Goal: Task Accomplishment & Management: Complete application form

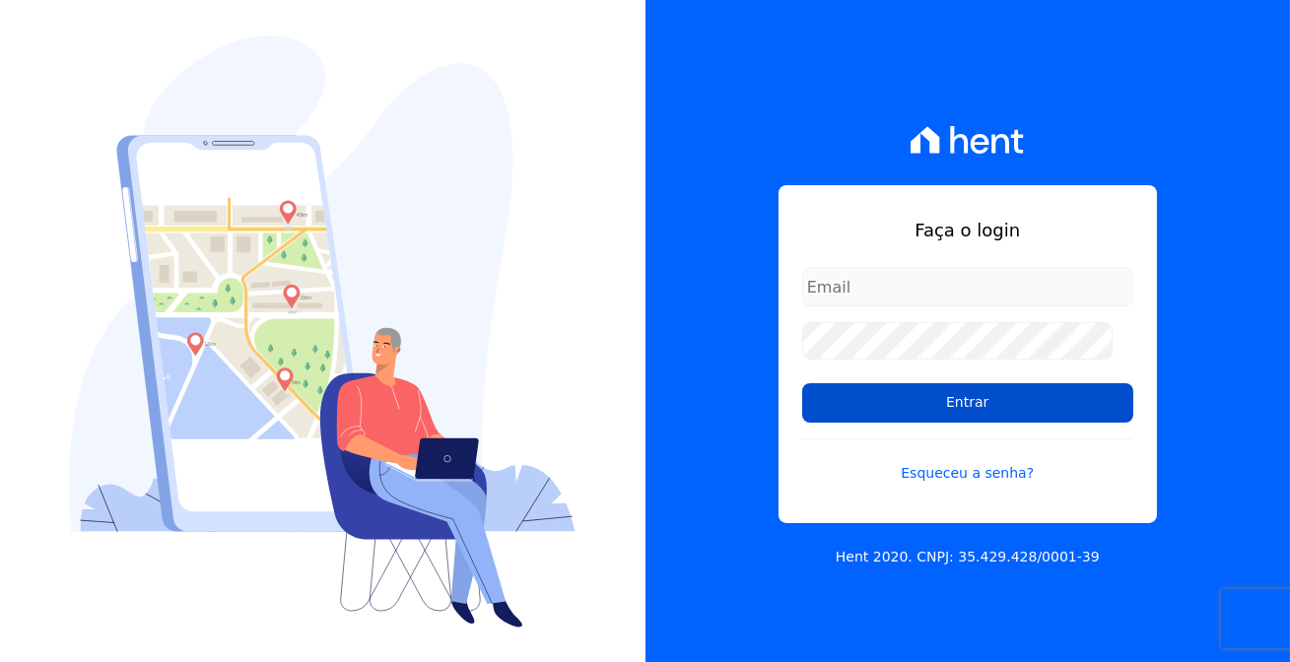
type input "[EMAIL_ADDRESS][DOMAIN_NAME]"
click at [913, 407] on input "Entrar" at bounding box center [967, 403] width 331 height 39
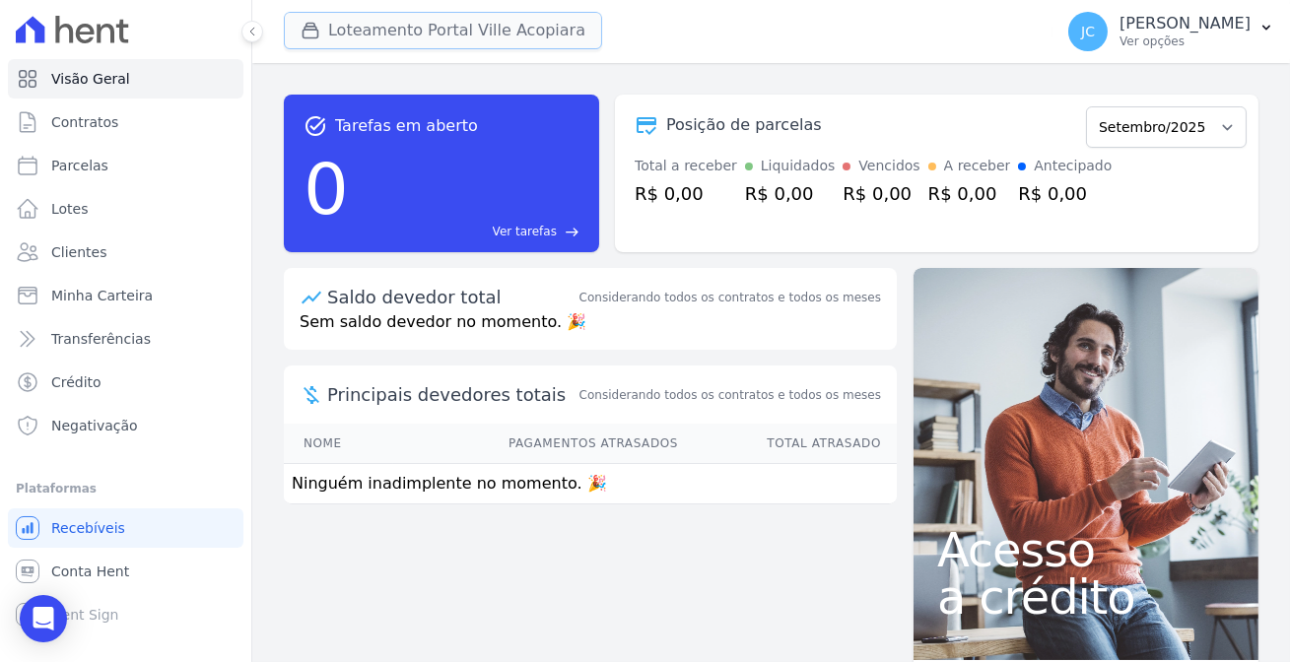
click at [392, 24] on button "Loteamento Portal Ville Acopiara" at bounding box center [443, 30] width 318 height 37
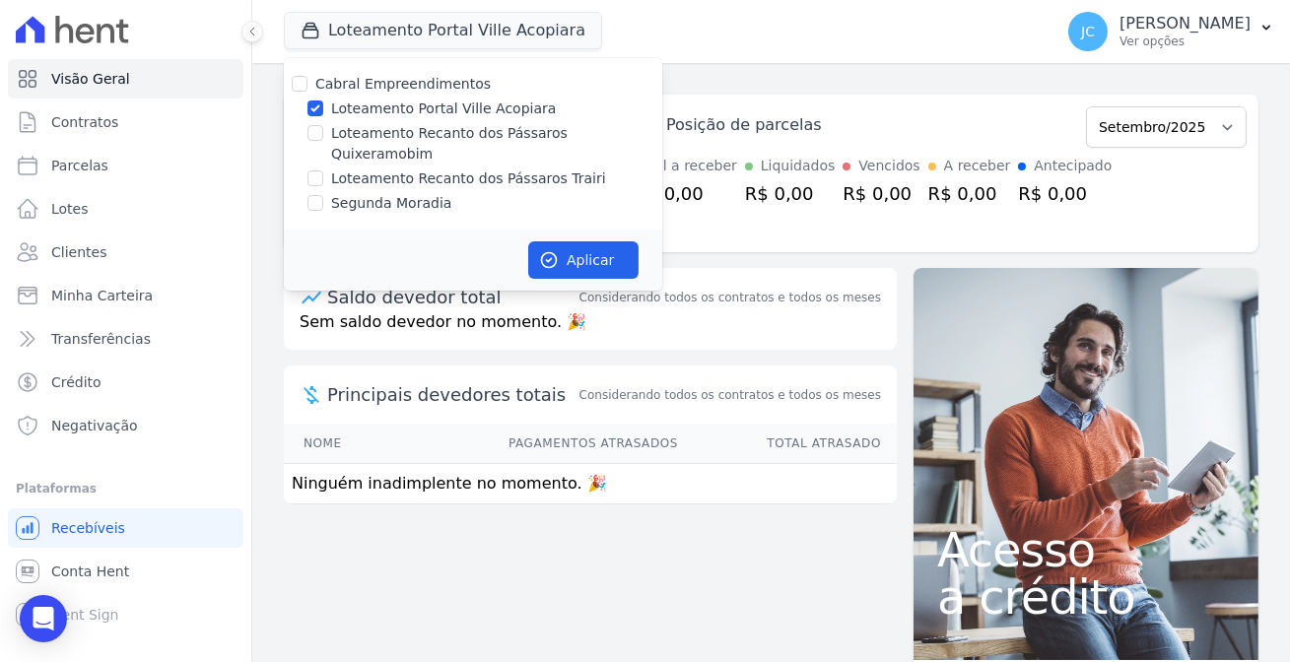
click at [414, 124] on label "Loteamento Recanto dos Pássaros Quixeramobim" at bounding box center [496, 143] width 331 height 41
click at [323, 125] on input "Loteamento Recanto dos Pássaros Quixeramobim" at bounding box center [316, 133] width 16 height 16
checkbox input "true"
click at [308, 103] on input "Loteamento Portal Ville Acopiara" at bounding box center [316, 109] width 16 height 16
checkbox input "false"
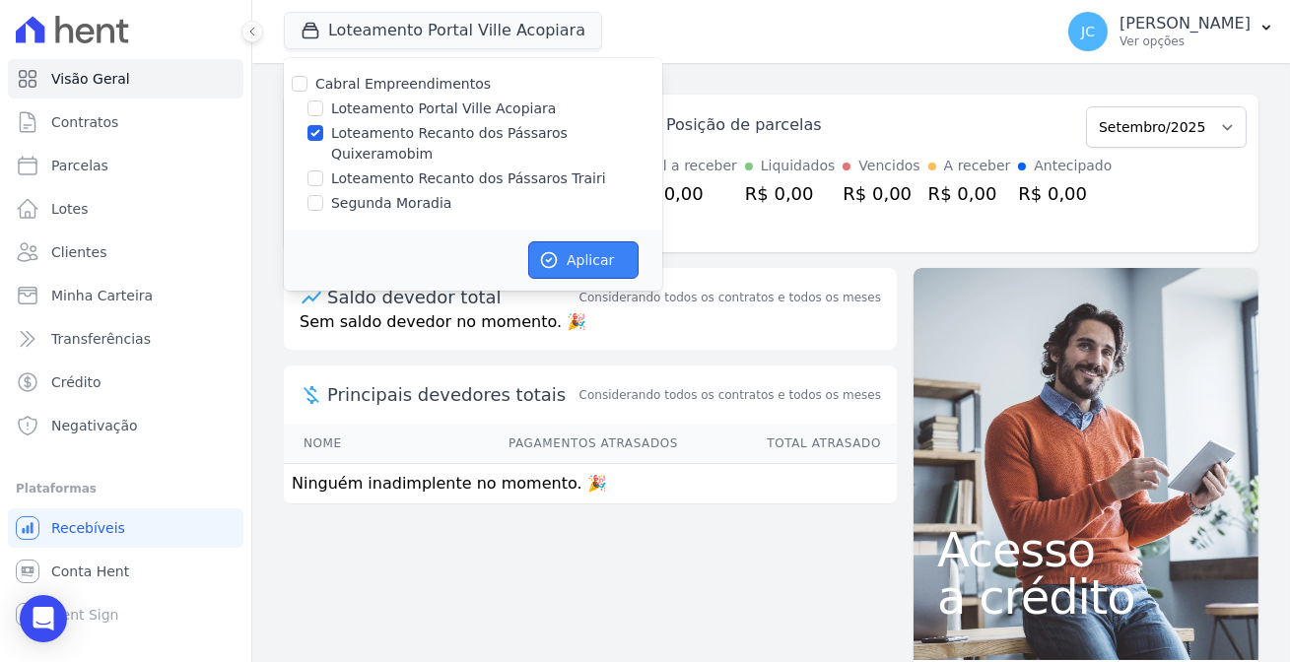
click at [546, 242] on button "Aplicar" at bounding box center [583, 260] width 110 height 37
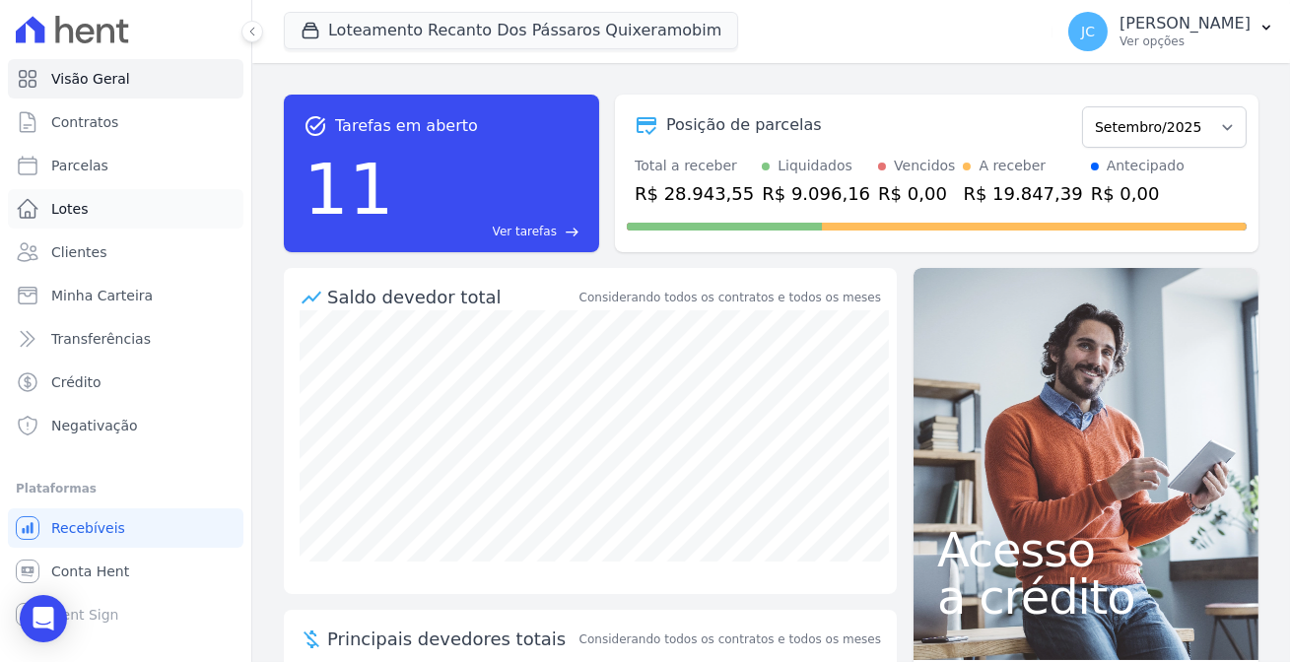
click at [78, 199] on span "Lotes" at bounding box center [69, 209] width 37 height 20
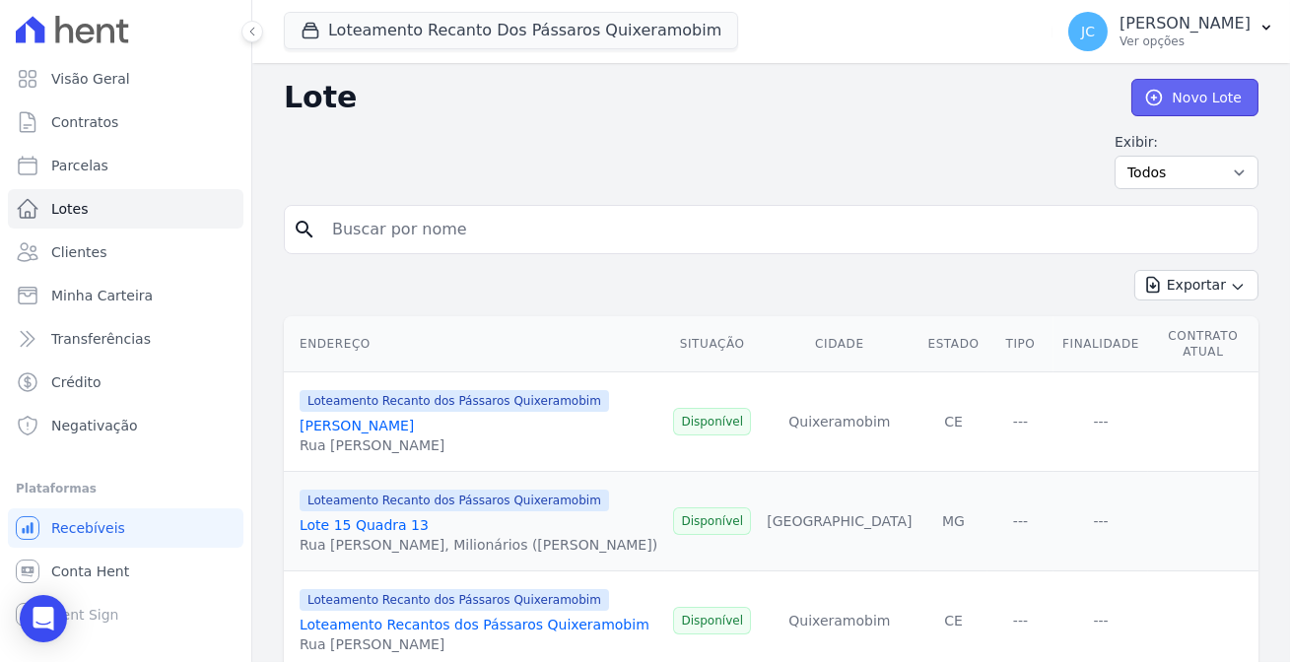
click at [1162, 94] on icon at bounding box center [1155, 98] width 20 height 20
click at [653, 226] on input "search" at bounding box center [785, 229] width 930 height 39
type input "36"
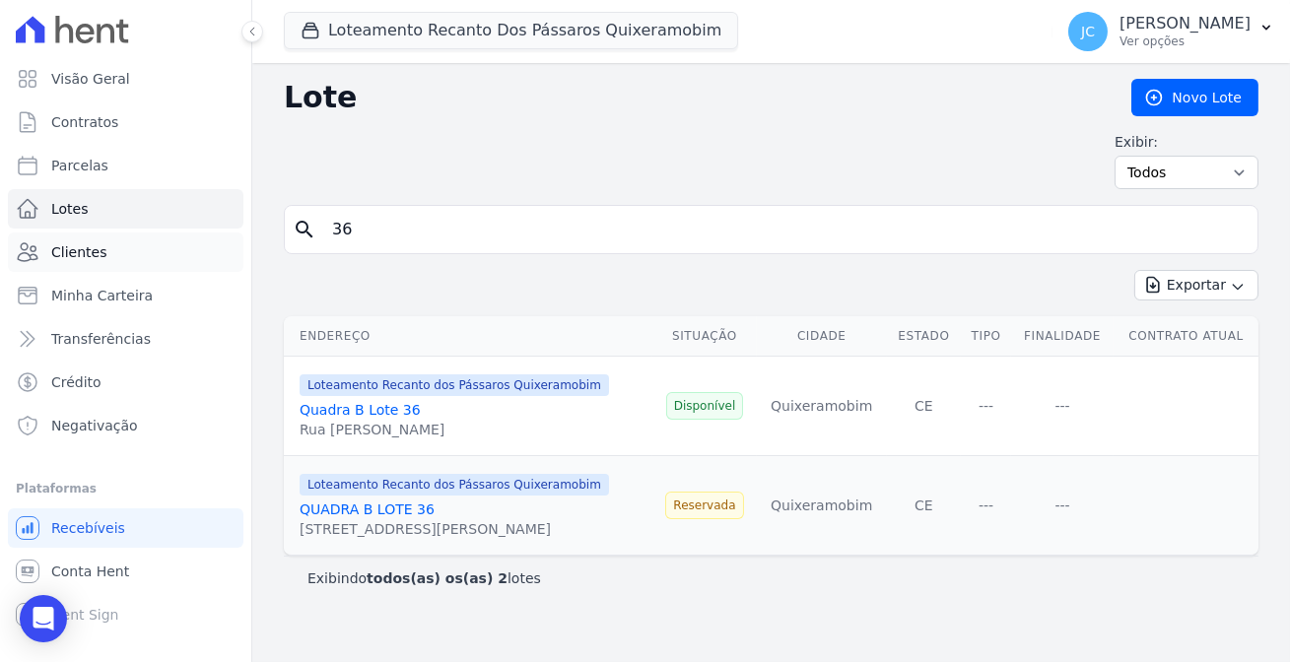
click at [56, 243] on span "Clientes" at bounding box center [78, 253] width 55 height 20
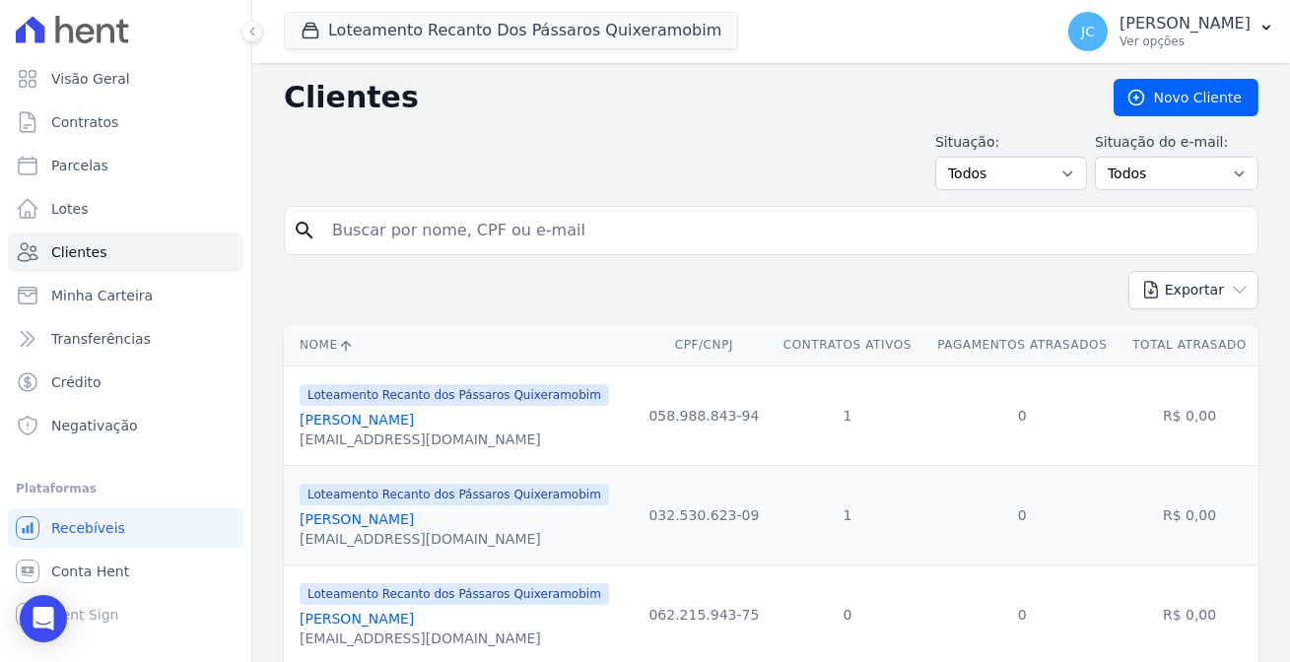
click at [399, 226] on input "search" at bounding box center [785, 230] width 930 height 39
click at [1172, 98] on link "Novo Cliente" at bounding box center [1186, 97] width 145 height 37
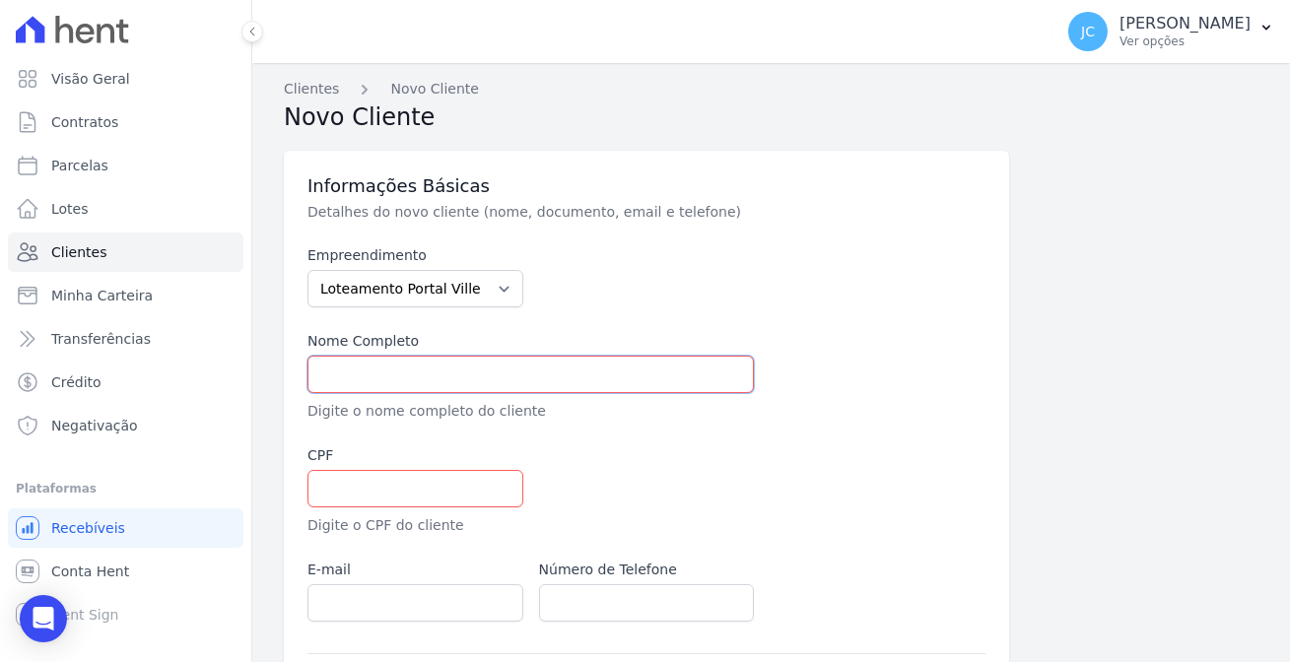
click at [549, 361] on input "text" at bounding box center [531, 374] width 447 height 37
type input "[PERSON_NAME]"
click at [473, 470] on input "text" at bounding box center [416, 488] width 216 height 37
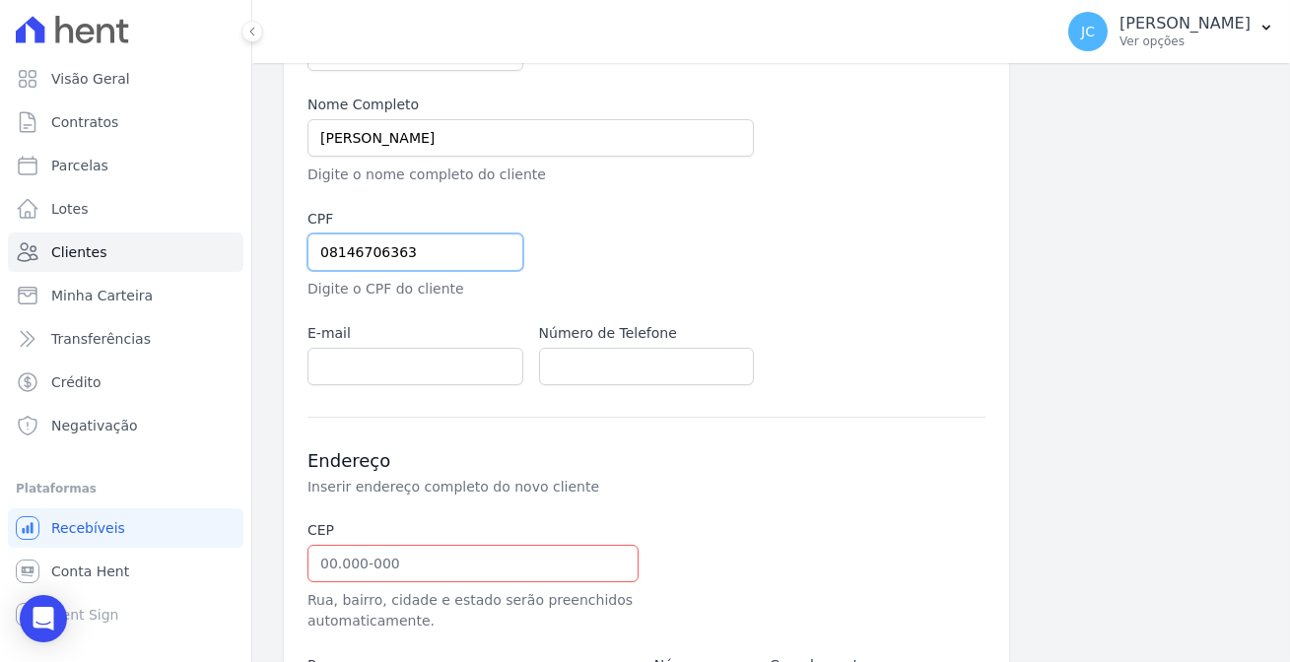
scroll to position [268, 0]
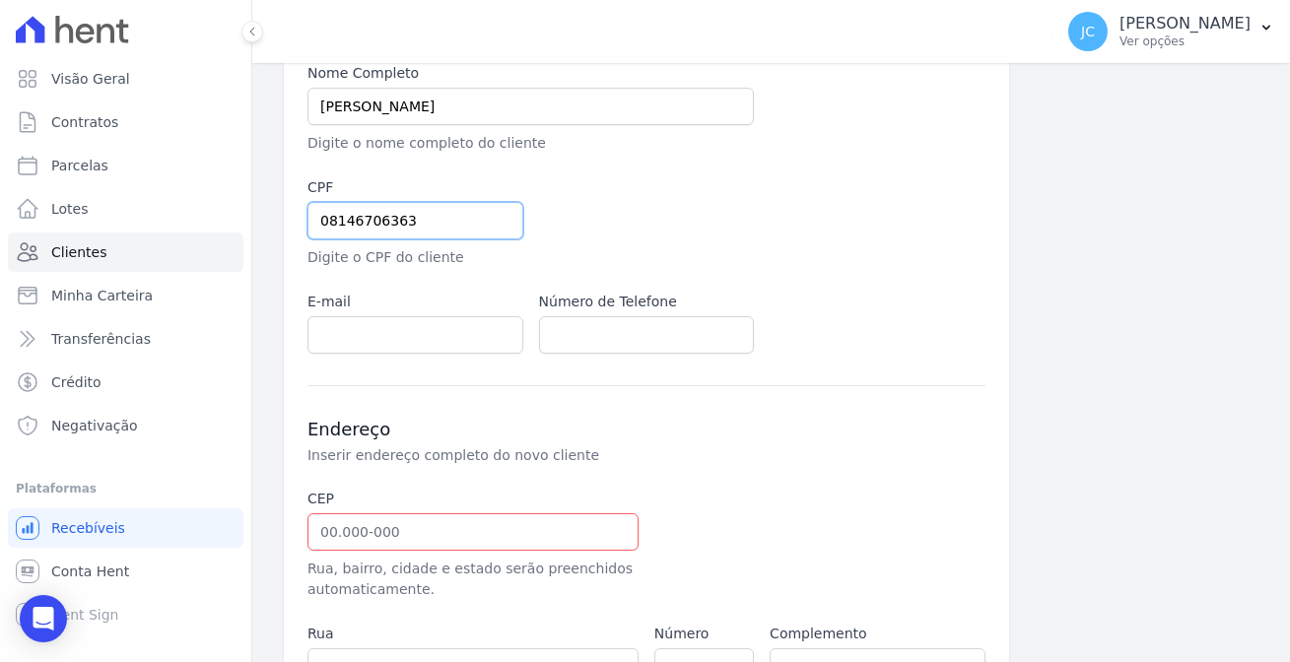
type input "08146706363"
click at [428, 514] on input "text" at bounding box center [473, 532] width 331 height 37
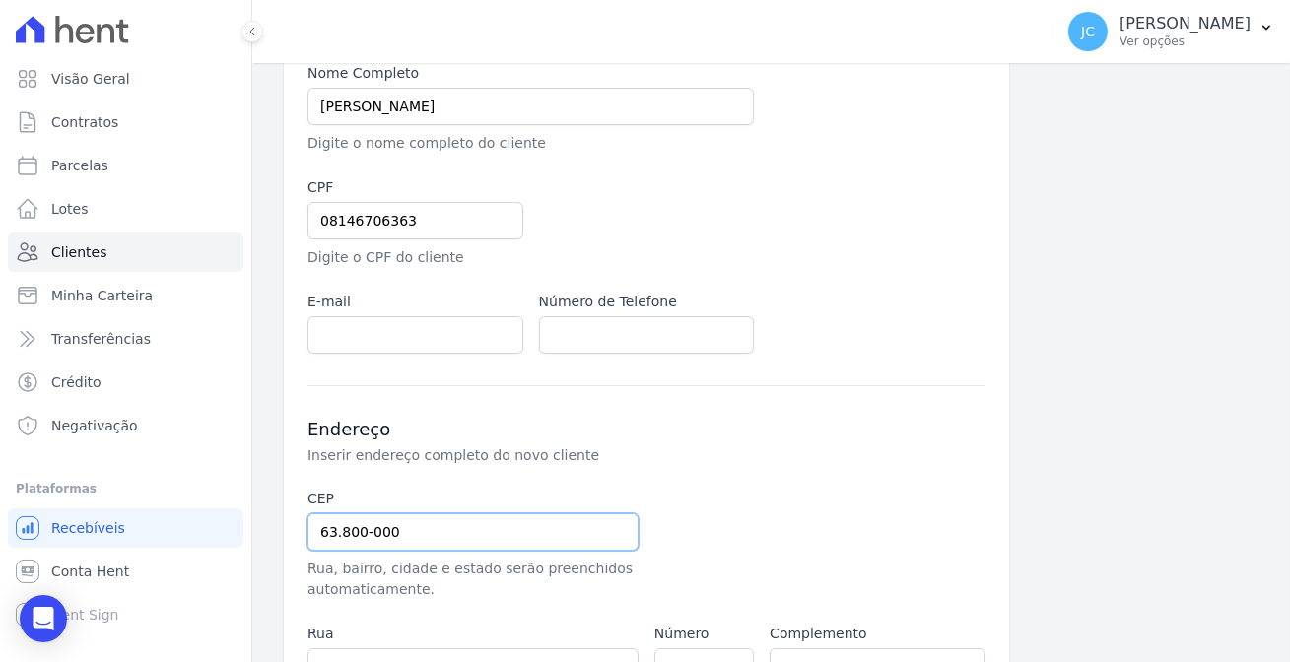
type input "63.800-000"
type input "Quixeramobim"
select select "CE"
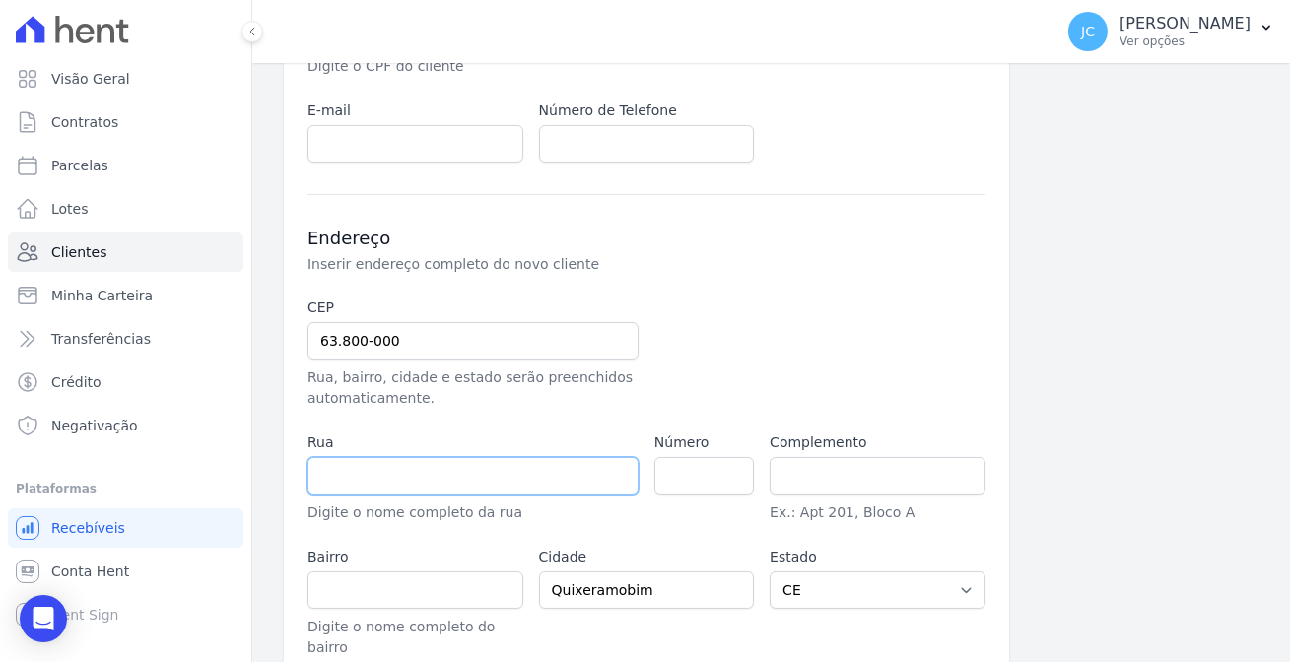
click at [353, 457] on input "text" at bounding box center [473, 475] width 331 height 37
click at [734, 298] on div at bounding box center [763, 353] width 216 height 111
click at [415, 457] on input "text" at bounding box center [473, 475] width 331 height 37
type input "e"
type input "Rua Dias Ferreira"
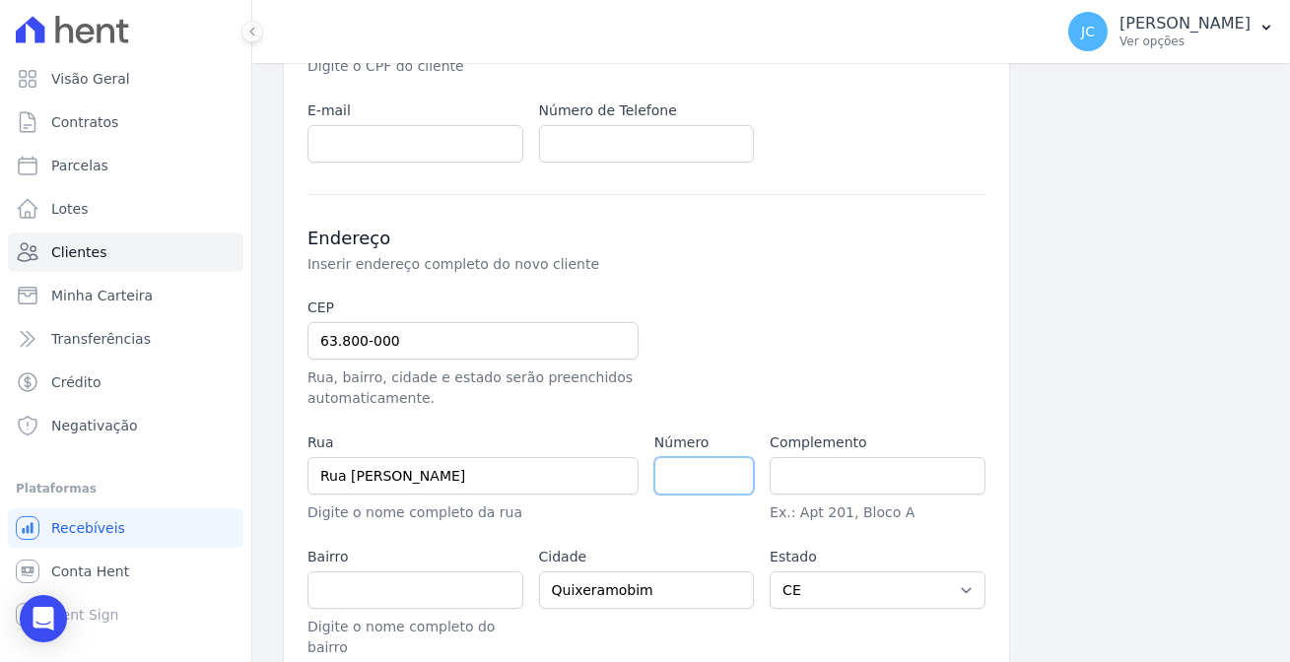
click at [676, 457] on input "number" at bounding box center [705, 475] width 100 height 37
type input "021"
click at [857, 457] on input "text" at bounding box center [878, 475] width 216 height 37
type input "altos"
click at [393, 572] on input "text" at bounding box center [416, 590] width 216 height 37
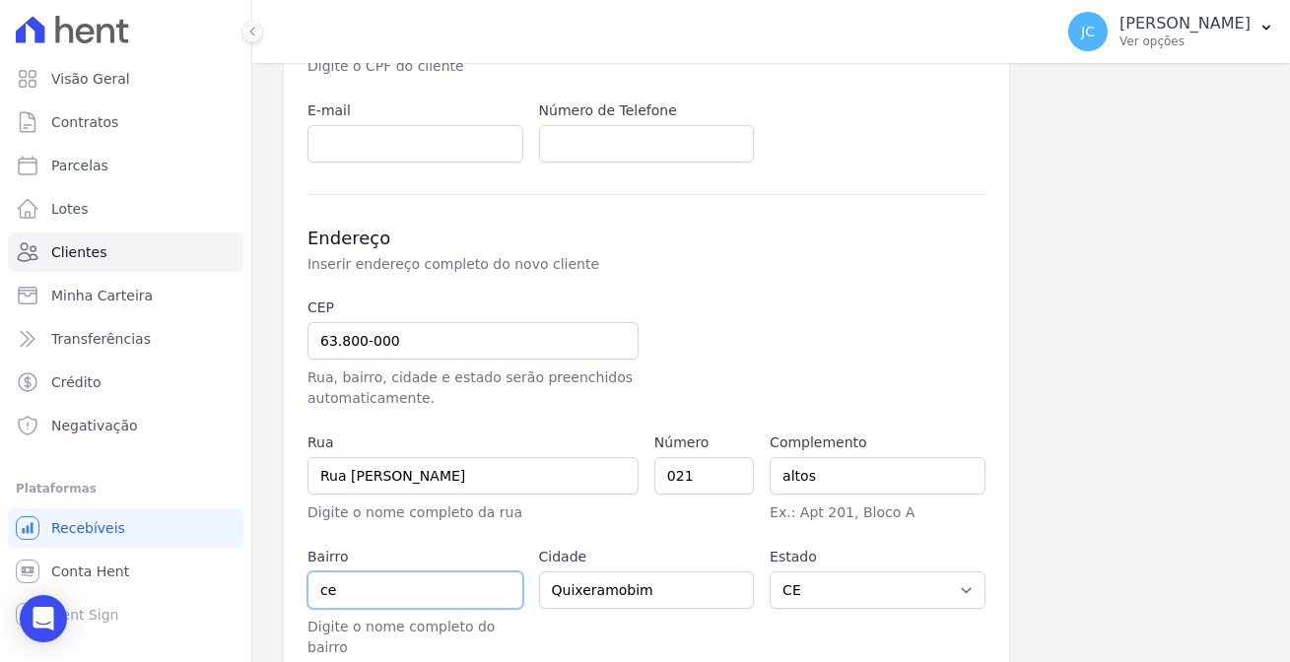
type input "CENTRO"
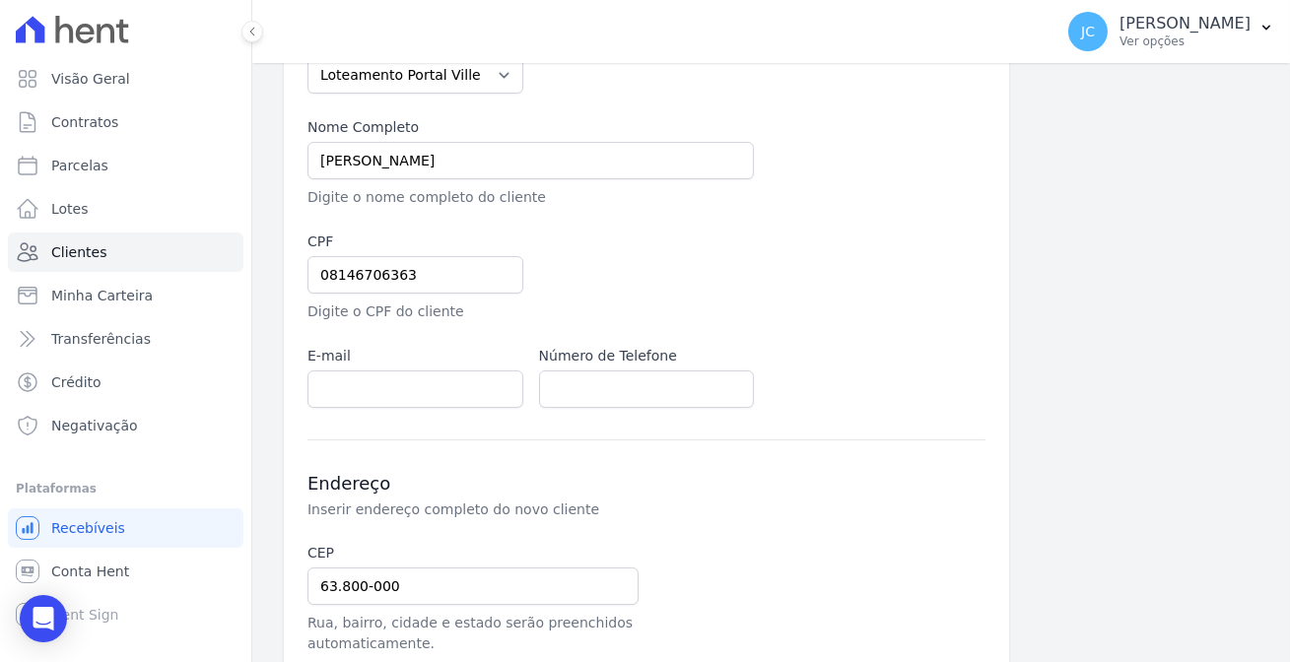
scroll to position [190, 0]
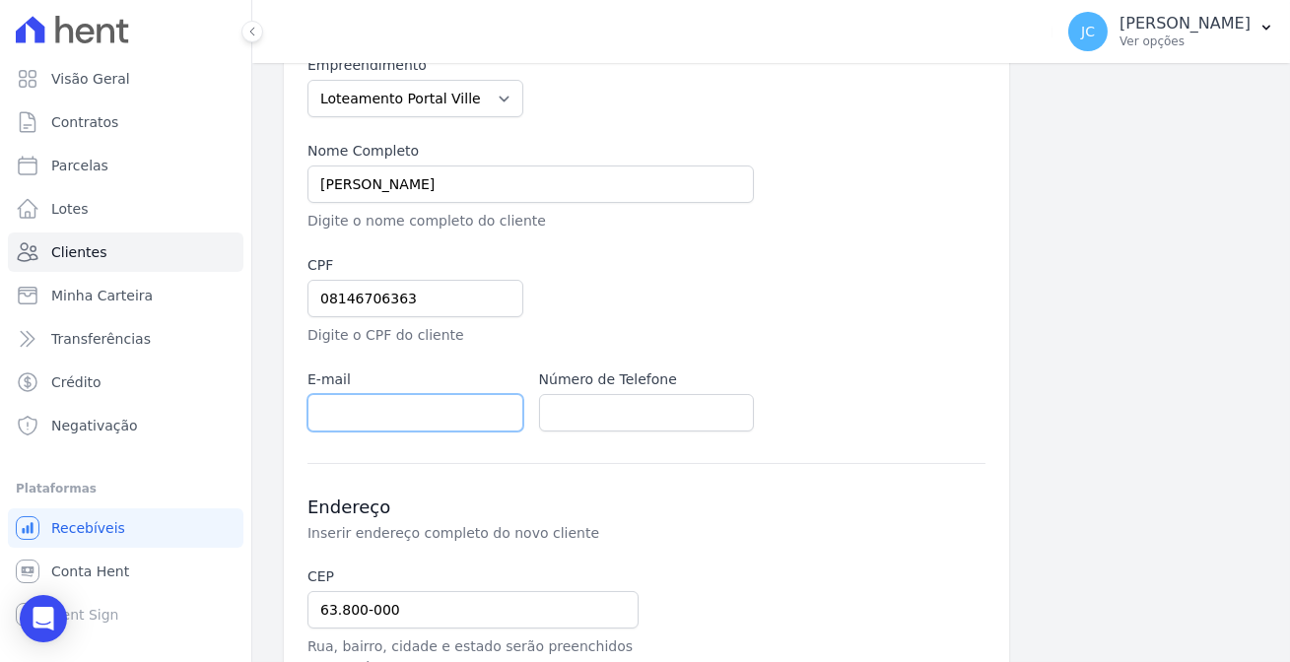
click at [370, 394] on input "email" at bounding box center [416, 412] width 216 height 37
type input "l"
type input "[EMAIL_ADDRESS][DOMAIN_NAME]"
click at [583, 394] on input "text" at bounding box center [647, 412] width 216 height 37
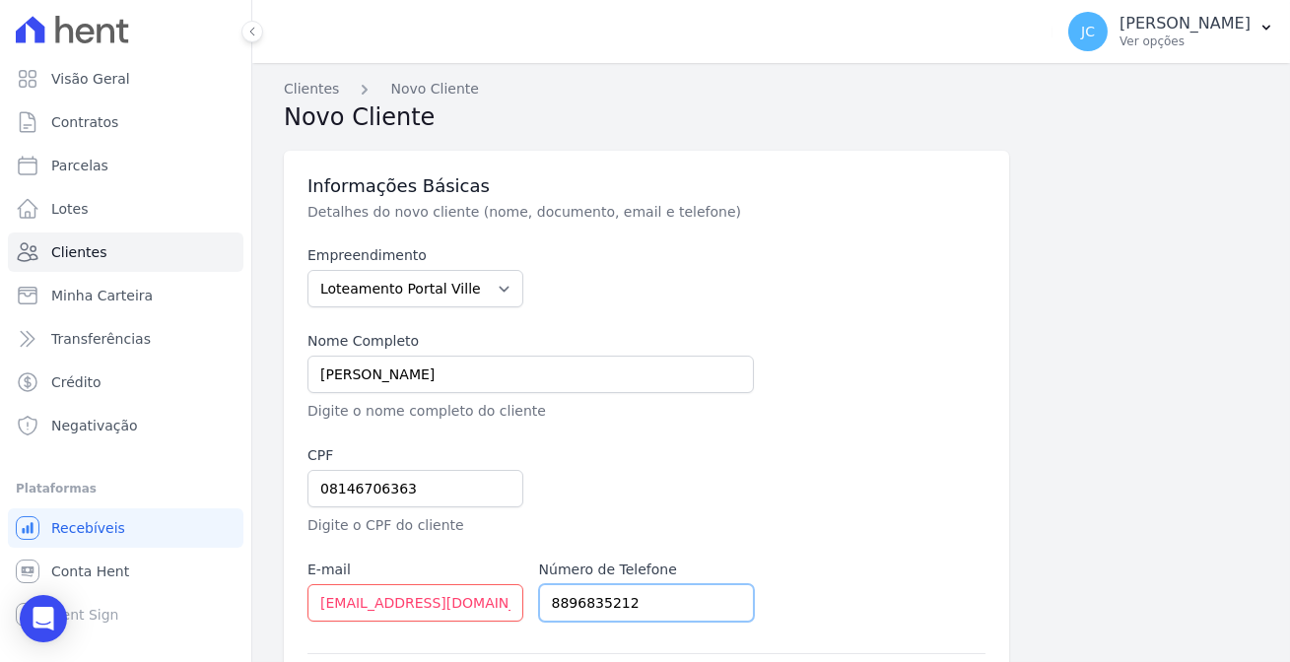
scroll to position [459, 0]
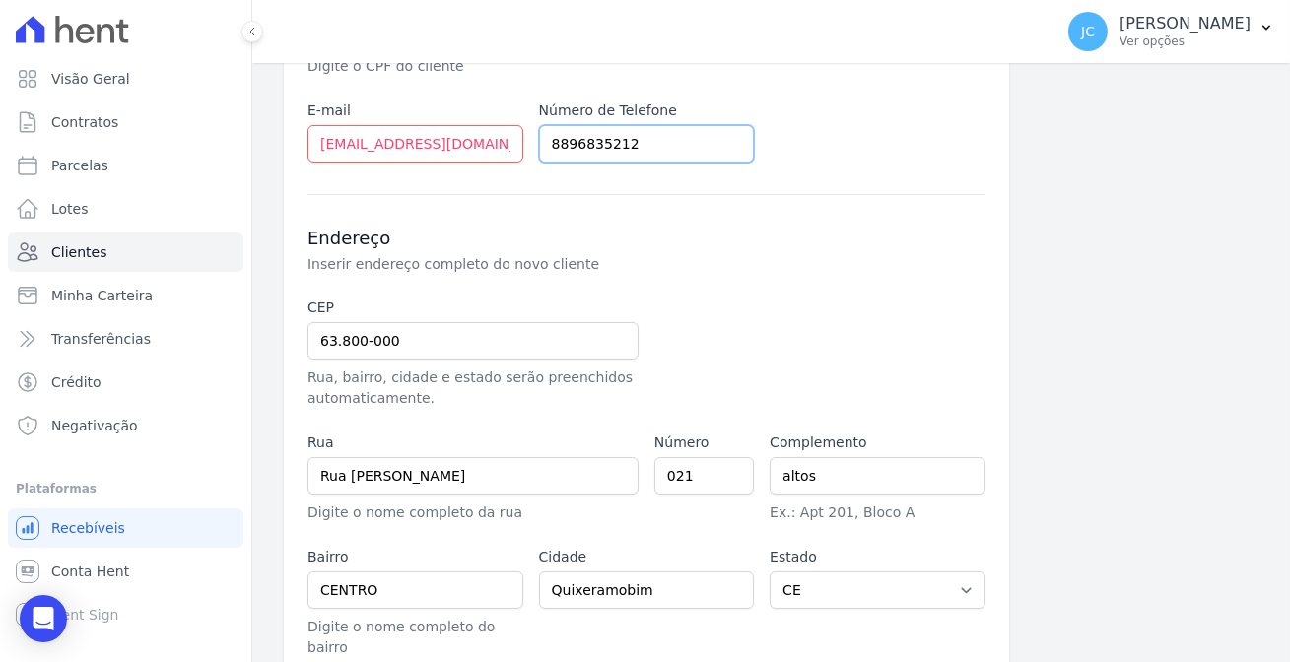
type input "8896835212"
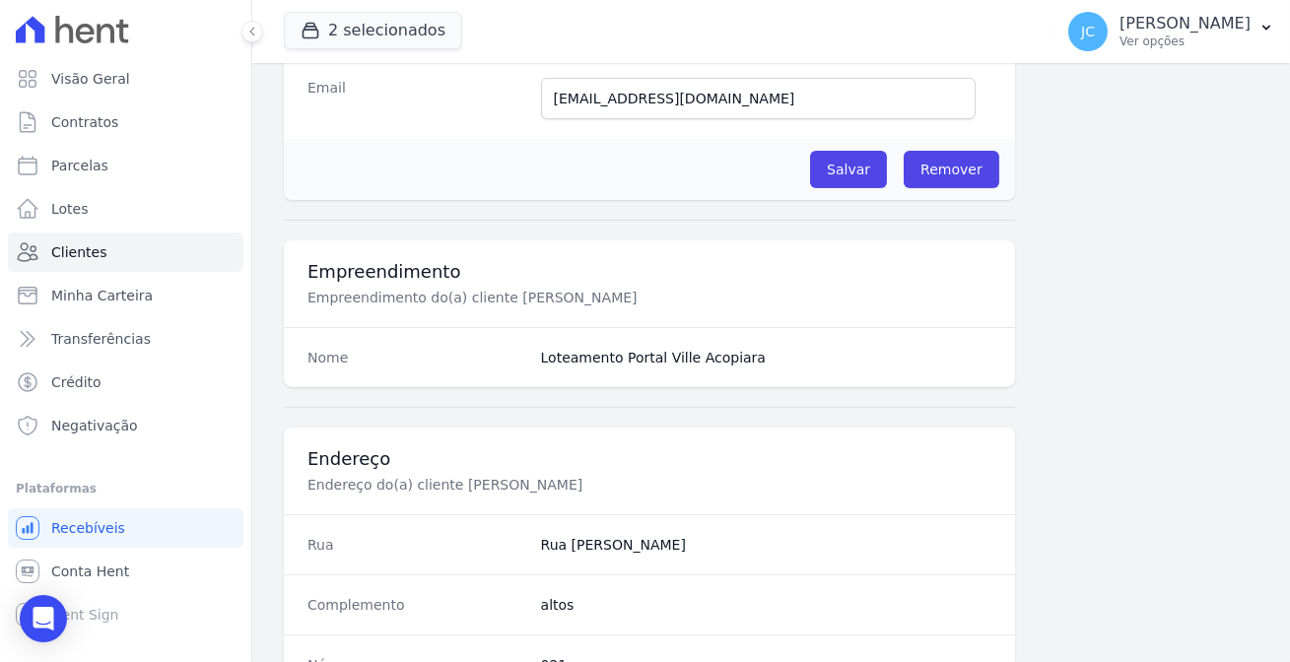
scroll to position [627, 0]
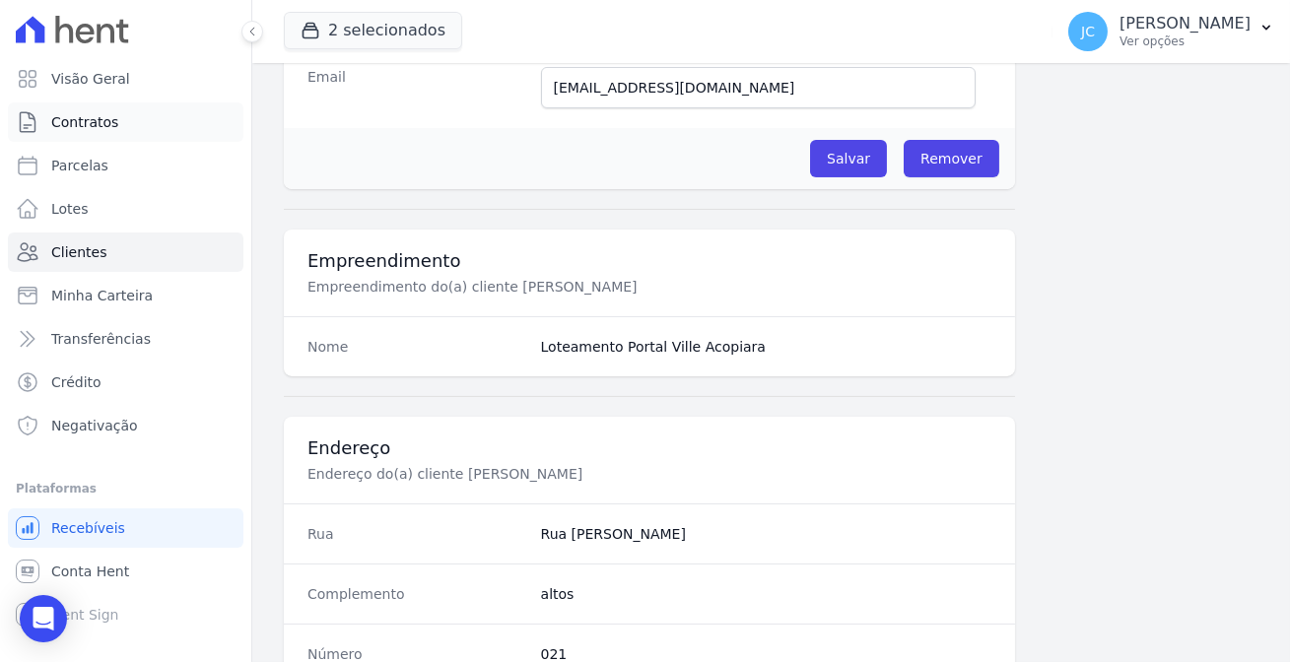
click at [105, 112] on span "Contratos" at bounding box center [84, 122] width 67 height 20
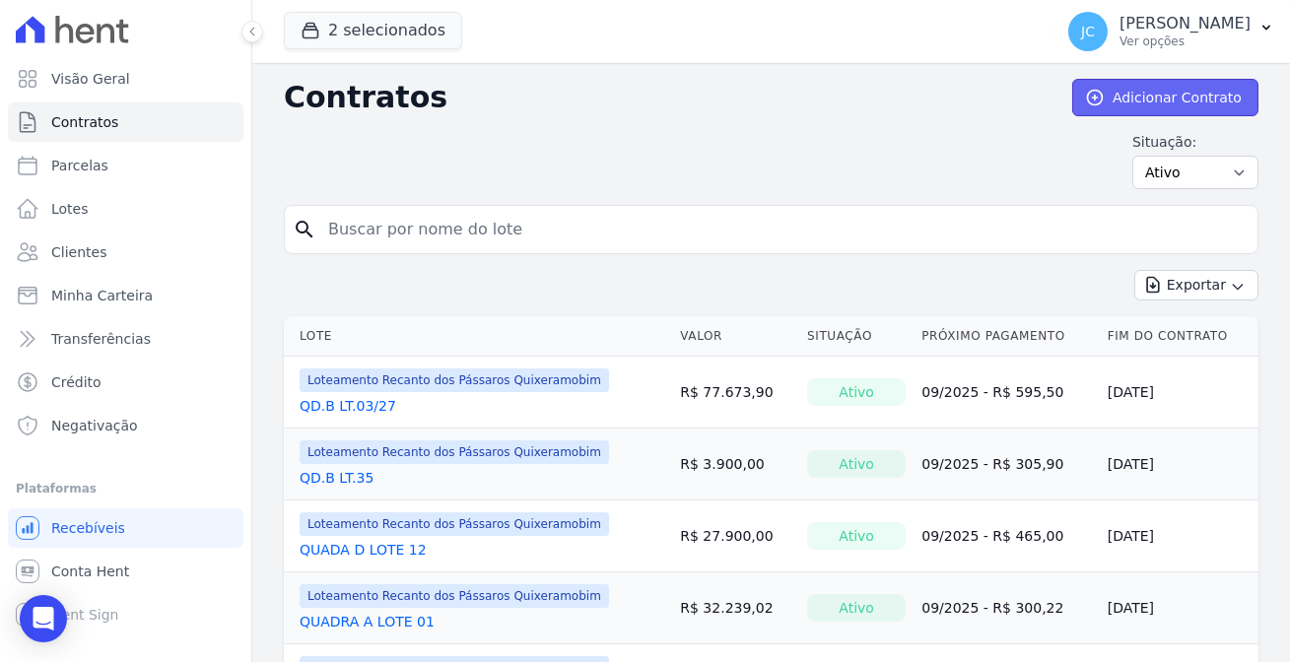
click at [1159, 99] on link "Adicionar Contrato" at bounding box center [1166, 97] width 186 height 37
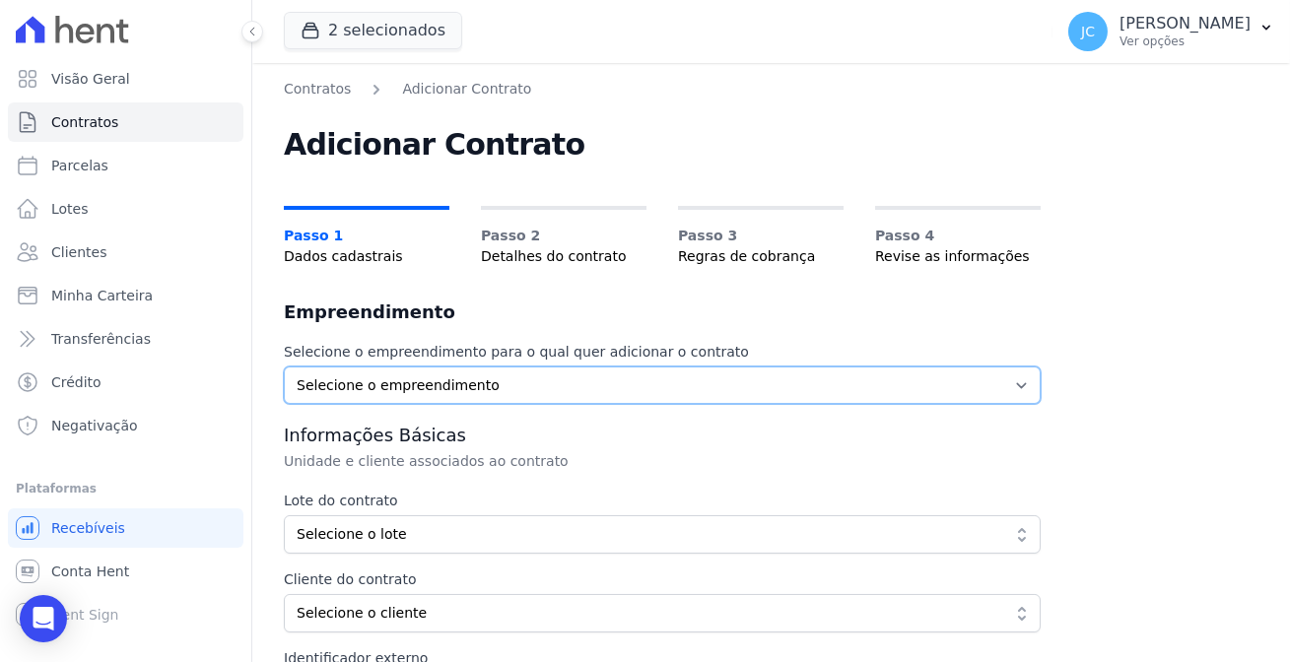
click at [526, 371] on select "Selecione o empreendimento Loteamento Portal Ville Acopiara Loteamento Recanto …" at bounding box center [662, 385] width 757 height 37
select select "680c1bfe-1e9a-4ffe-9017-886ab10875cd"
click at [284, 367] on select "Selecione o empreendimento Loteamento Portal Ville Acopiara Loteamento Recanto …" at bounding box center [662, 385] width 757 height 37
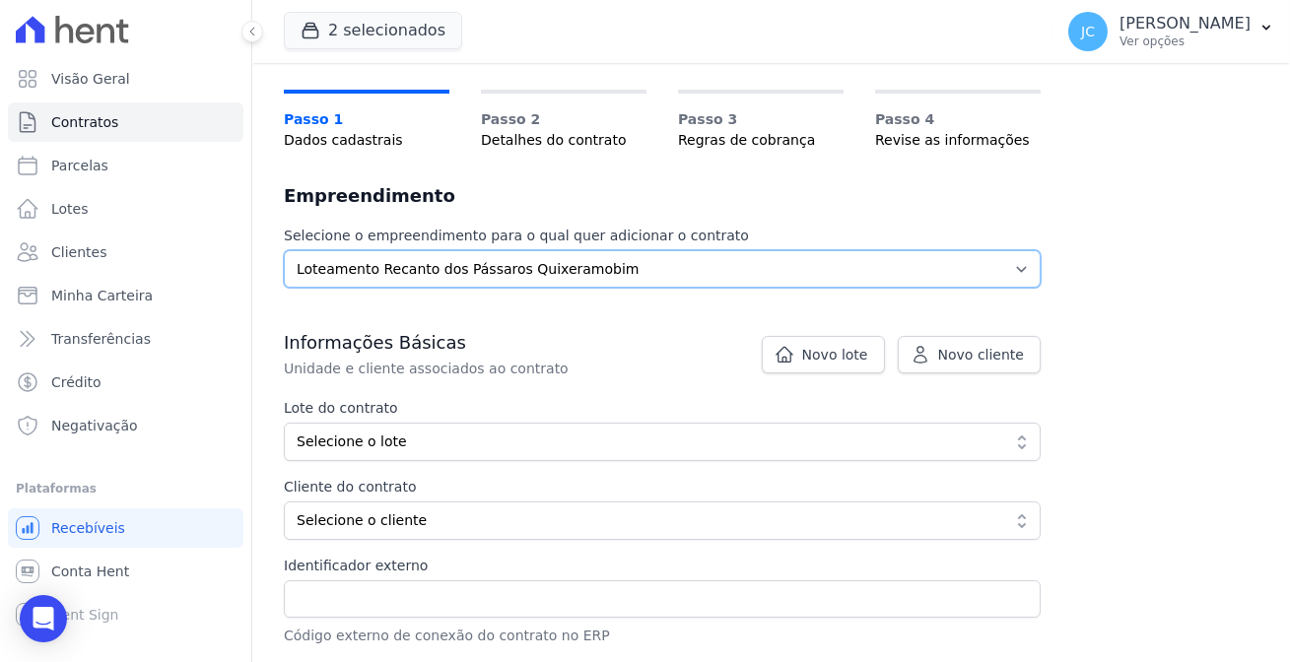
scroll to position [117, 0]
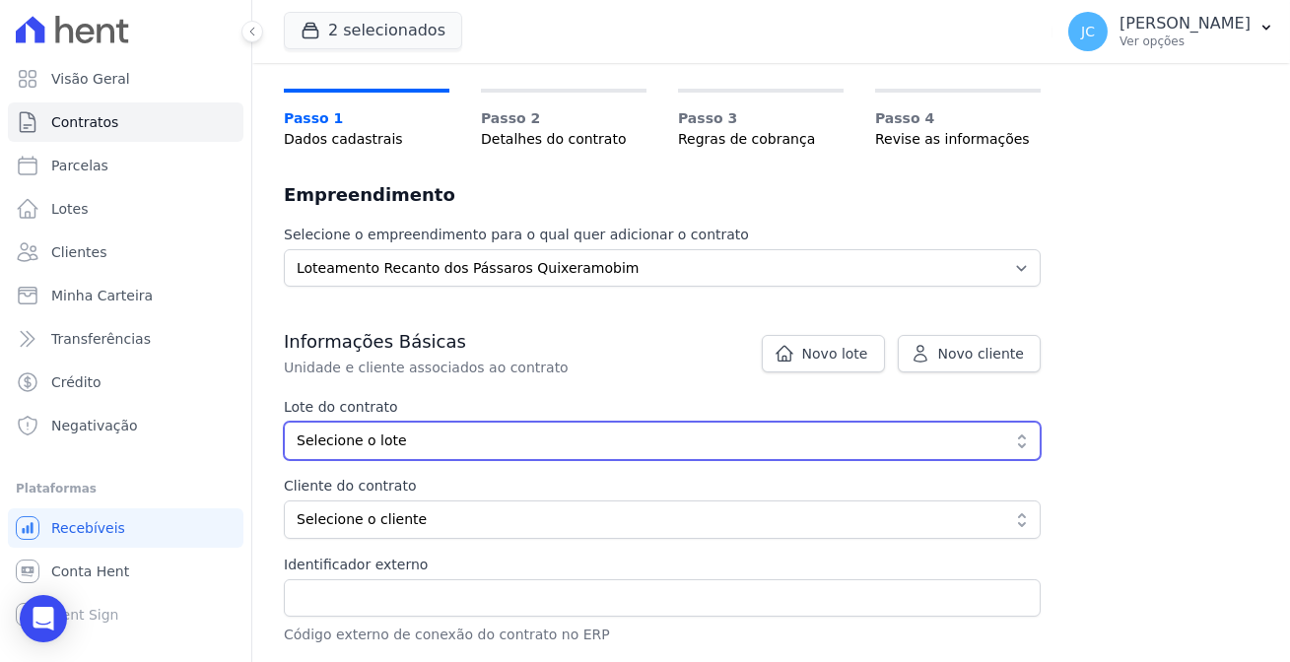
click at [468, 431] on span "Selecione o lote" at bounding box center [649, 441] width 704 height 21
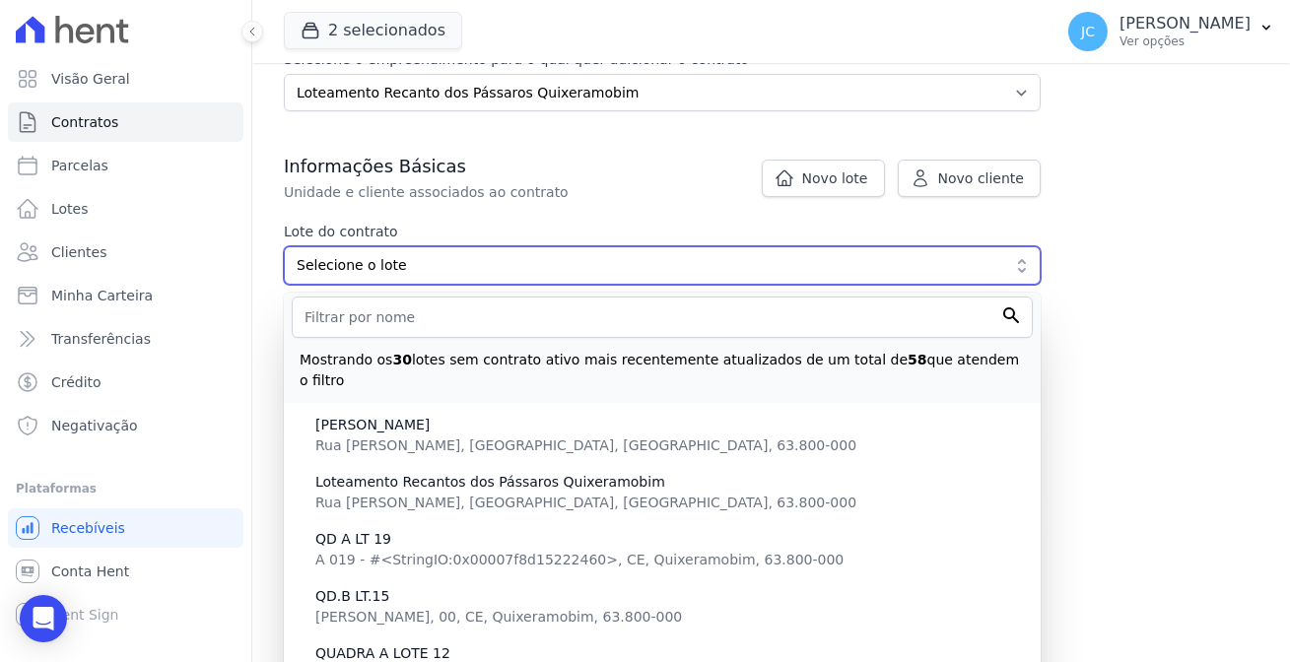
scroll to position [296, 0]
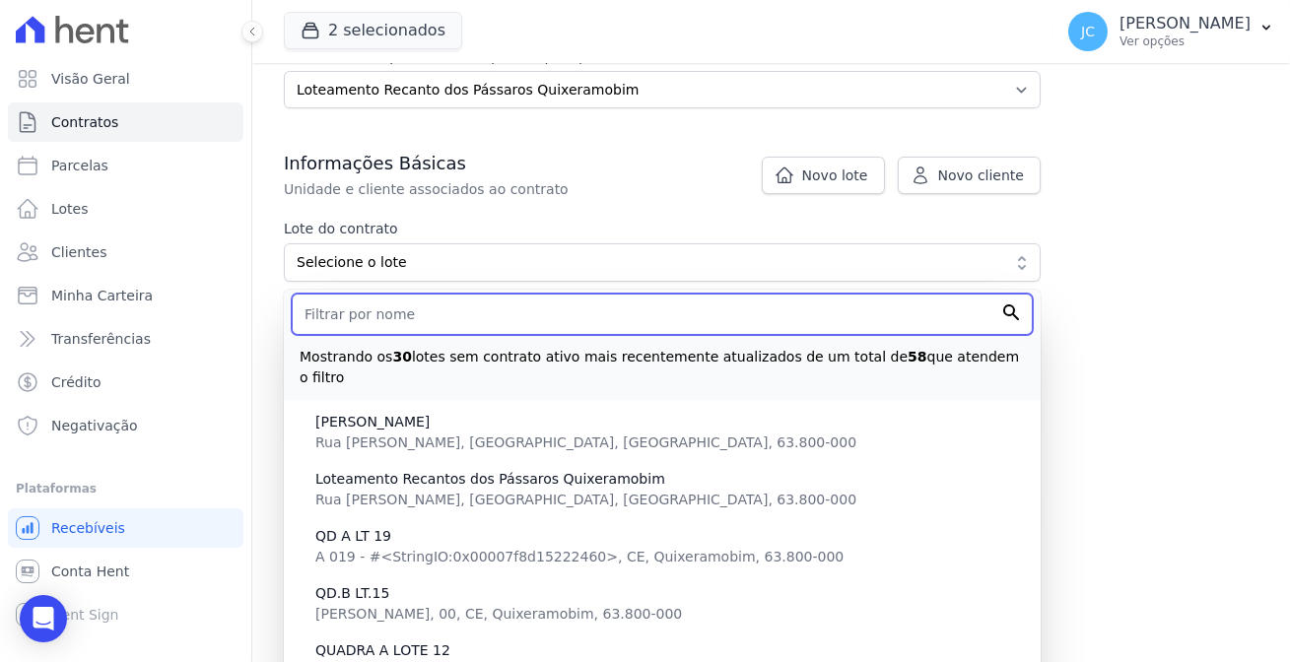
click at [541, 294] on input "text" at bounding box center [662, 314] width 741 height 41
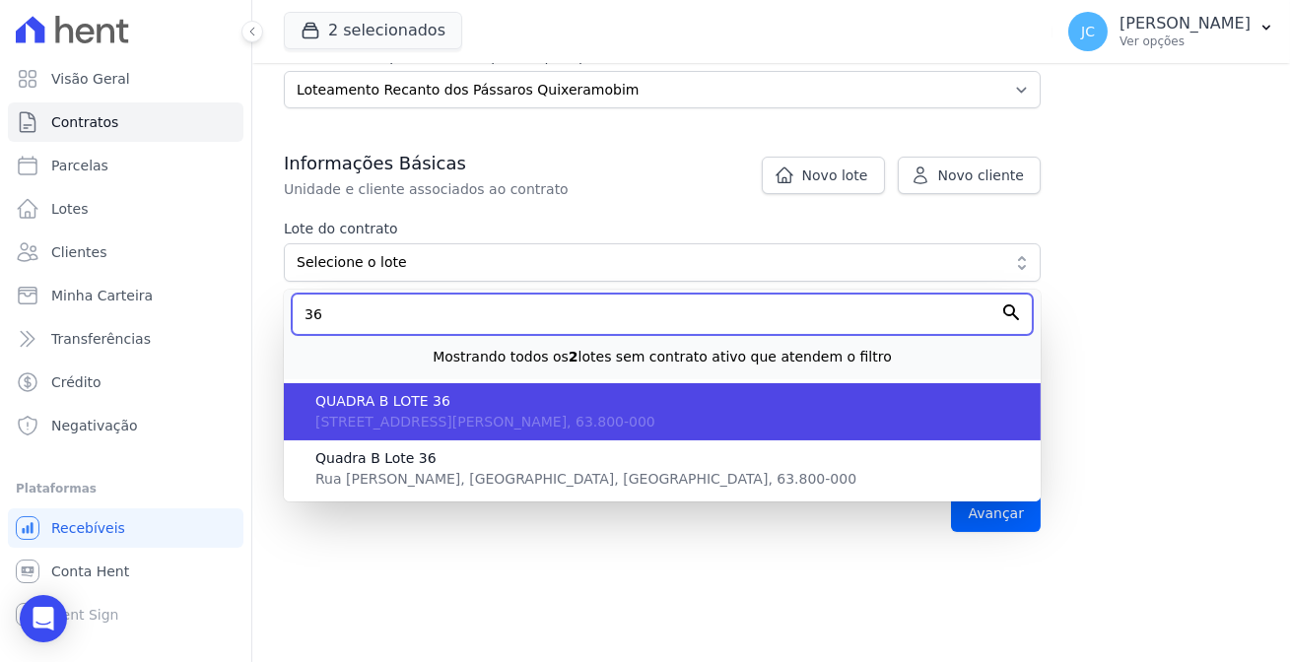
type input "36"
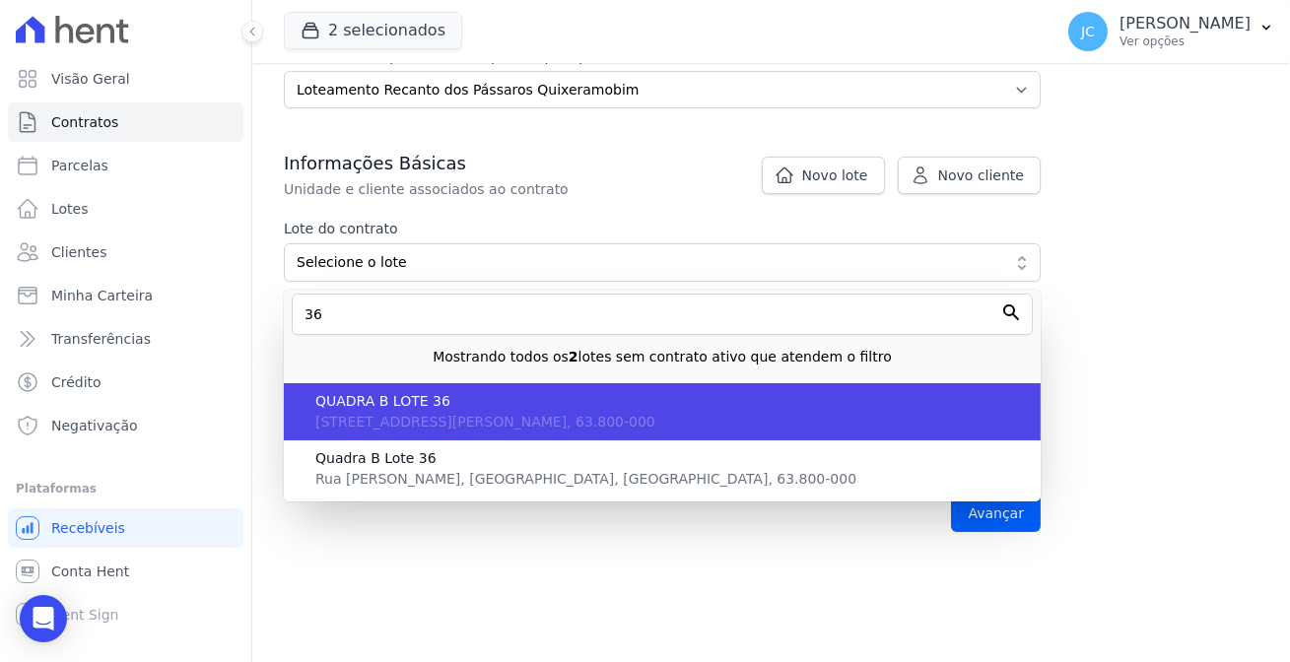
click at [482, 414] on span "Rua Francisca Helba Ferreira Almeida, 00, CE, Quixeramobim, 63.800-000" at bounding box center [485, 422] width 340 height 16
type input "4a680d9f-6543-4810-8d72-aaf2651516ad"
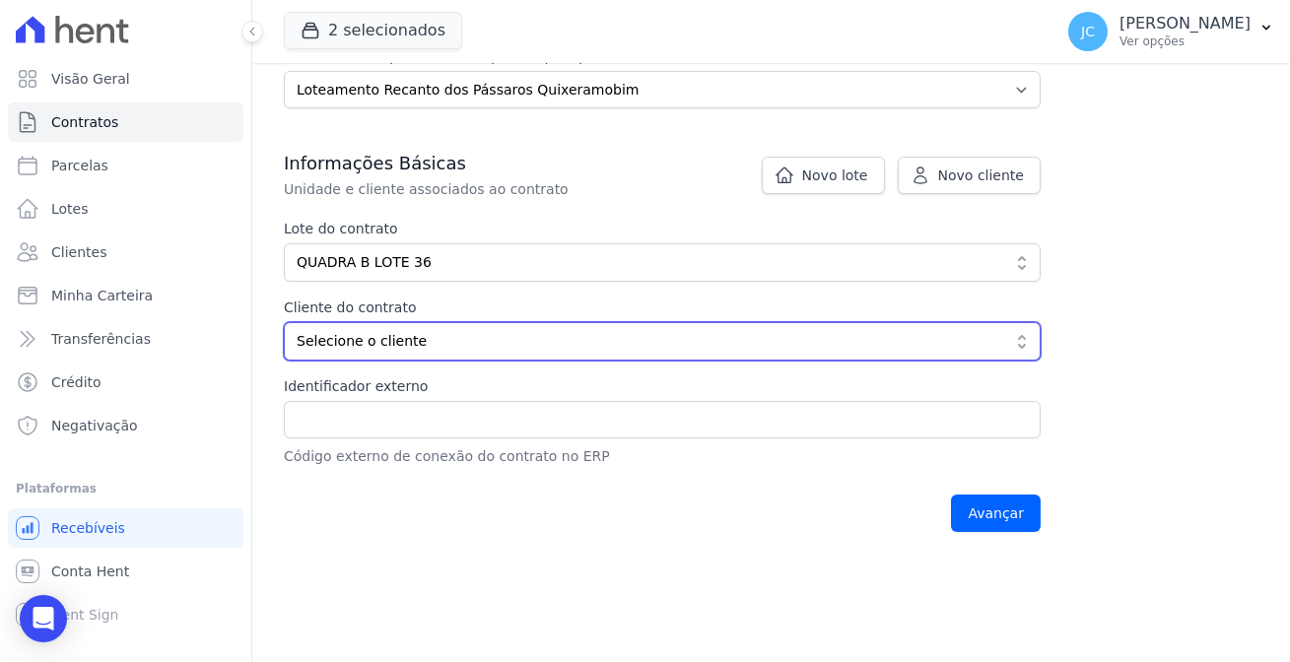
click at [622, 331] on span "Selecione o cliente" at bounding box center [649, 341] width 704 height 21
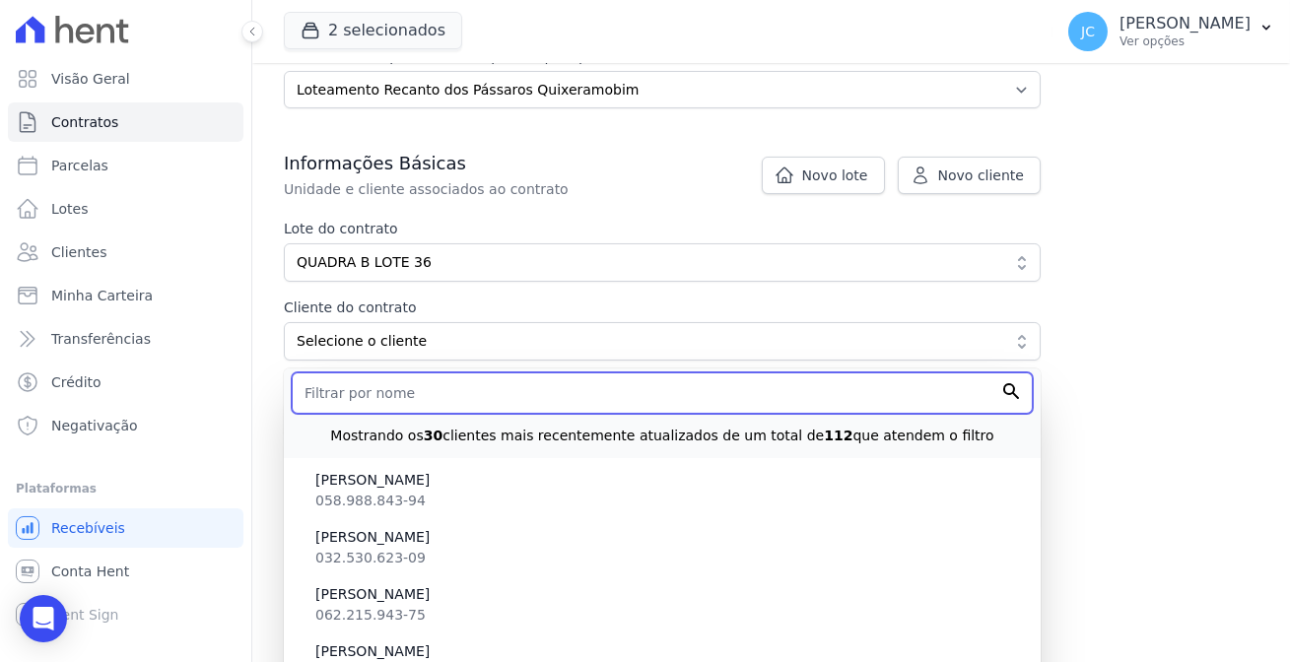
click at [555, 373] on input "text" at bounding box center [662, 393] width 741 height 41
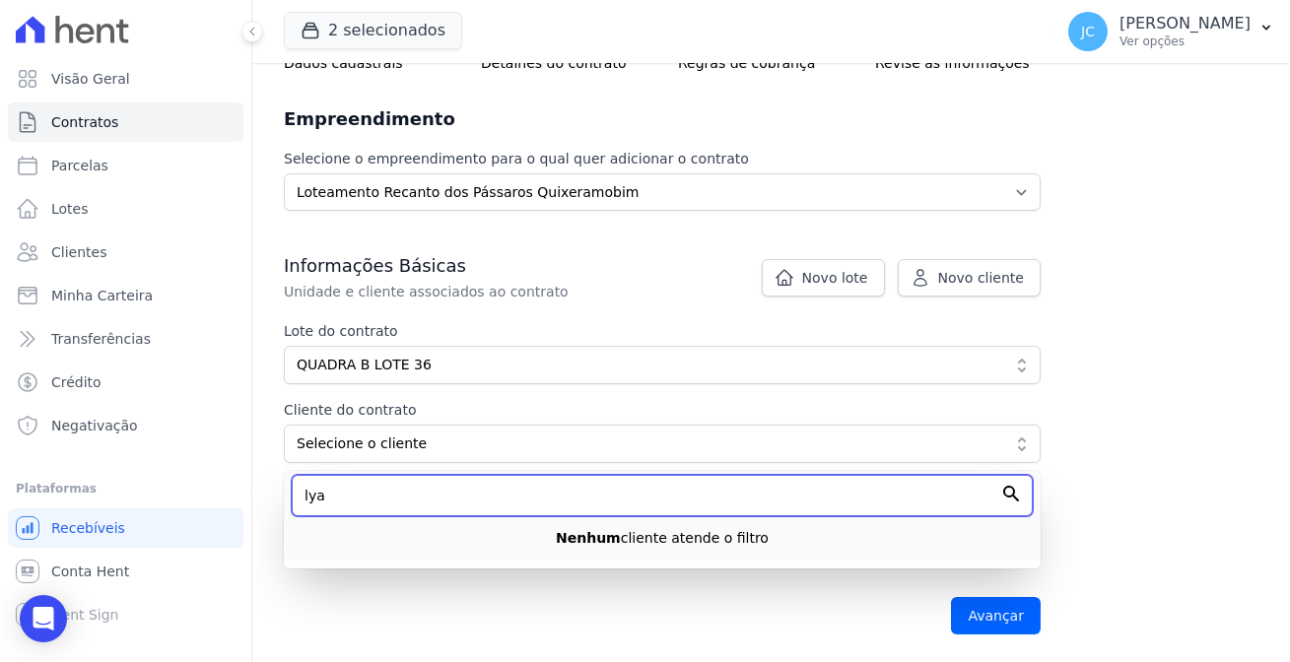
scroll to position [139, 0]
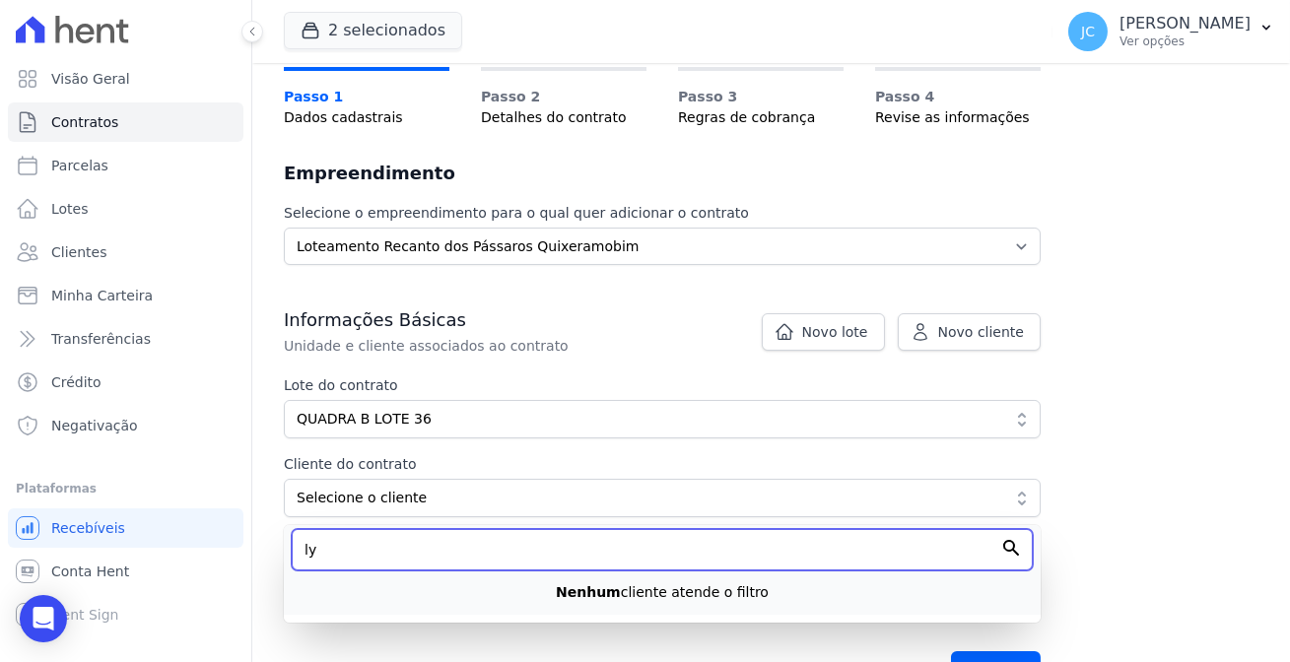
type input "l"
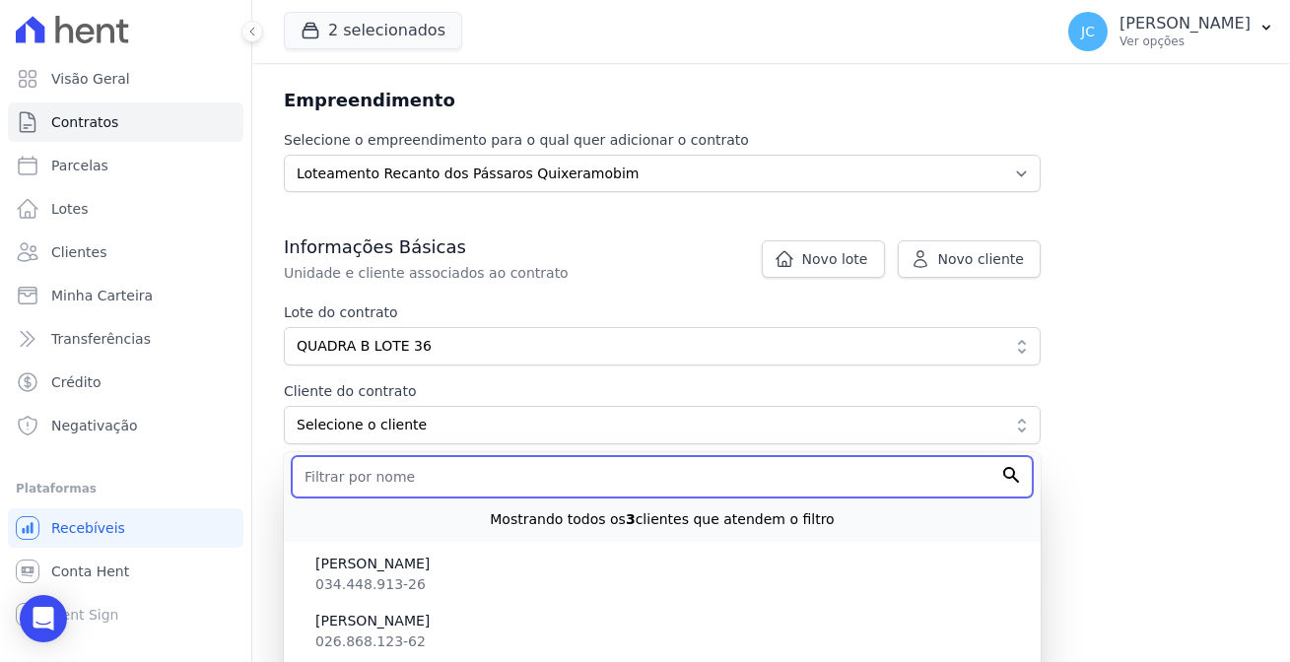
scroll to position [296, 0]
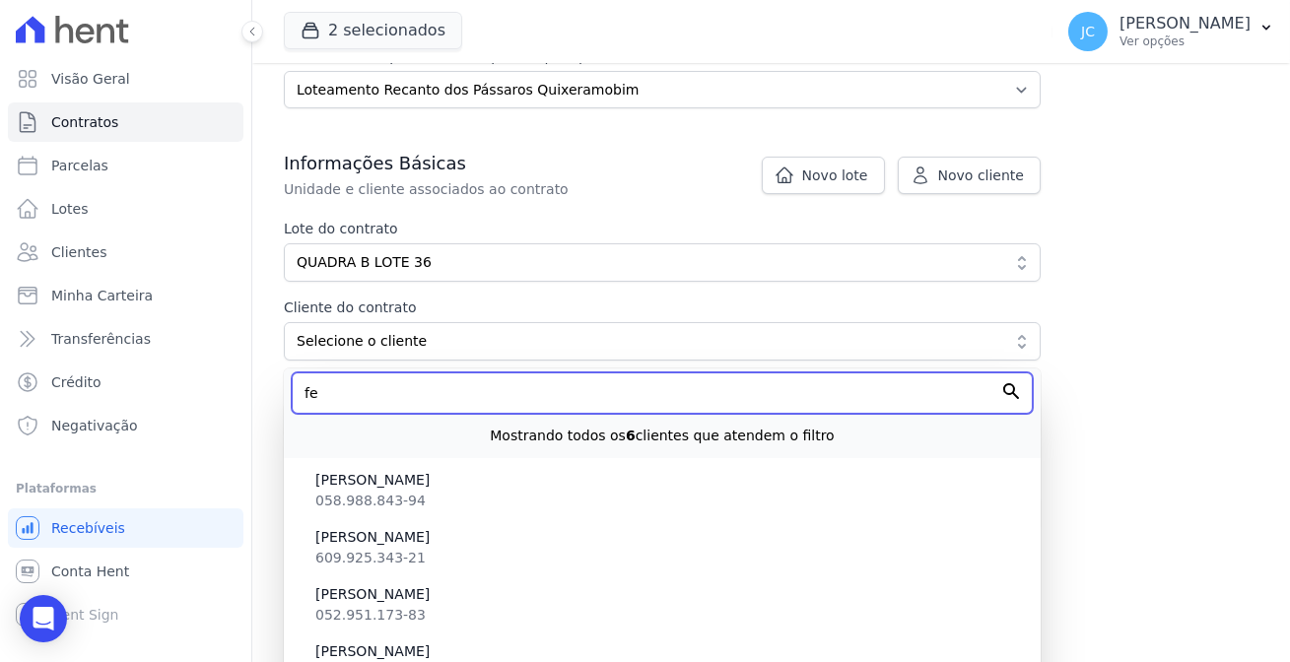
type input "f"
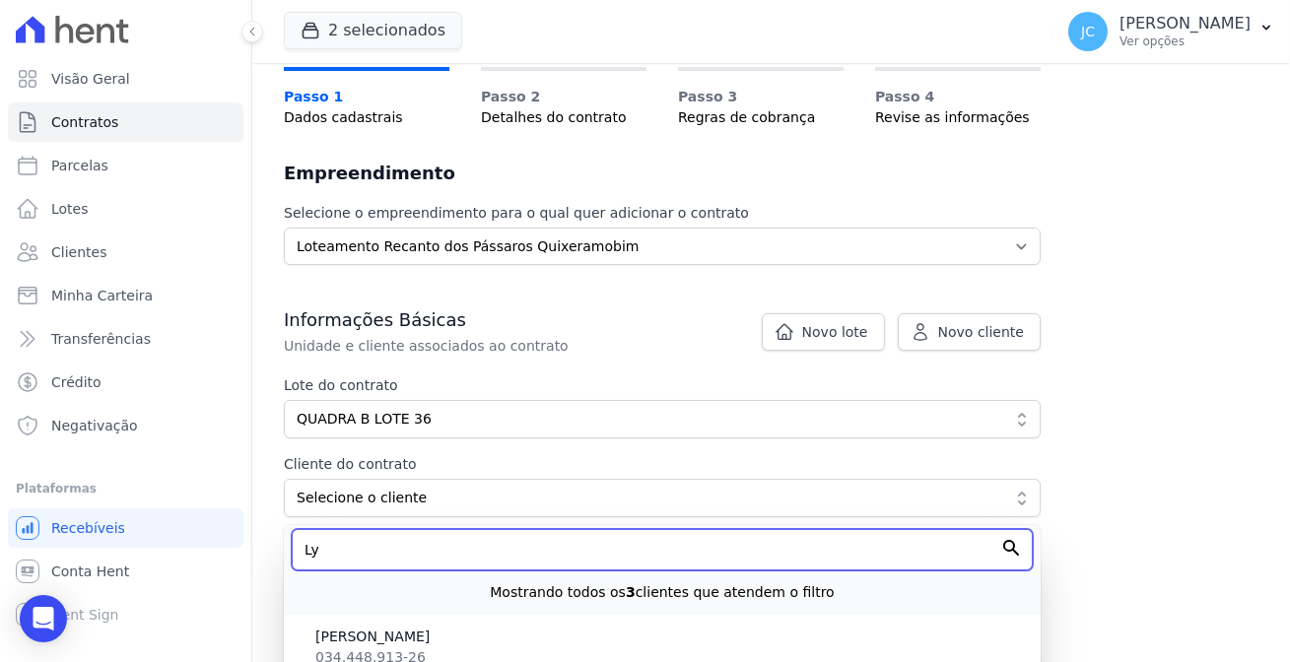
scroll to position [212, 0]
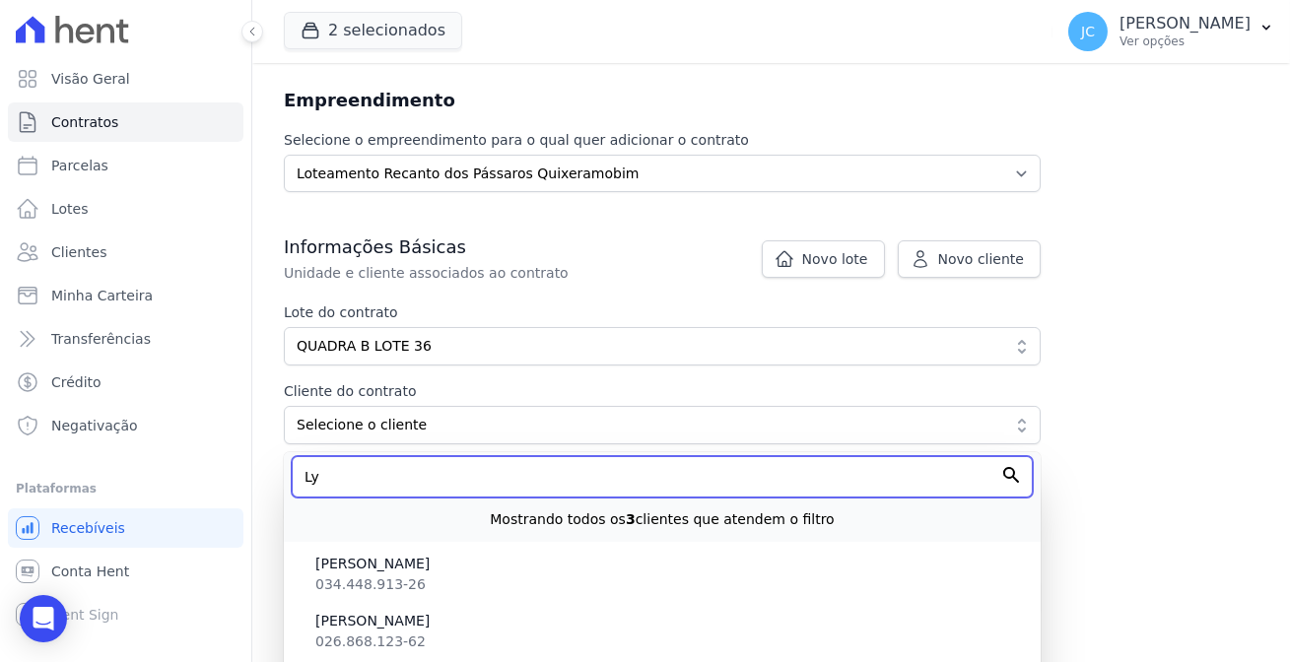
type input "Ly"
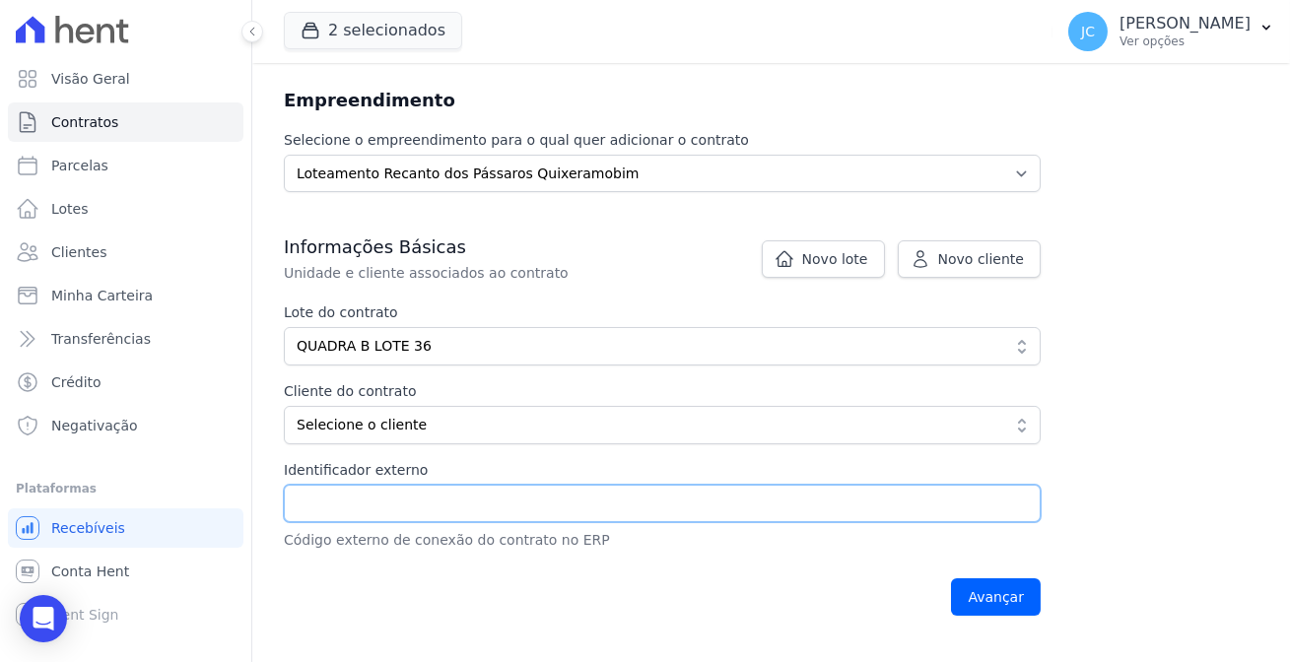
click at [635, 485] on input "Identificador externo" at bounding box center [662, 503] width 757 height 37
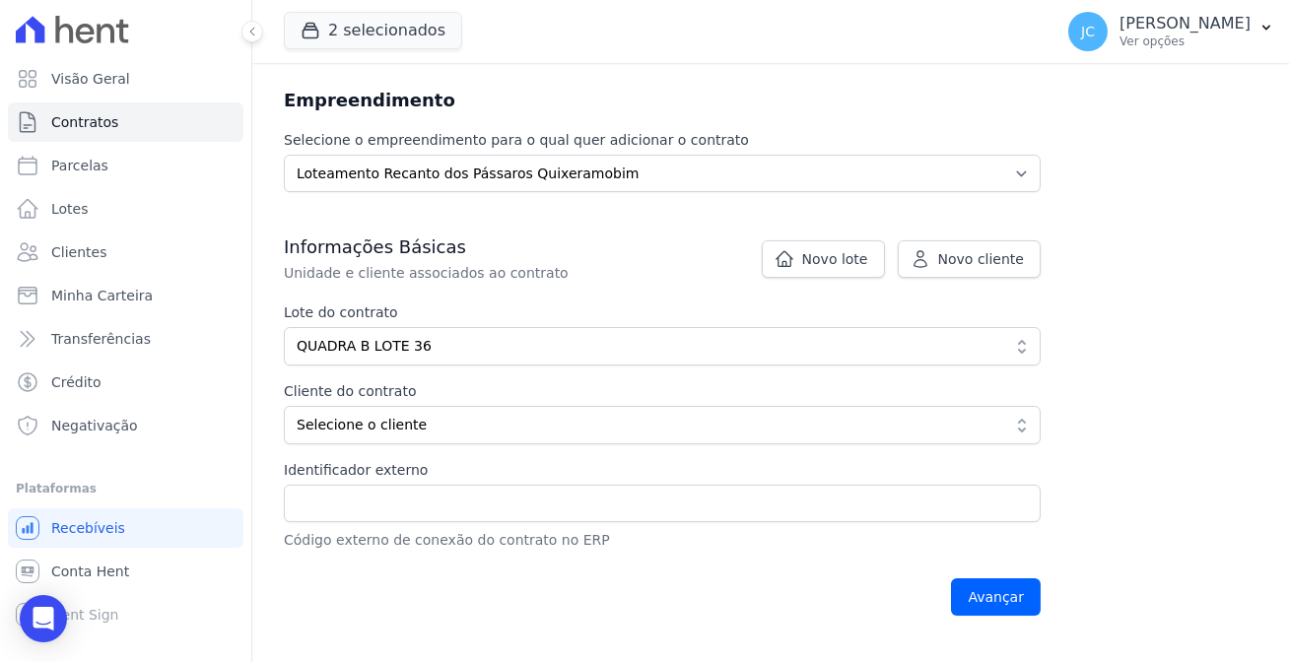
click at [1057, 141] on div "Contratos Adicionar Contrato Adicionar Contrato Passo 1 Dados cadastrais Passo …" at bounding box center [771, 247] width 1038 height 793
click at [88, 243] on span "Clientes" at bounding box center [78, 253] width 55 height 20
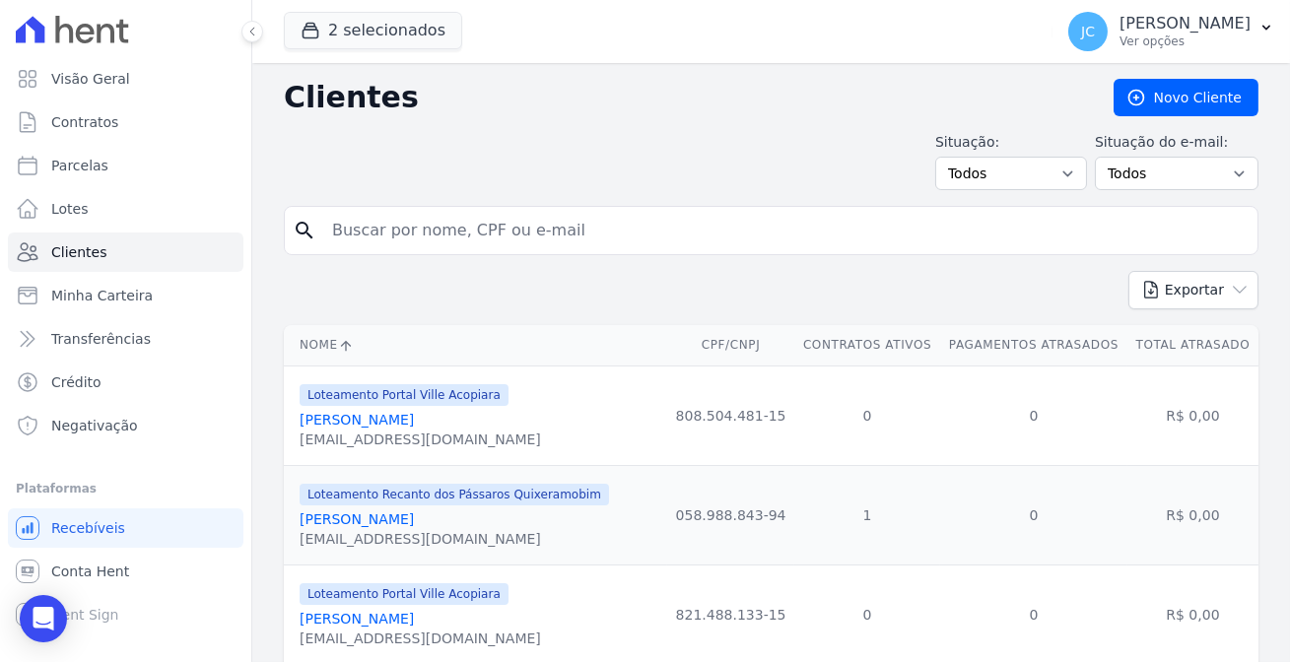
click at [611, 226] on input "search" at bounding box center [785, 230] width 930 height 39
type input "lya"
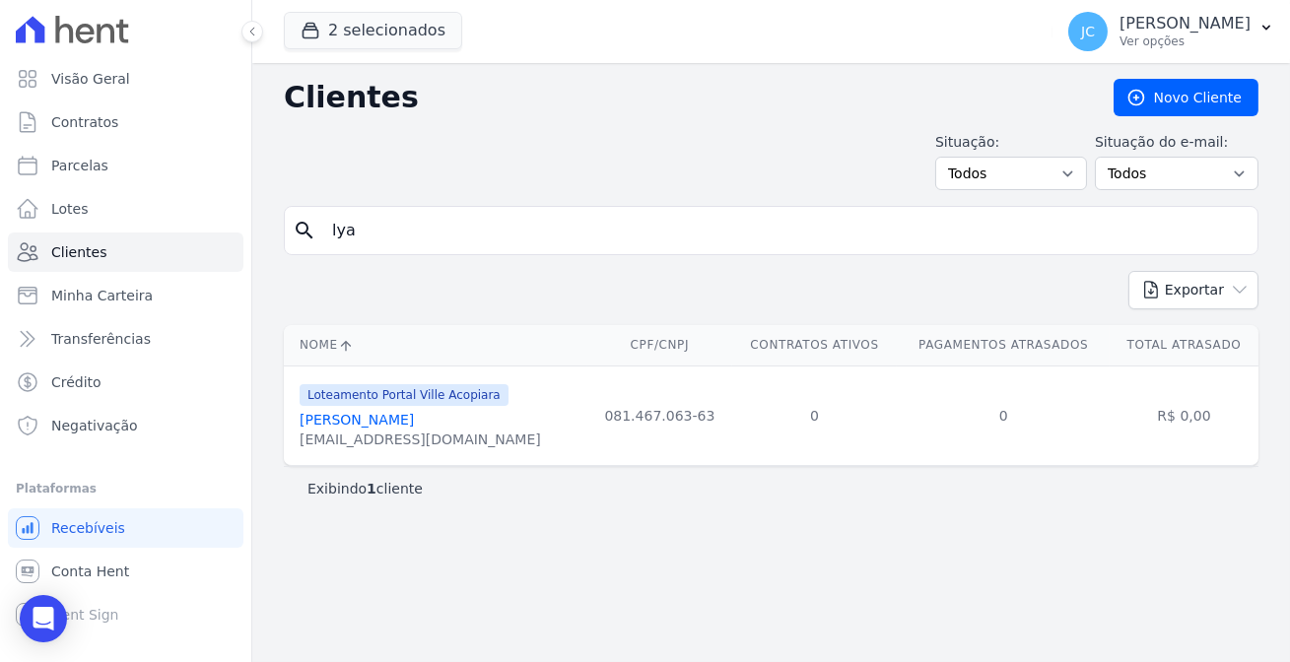
click at [404, 410] on div "[PERSON_NAME]" at bounding box center [421, 420] width 242 height 20
click at [300, 412] on link "[PERSON_NAME]" at bounding box center [357, 420] width 114 height 16
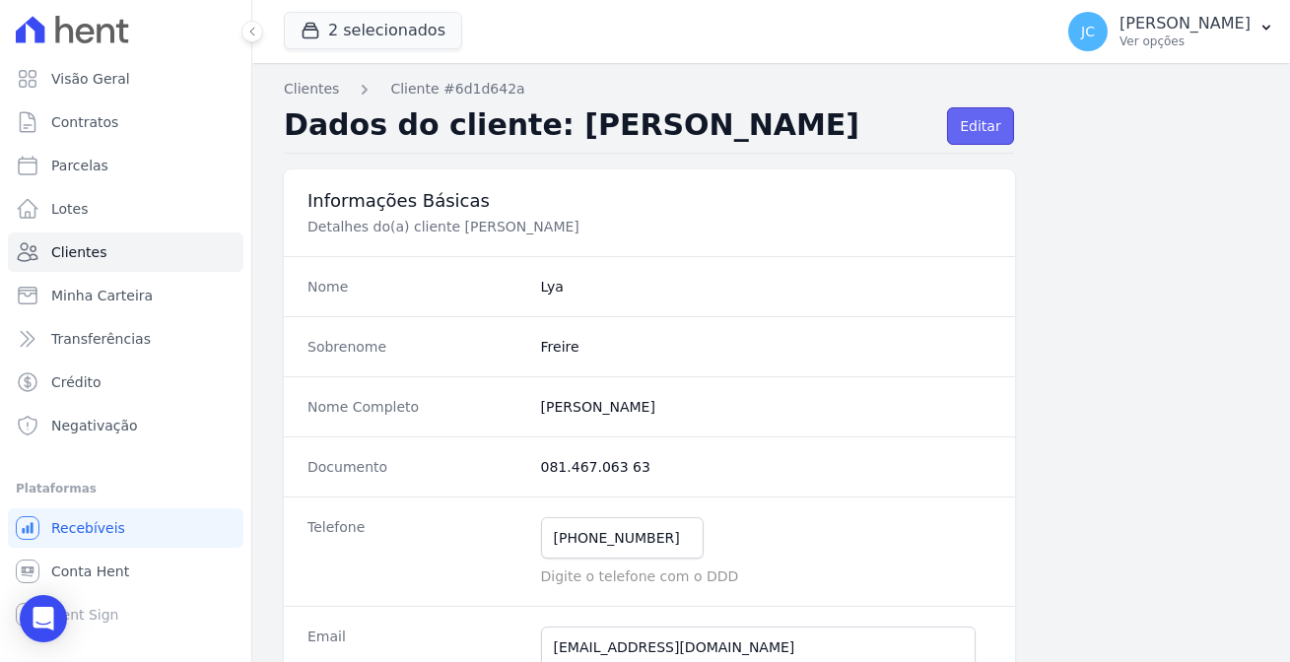
click at [972, 121] on link "Editar" at bounding box center [980, 125] width 66 height 37
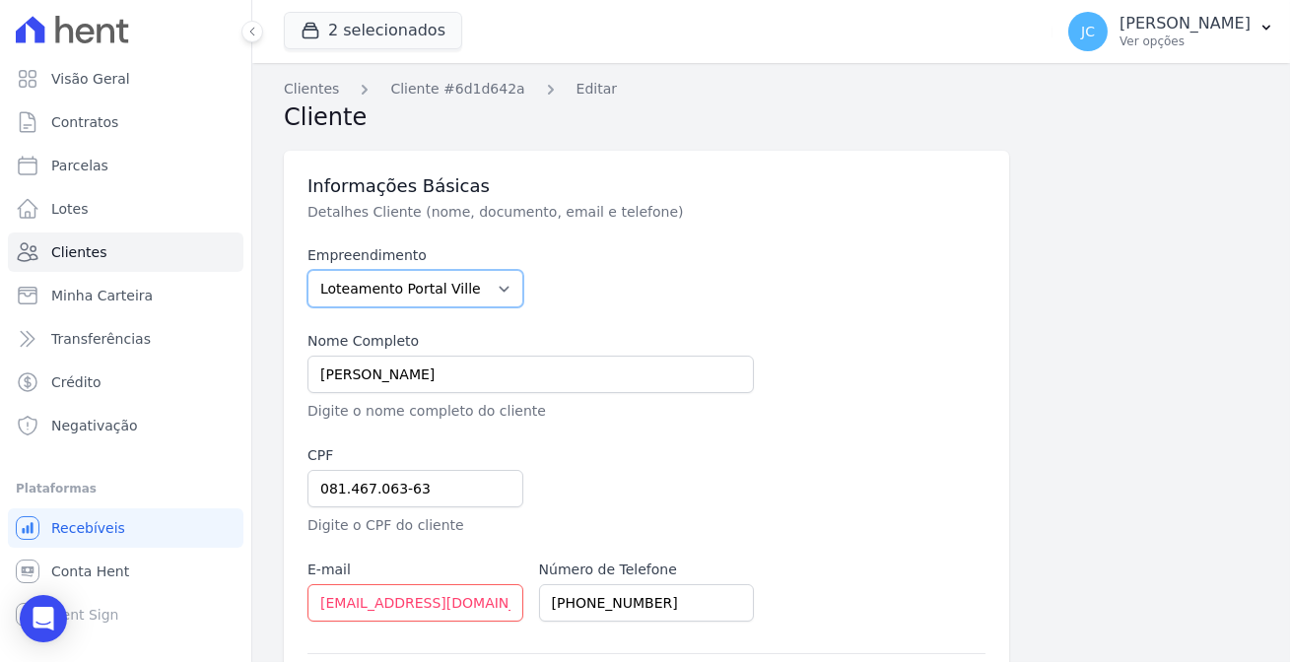
click at [453, 270] on select "Loteamento Portal Ville Acopiara Loteamento Recanto dos Pássaros Quixeramobim L…" at bounding box center [416, 288] width 216 height 37
select select "680c1bfe-1e9a-4ffe-9017-886ab10875cd"
click at [308, 270] on select "Loteamento Portal Ville Acopiara Loteamento Recanto dos Pássaros Quixeramobim L…" at bounding box center [416, 288] width 216 height 37
click at [454, 276] on select "Loteamento Portal Ville Acopiara Loteamento Recanto dos Pássaros Quixeramobim L…" at bounding box center [416, 288] width 216 height 37
click at [308, 270] on select "Loteamento Portal Ville Acopiara Loteamento Recanto dos Pássaros Quixeramobim L…" at bounding box center [416, 288] width 216 height 37
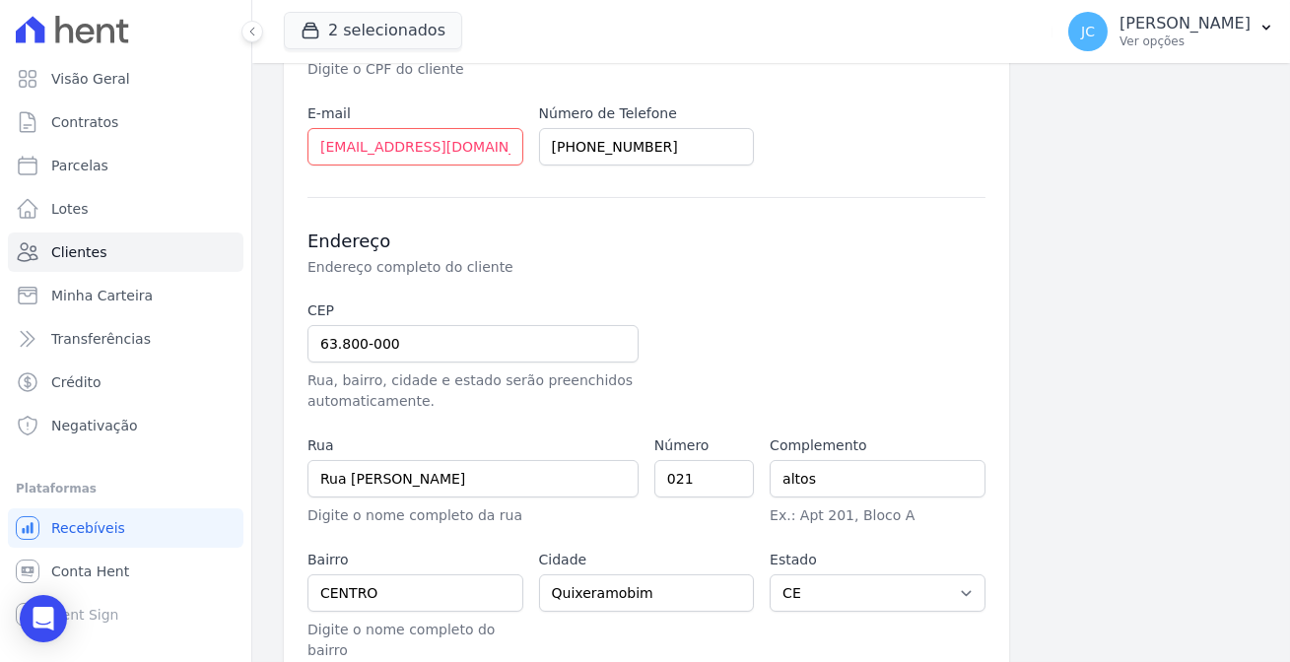
scroll to position [459, 0]
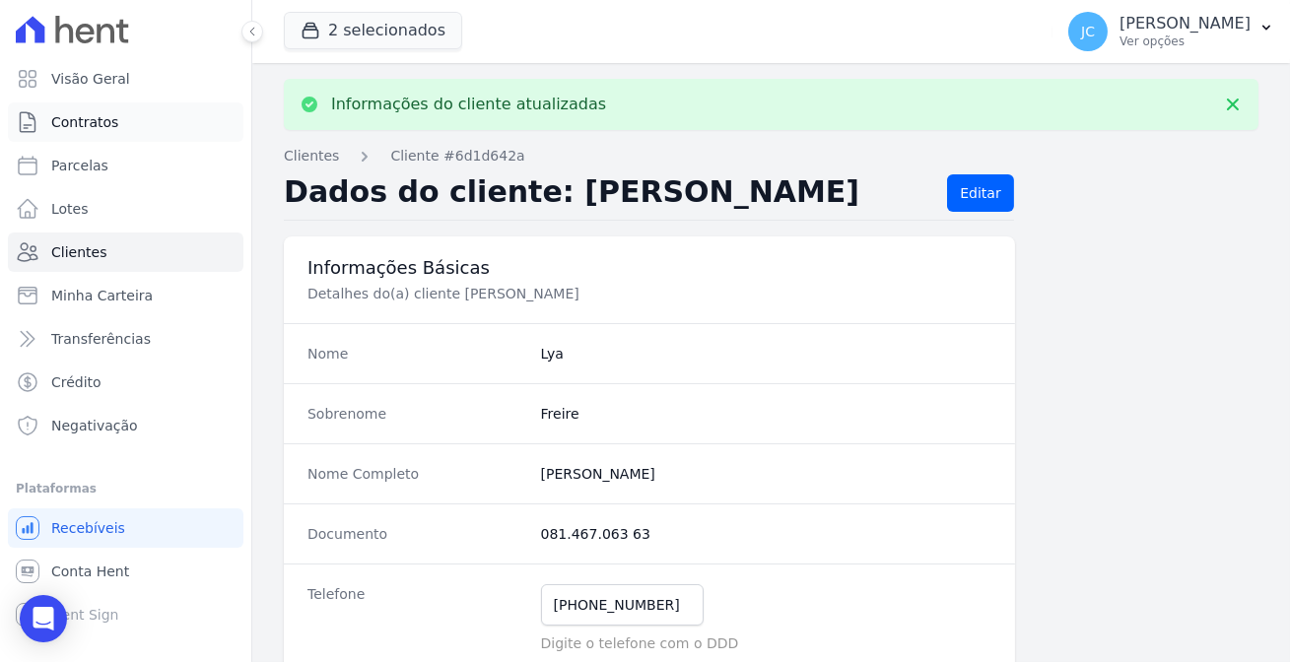
click at [82, 122] on span "Contratos" at bounding box center [84, 122] width 67 height 20
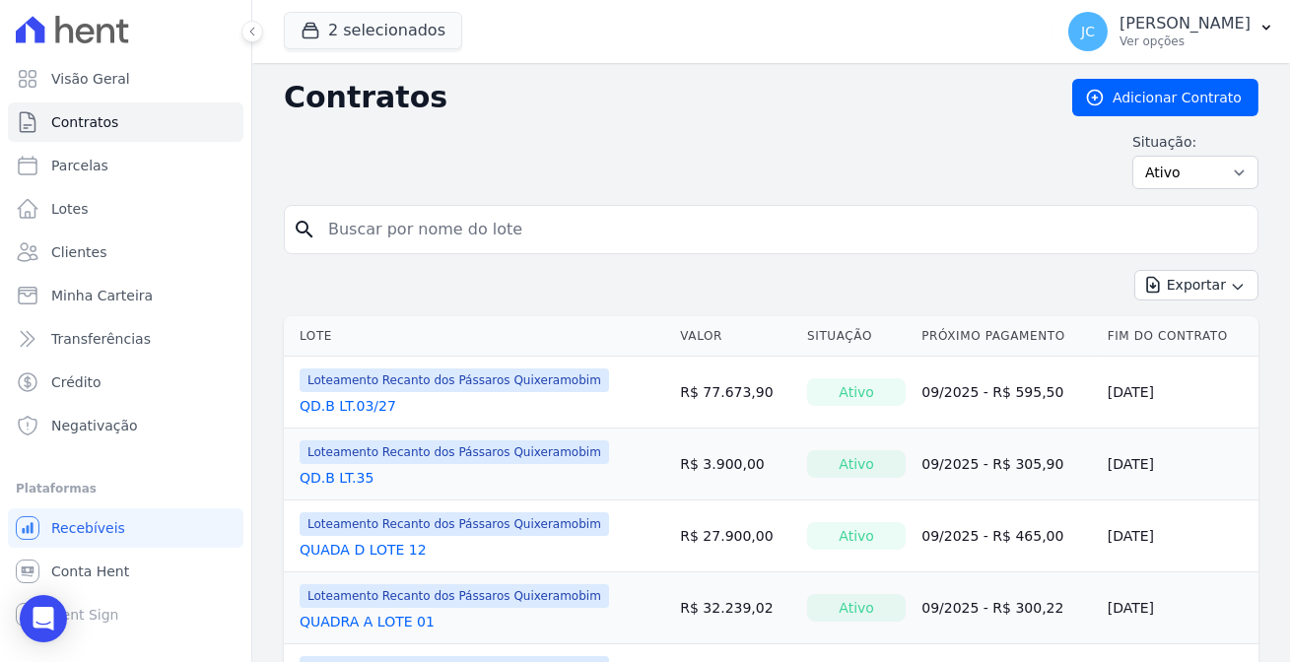
click at [389, 210] on input "search" at bounding box center [783, 229] width 934 height 39
click at [1135, 79] on link "Adicionar Contrato" at bounding box center [1166, 97] width 186 height 37
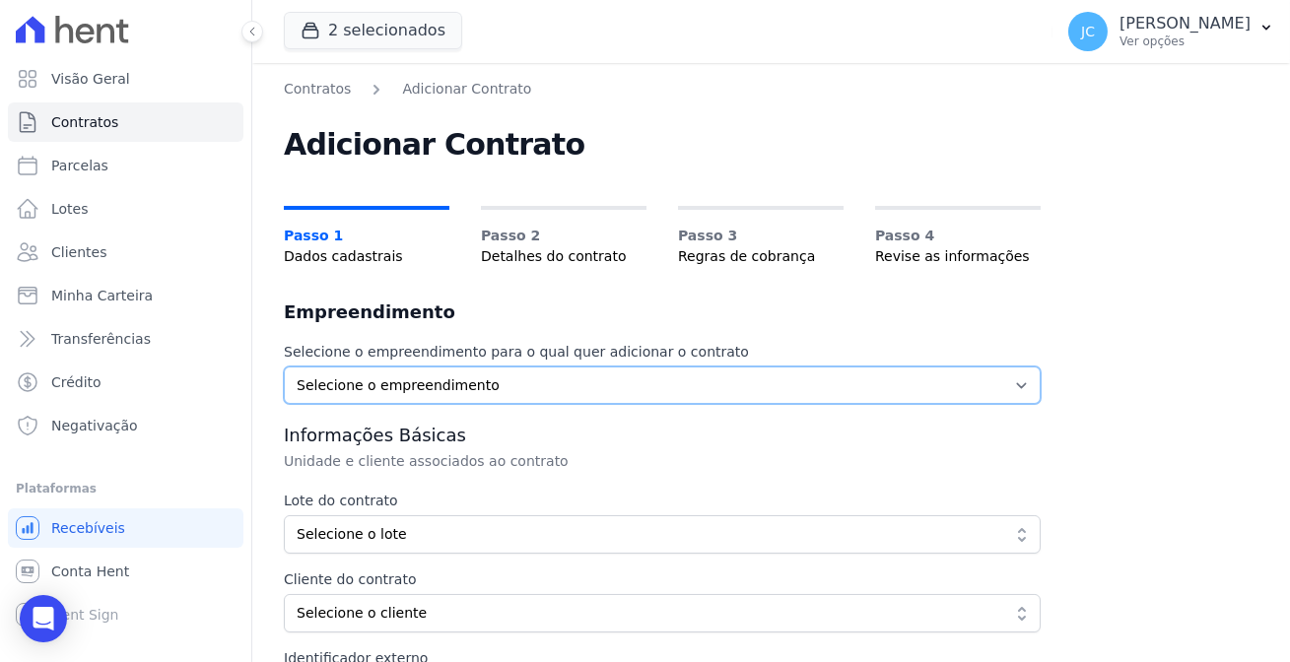
click at [469, 370] on select "Selecione o empreendimento Loteamento Portal Ville Acopiara Loteamento Recanto …" at bounding box center [662, 385] width 757 height 37
select select "680c1bfe-1e9a-4ffe-9017-886ab10875cd"
click at [284, 367] on select "Selecione o empreendimento Loteamento Portal Ville Acopiara Loteamento Recanto …" at bounding box center [662, 385] width 757 height 37
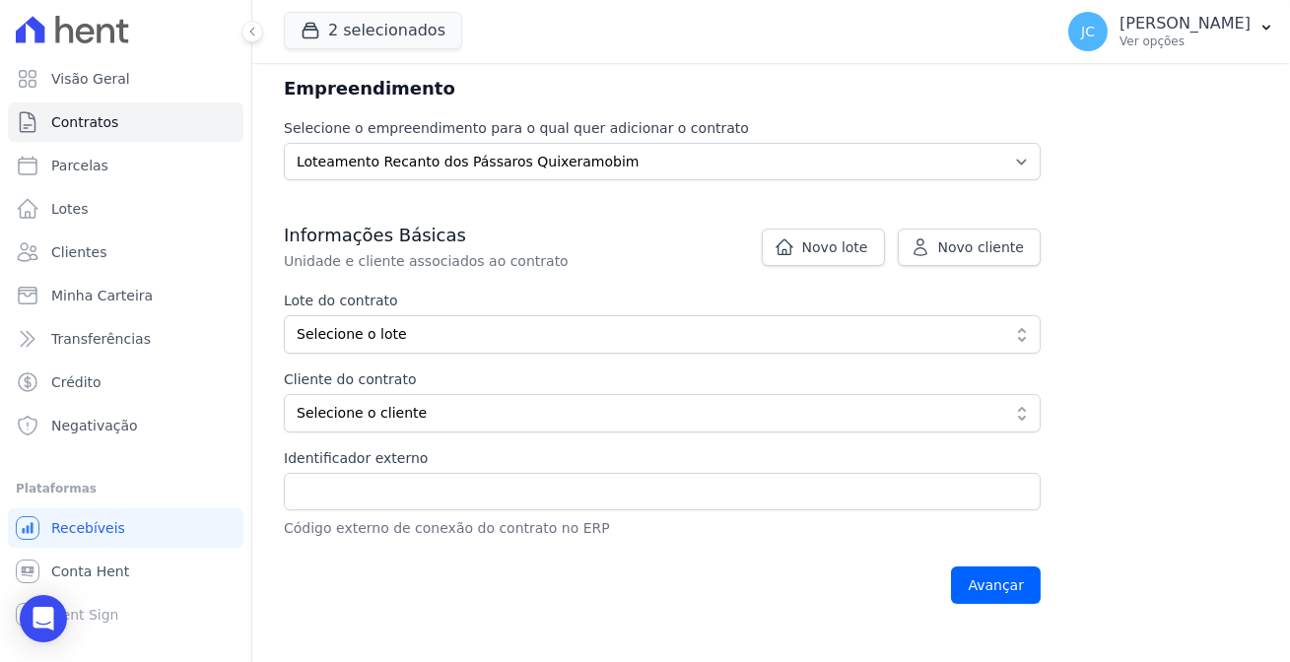
scroll to position [268, 0]
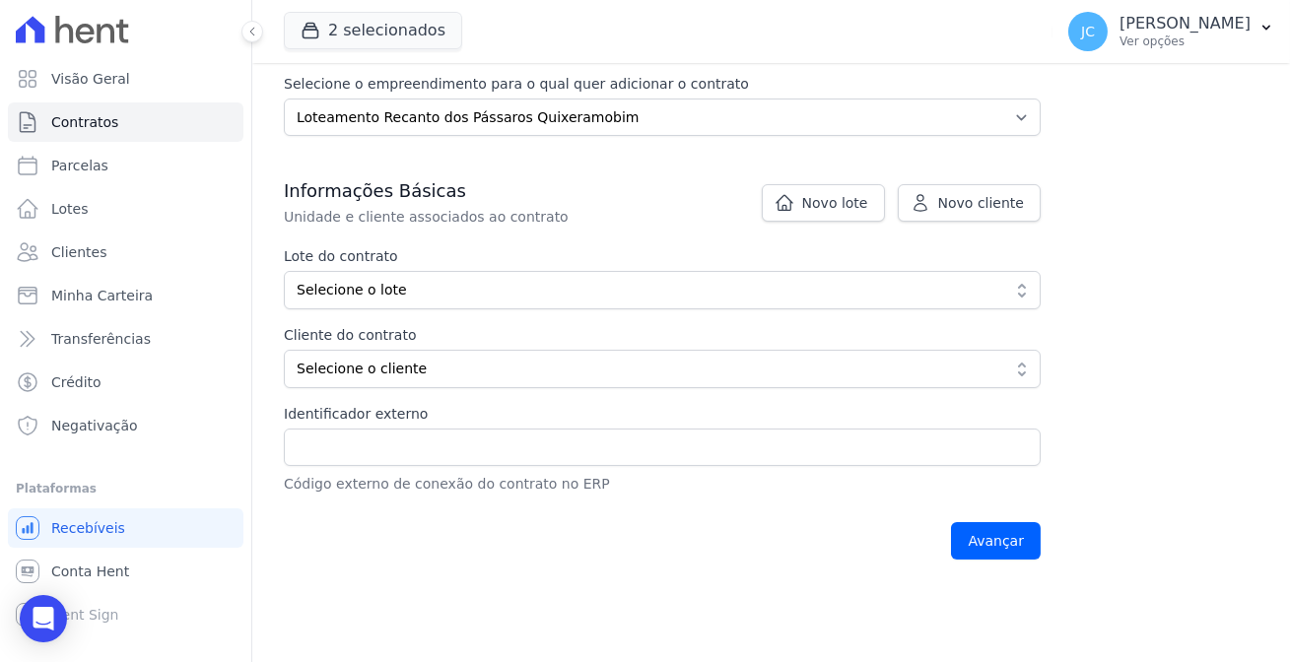
click at [486, 280] on span "Selecione o lote" at bounding box center [649, 290] width 704 height 21
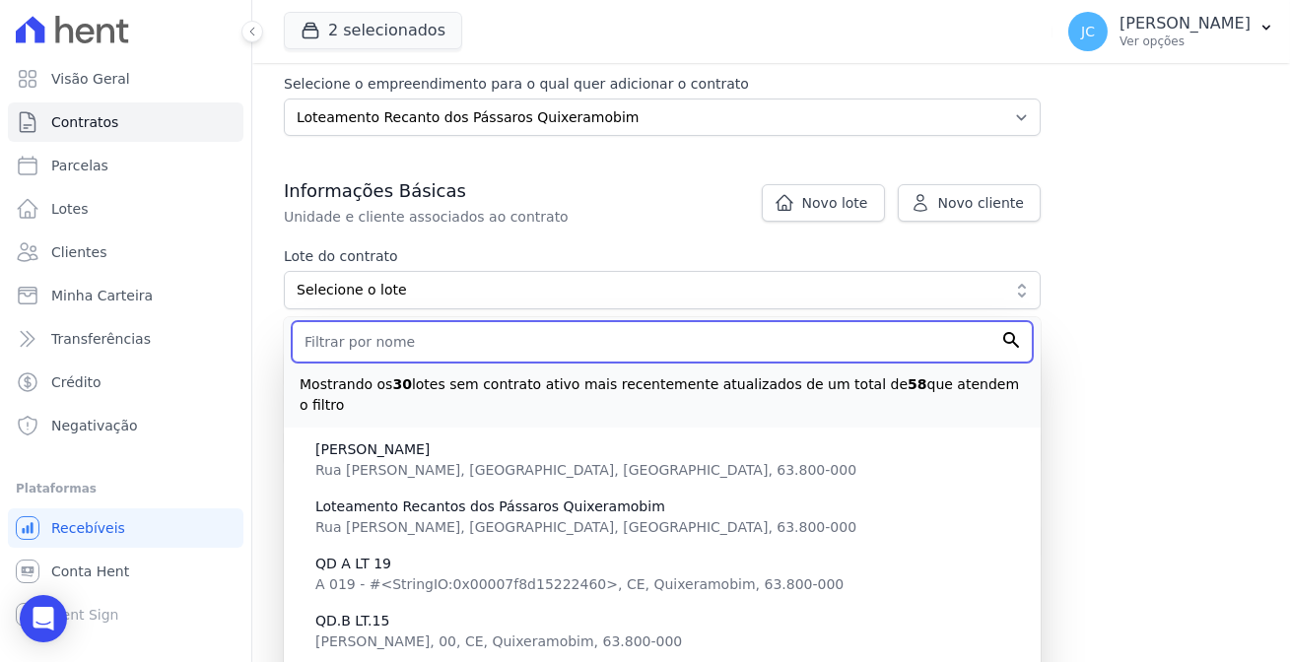
click at [454, 321] on input "text" at bounding box center [662, 341] width 741 height 41
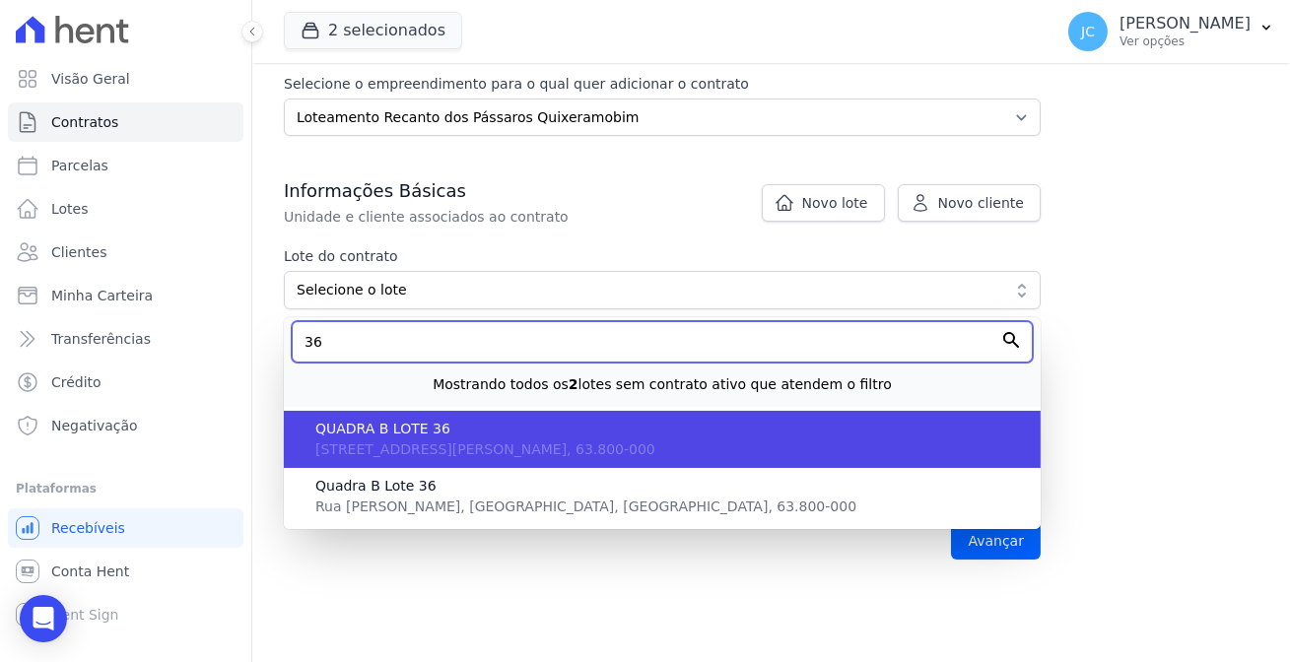
type input "36"
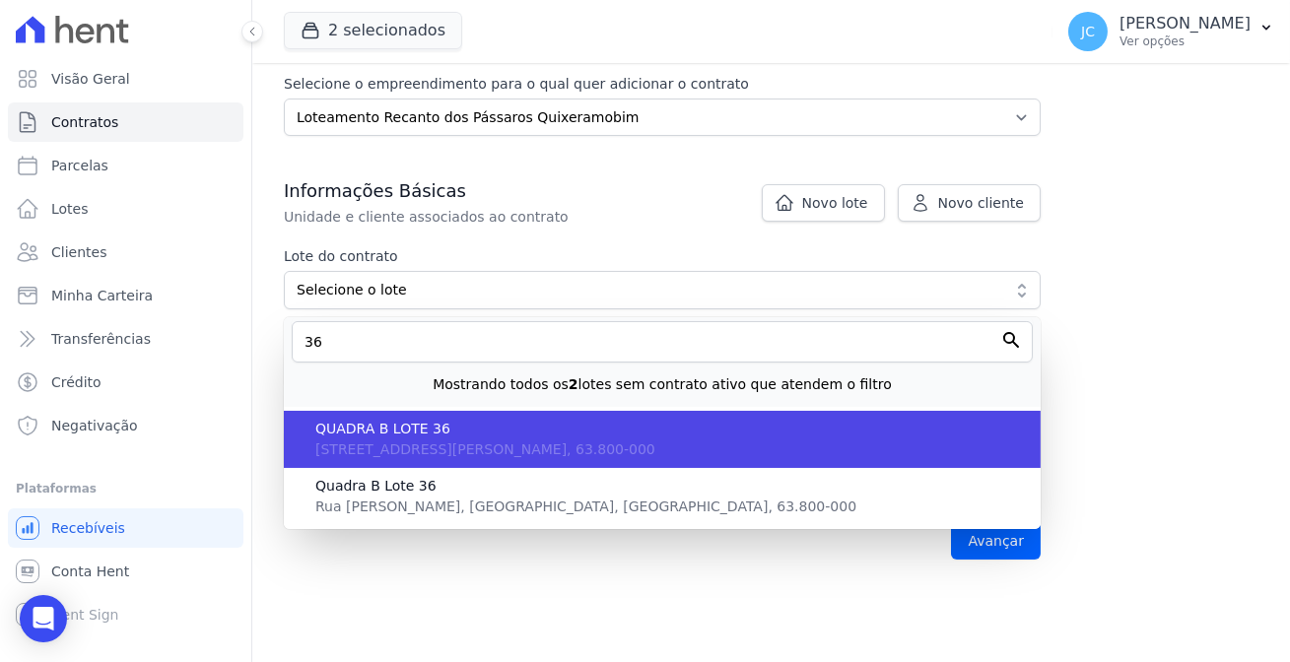
click at [382, 419] on span "QUADRA B LOTE 36" at bounding box center [670, 429] width 710 height 21
type input "4a680d9f-6543-4810-8d72-aaf2651516ad"
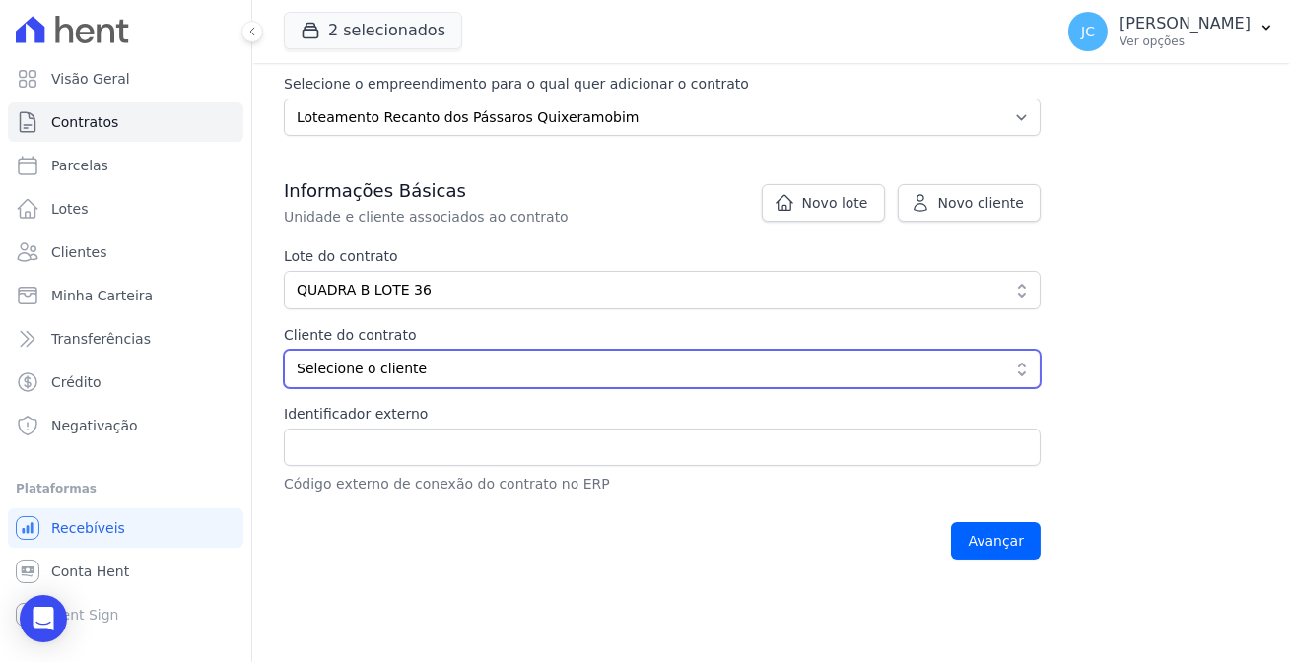
click at [400, 359] on span "Selecione o cliente" at bounding box center [649, 369] width 704 height 21
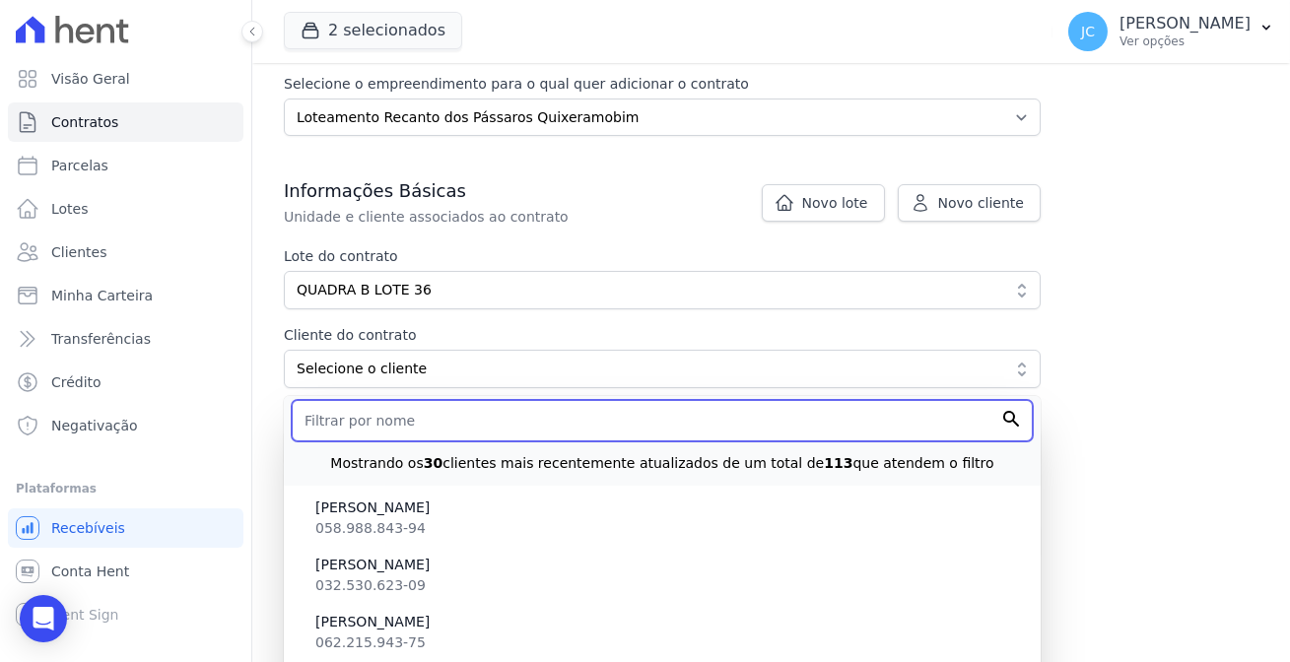
click at [390, 400] on input "text" at bounding box center [662, 420] width 741 height 41
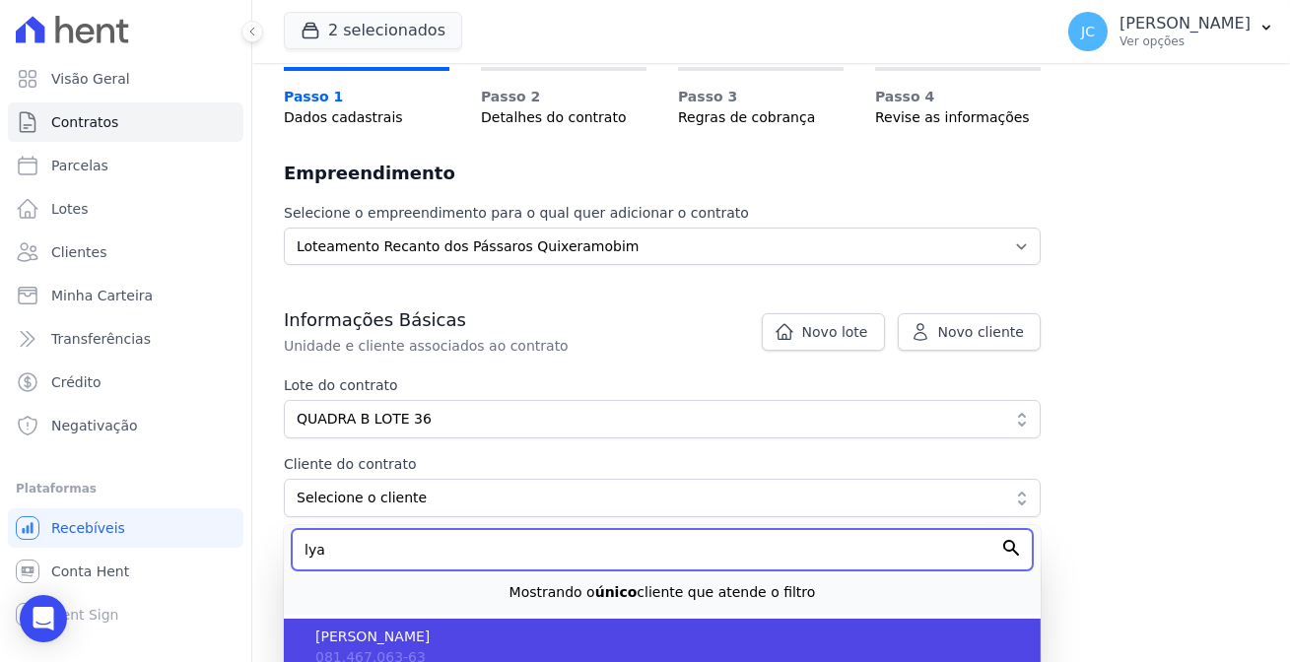
type input "lya"
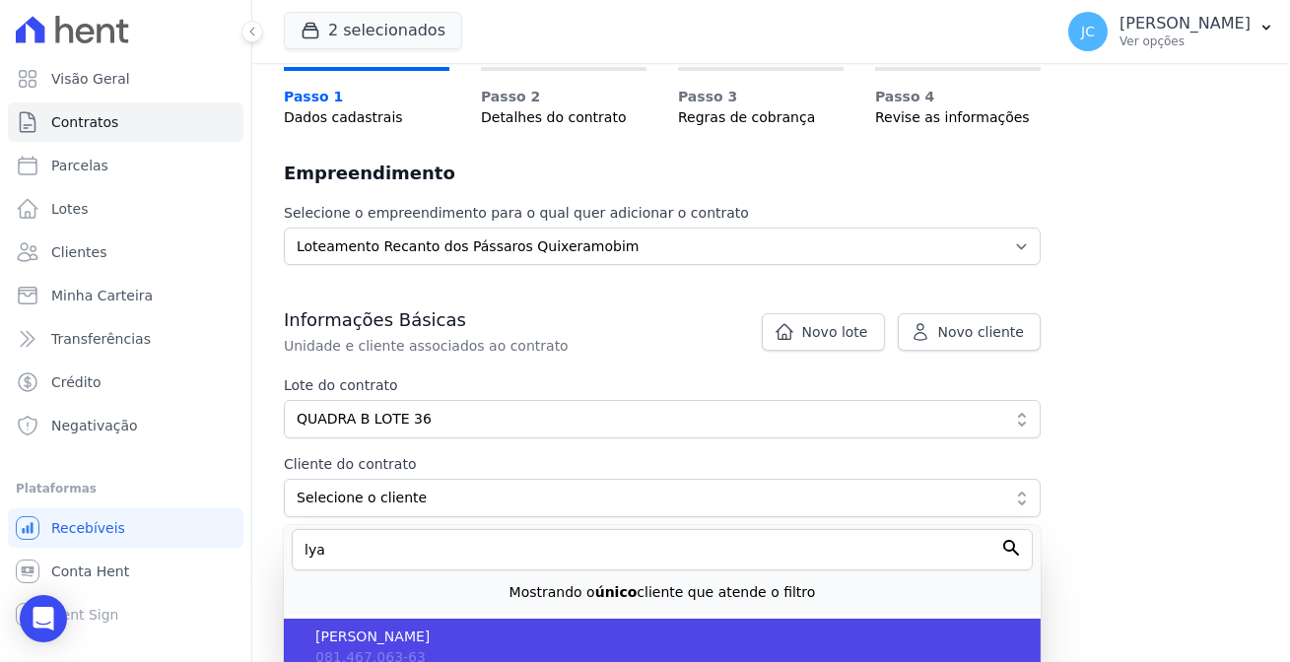
click at [364, 650] on span "081.467.063-63" at bounding box center [370, 658] width 110 height 16
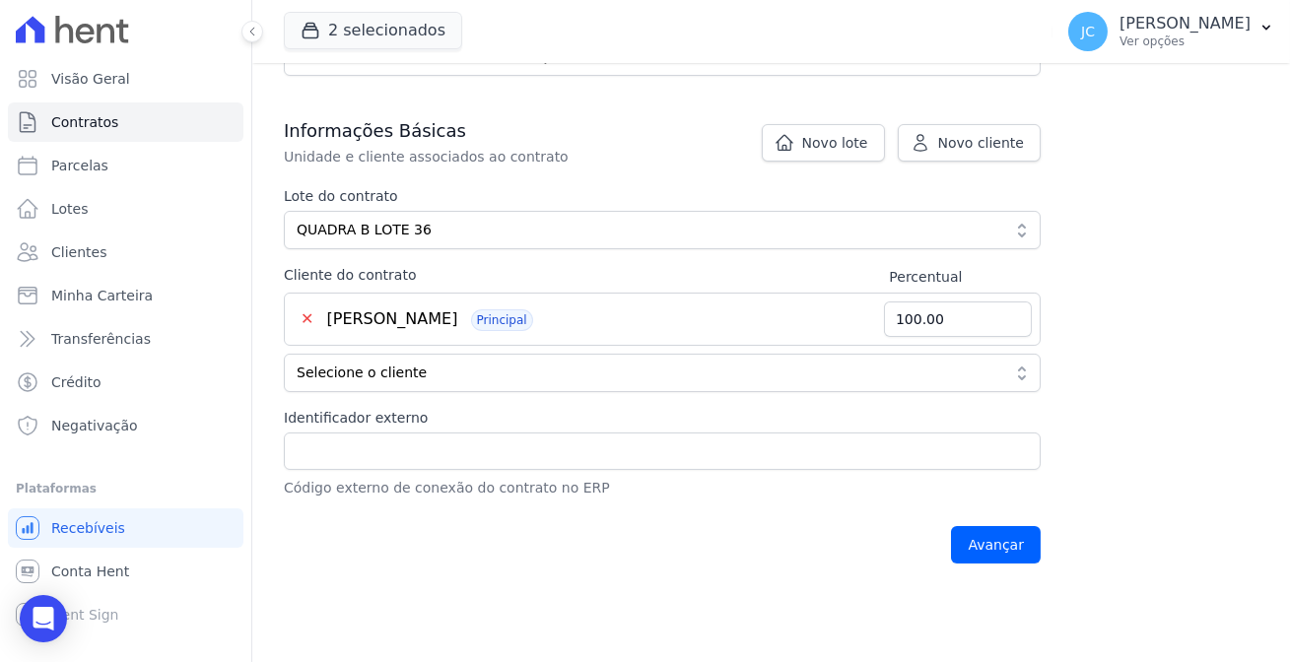
scroll to position [379, 0]
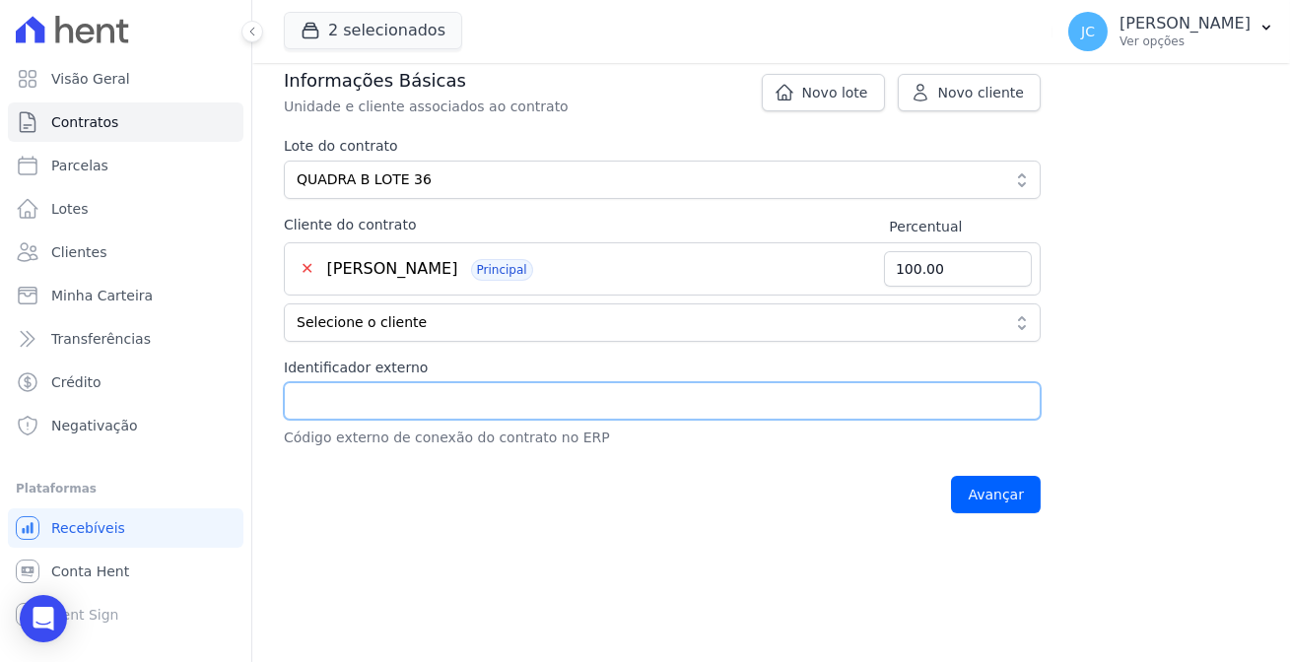
click at [447, 383] on input "Identificador externo" at bounding box center [662, 401] width 757 height 37
click at [640, 464] on div "Avançar" at bounding box center [662, 494] width 757 height 61
click at [690, 383] on input "Identificador externo" at bounding box center [662, 401] width 757 height 37
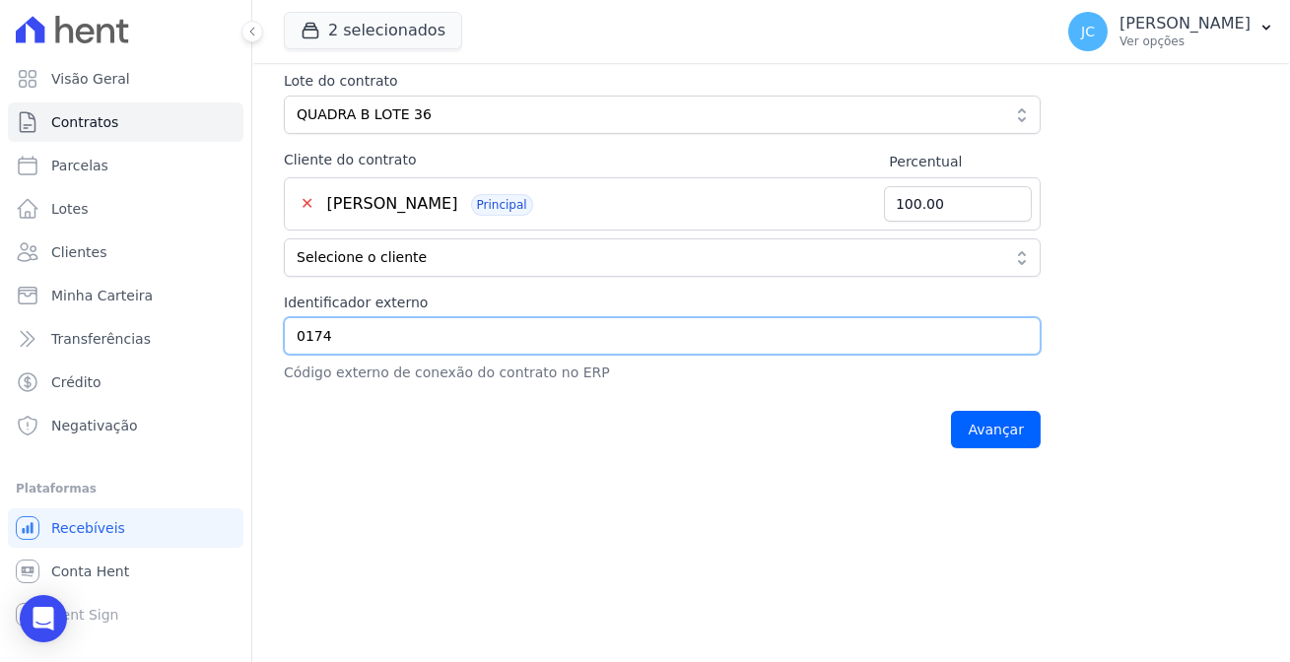
scroll to position [448, 0]
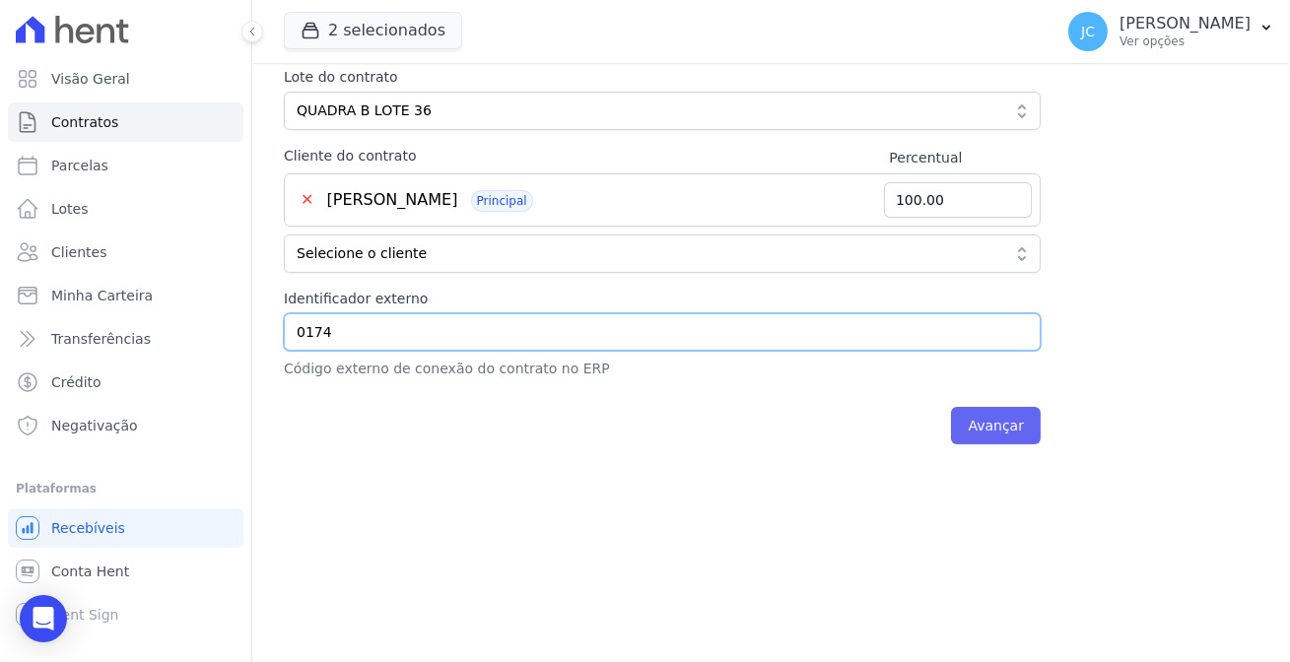
type input "0174"
click at [951, 407] on input "Avançar" at bounding box center [996, 425] width 90 height 37
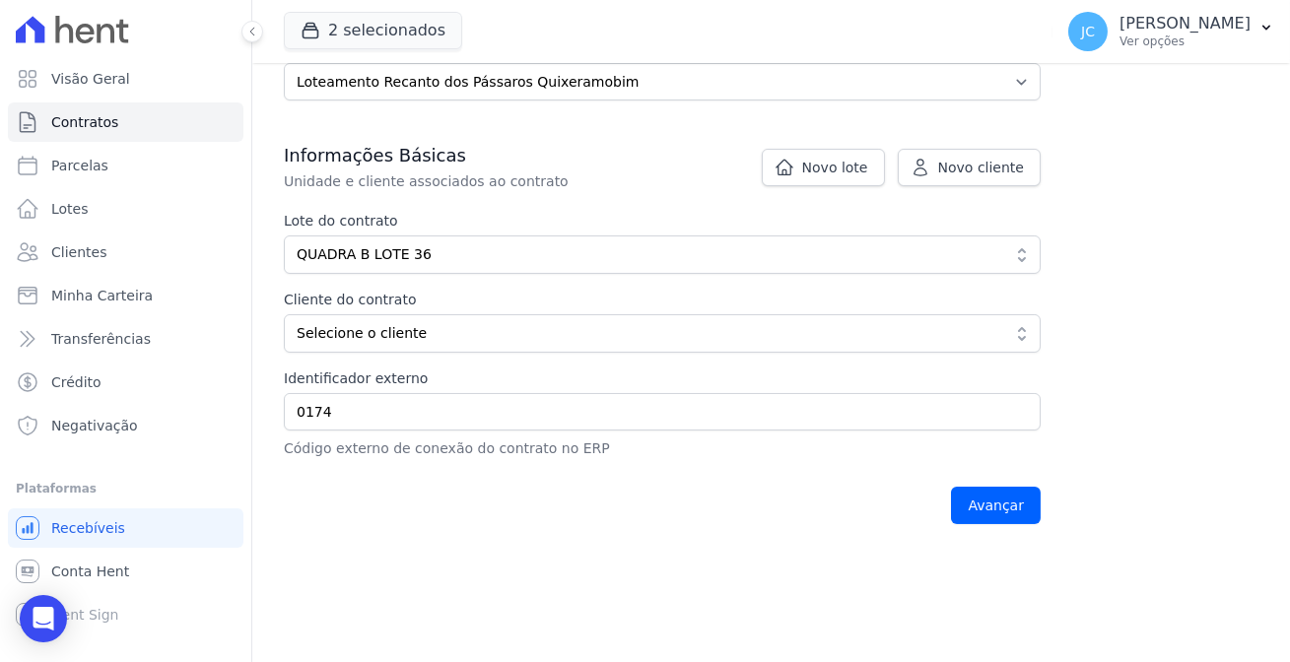
scroll to position [358, 0]
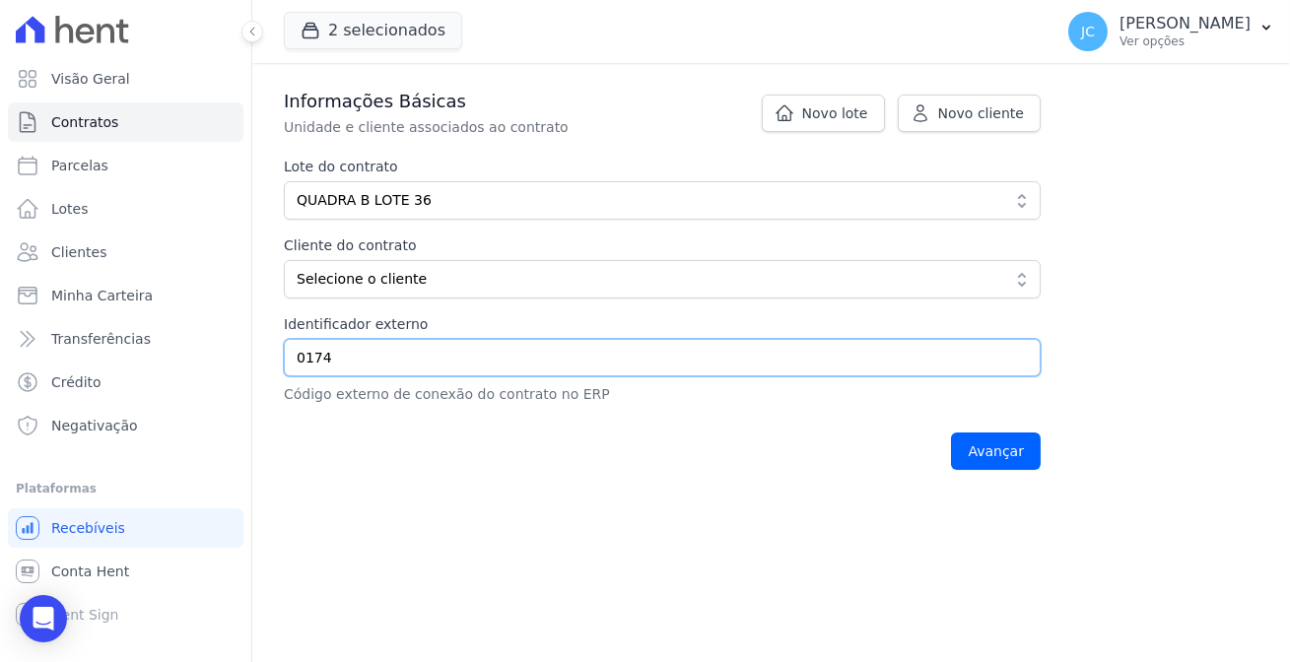
click at [403, 339] on input "0174" at bounding box center [662, 357] width 757 height 37
click at [513, 339] on input "0174" at bounding box center [662, 357] width 757 height 37
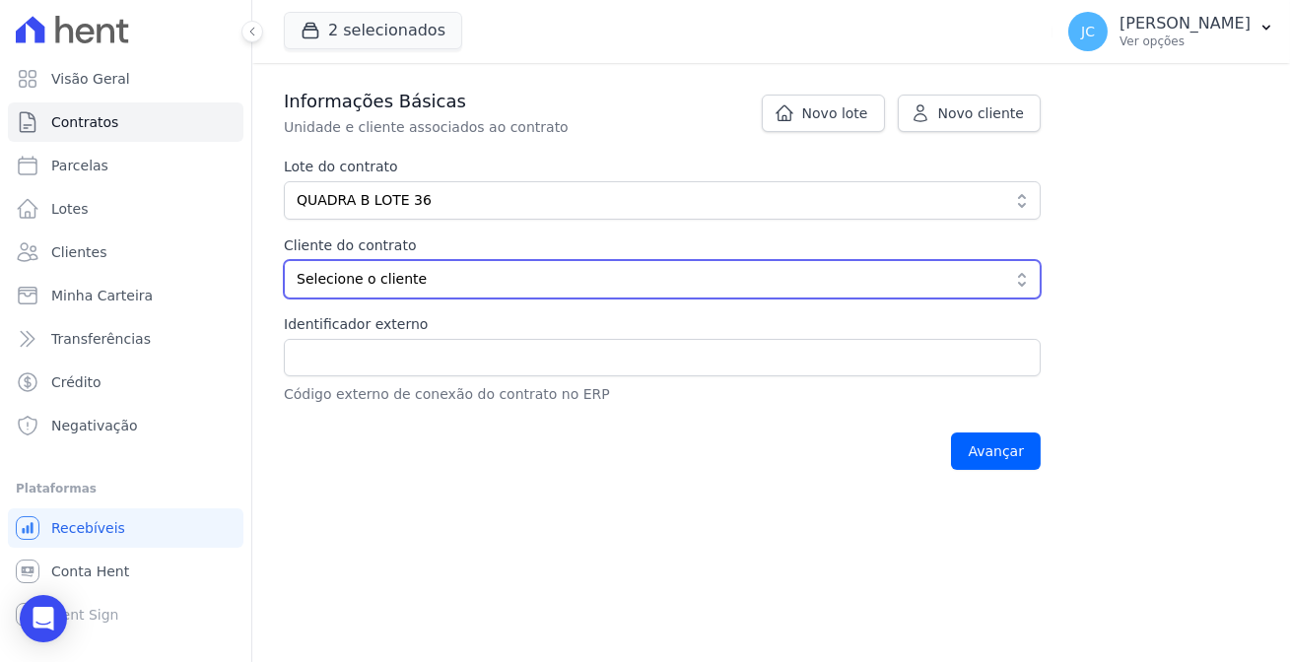
click at [626, 269] on span "Selecione o cliente" at bounding box center [649, 279] width 704 height 21
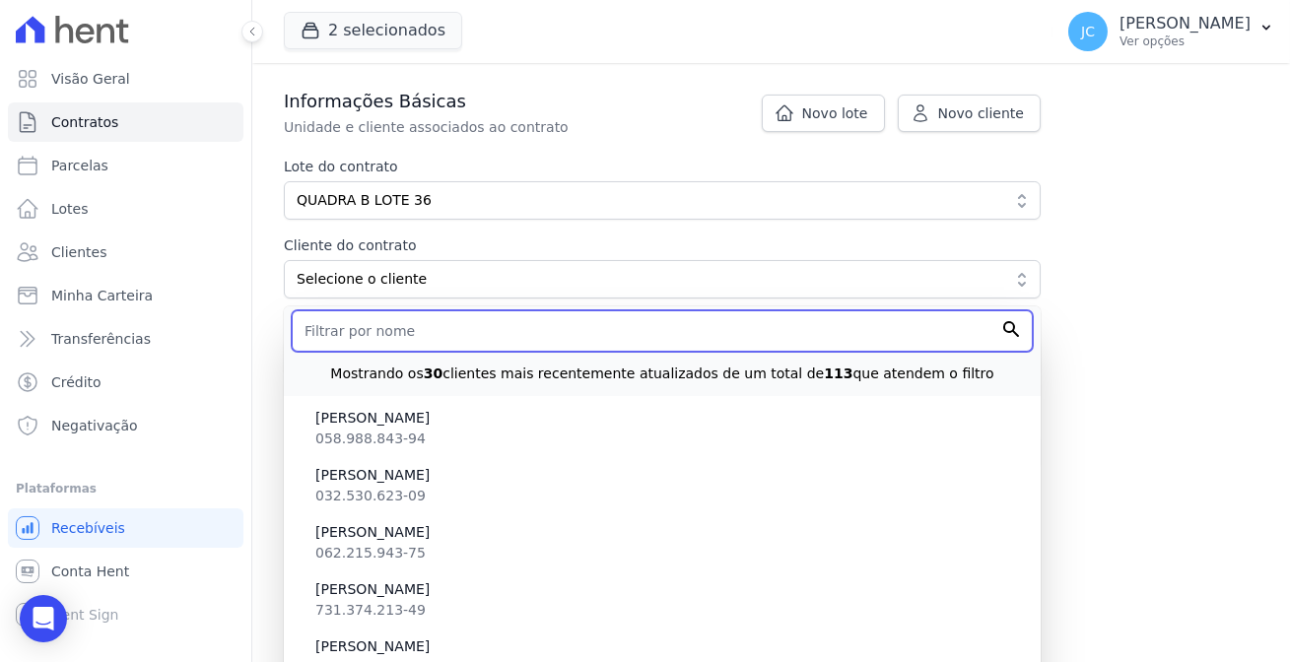
click at [536, 311] on input "text" at bounding box center [662, 331] width 741 height 41
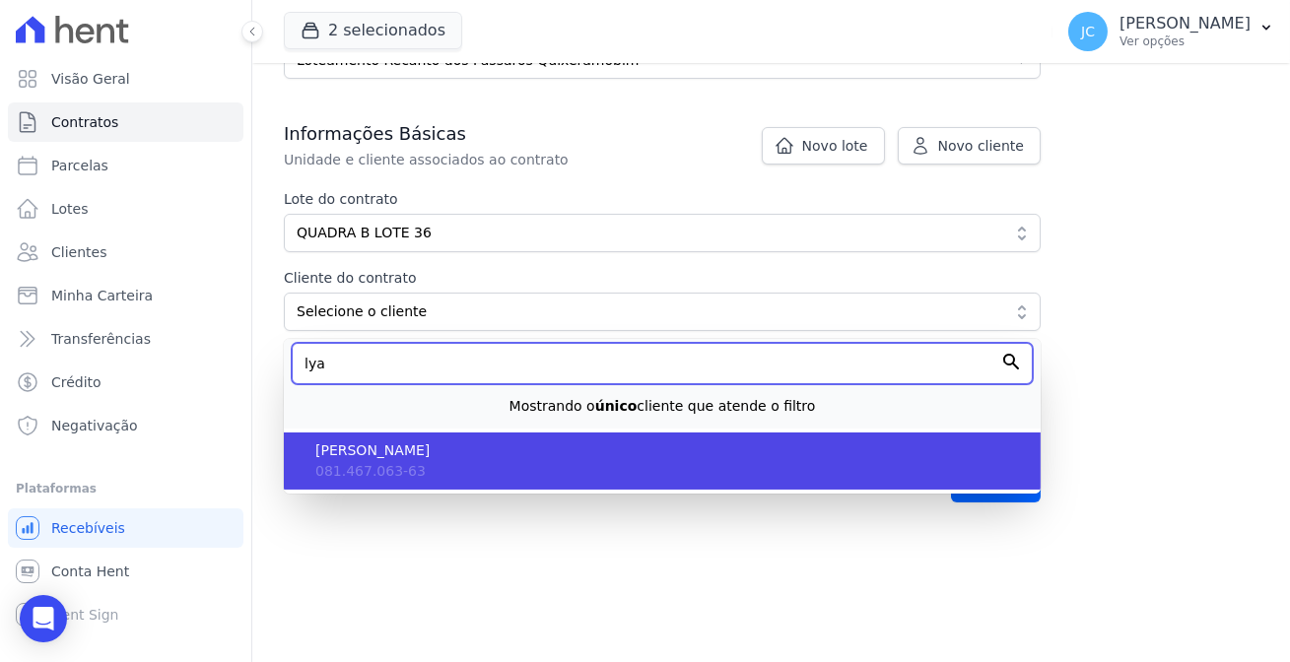
type input "lya"
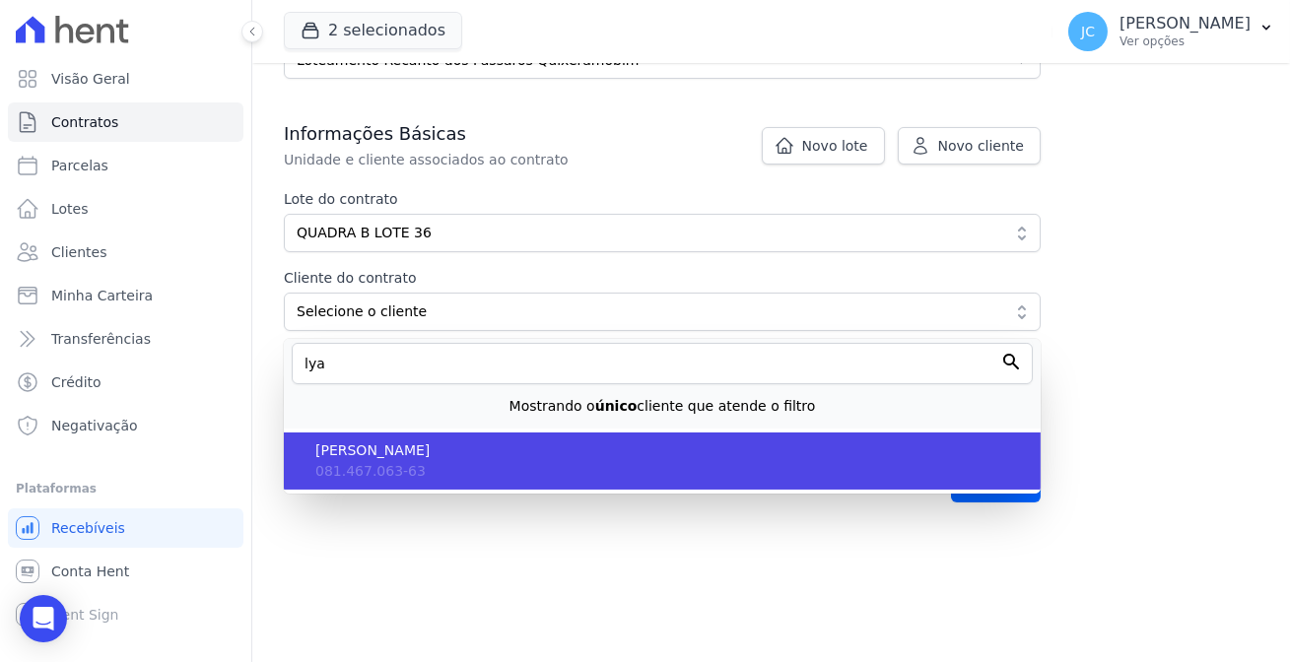
click at [424, 441] on span "[PERSON_NAME]" at bounding box center [670, 451] width 710 height 21
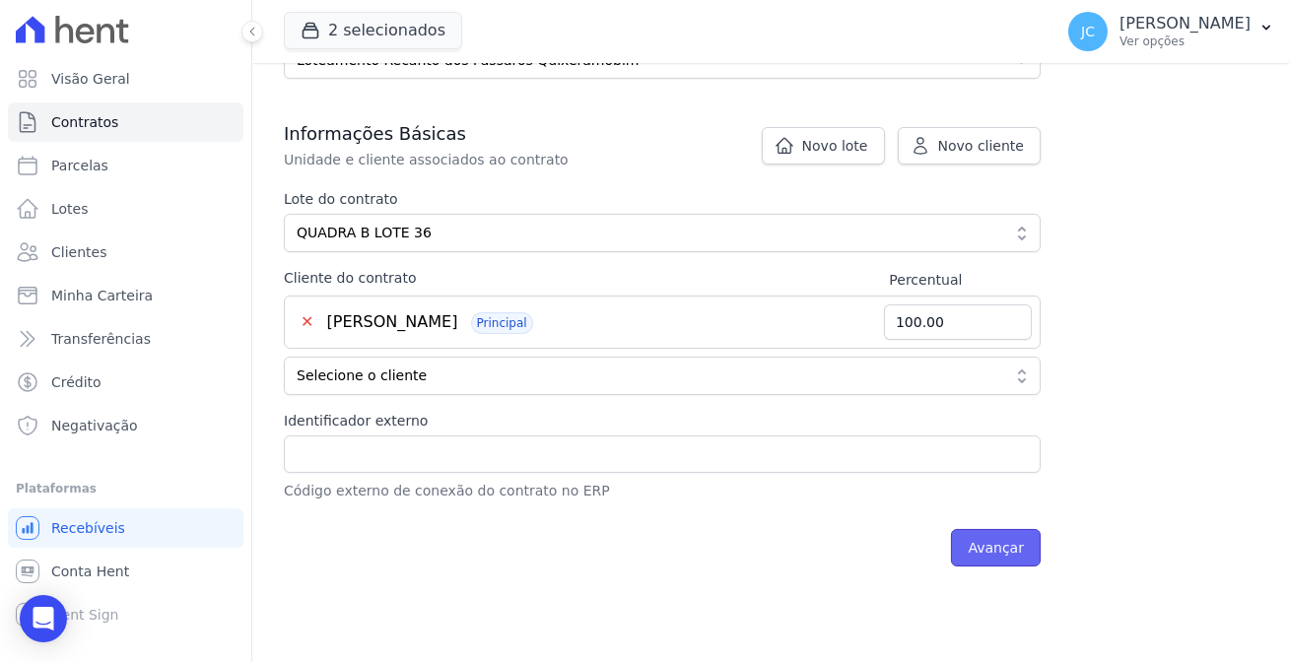
click at [951, 529] on input "Avançar" at bounding box center [996, 547] width 90 height 37
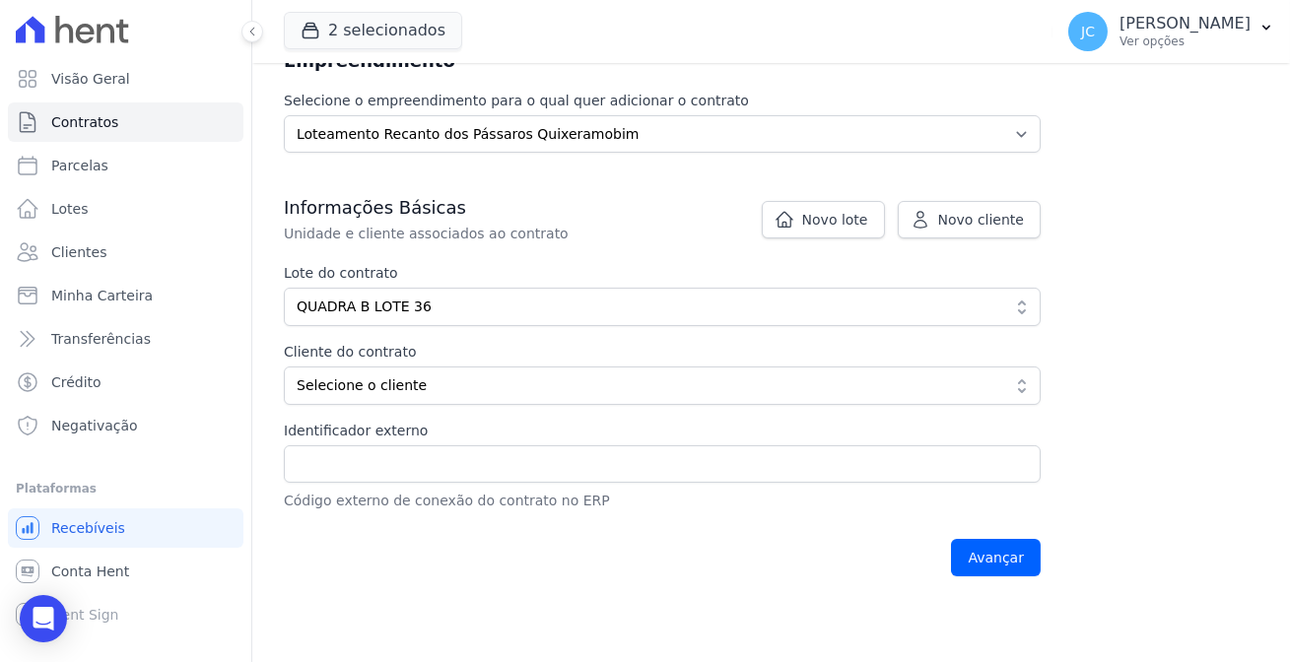
scroll to position [358, 0]
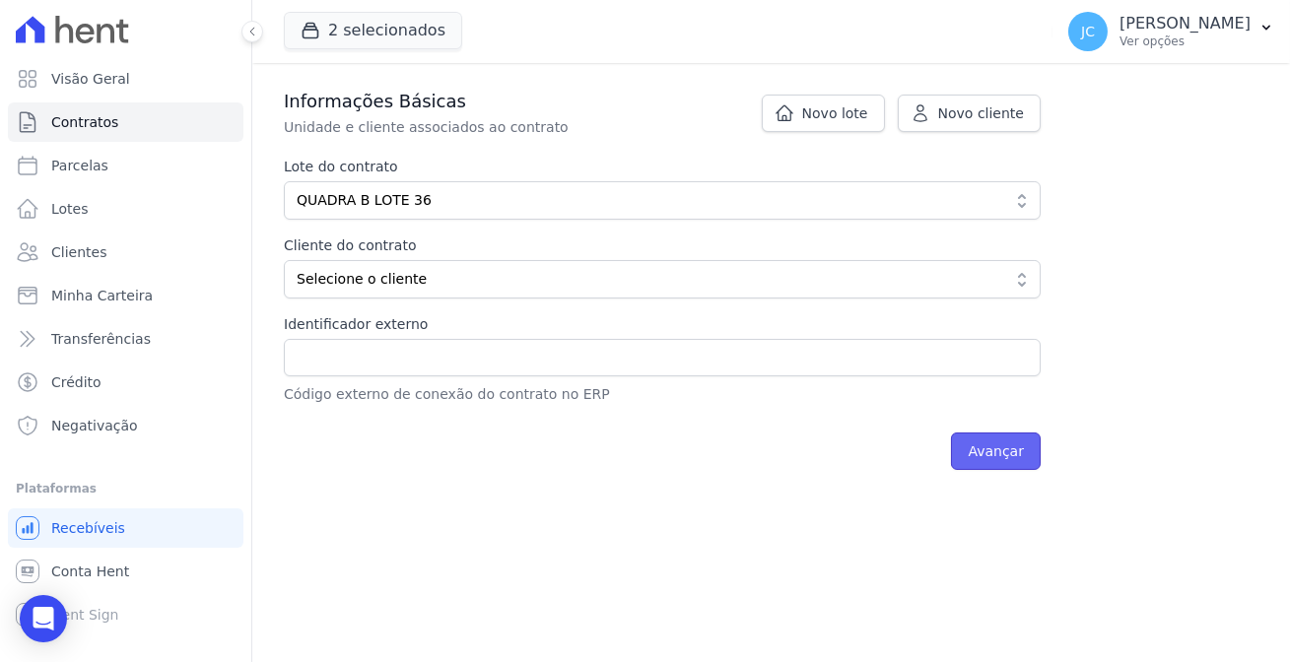
click at [951, 433] on input "Avançar" at bounding box center [996, 451] width 90 height 37
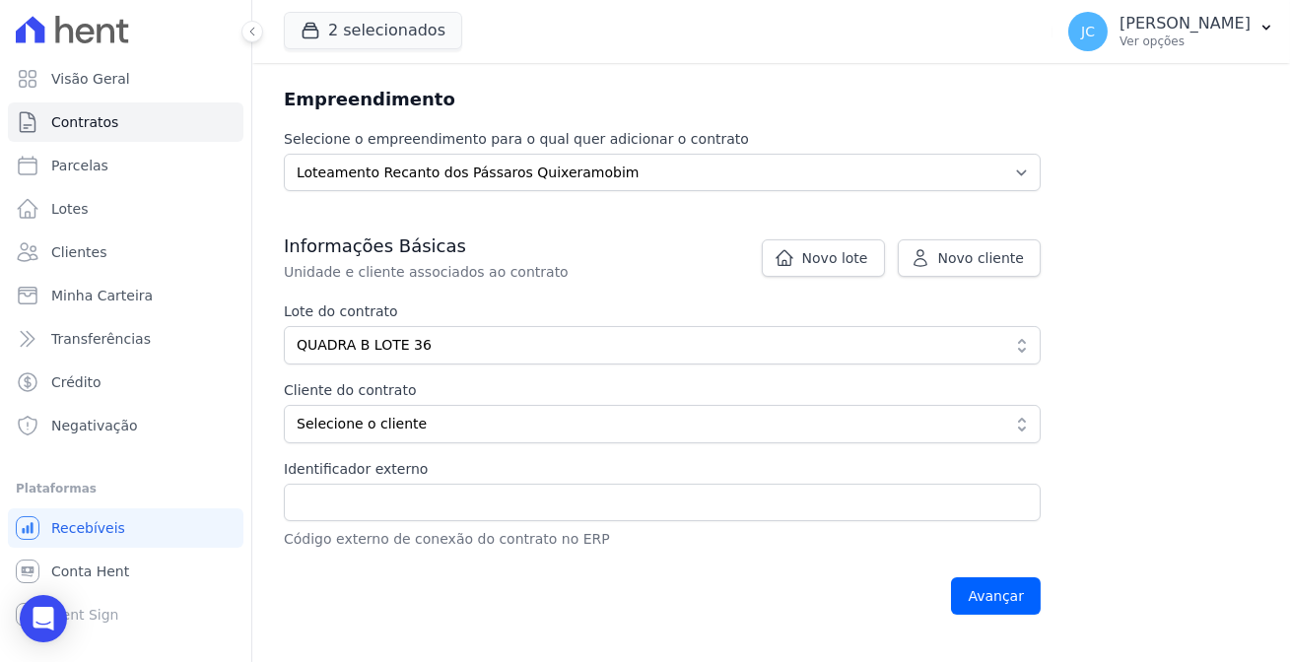
scroll to position [448, 0]
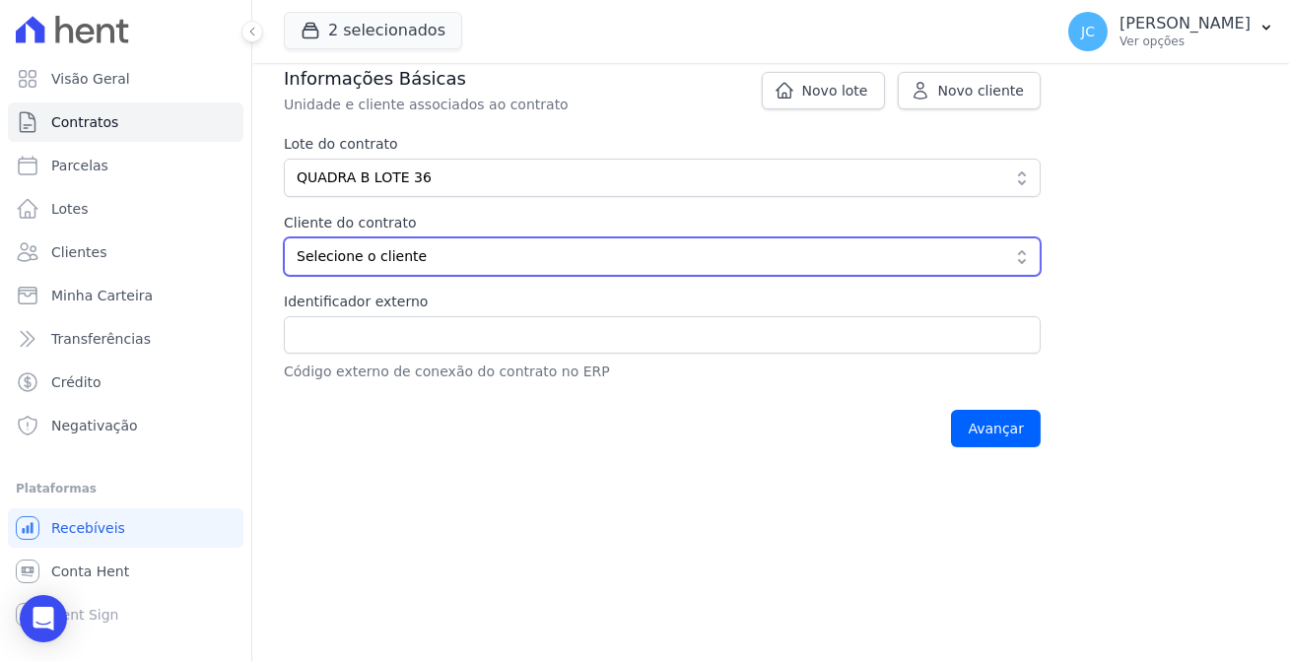
click at [521, 246] on span "Selecione o cliente" at bounding box center [649, 256] width 704 height 21
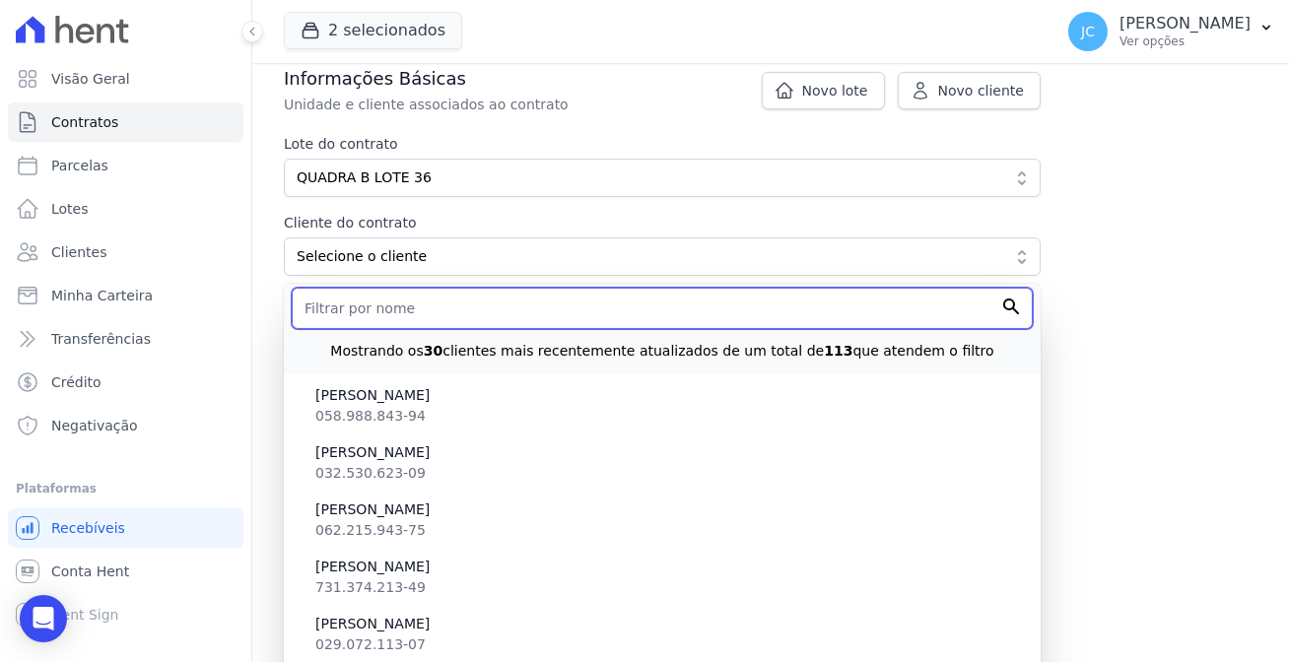
click at [420, 288] on input "text" at bounding box center [662, 308] width 741 height 41
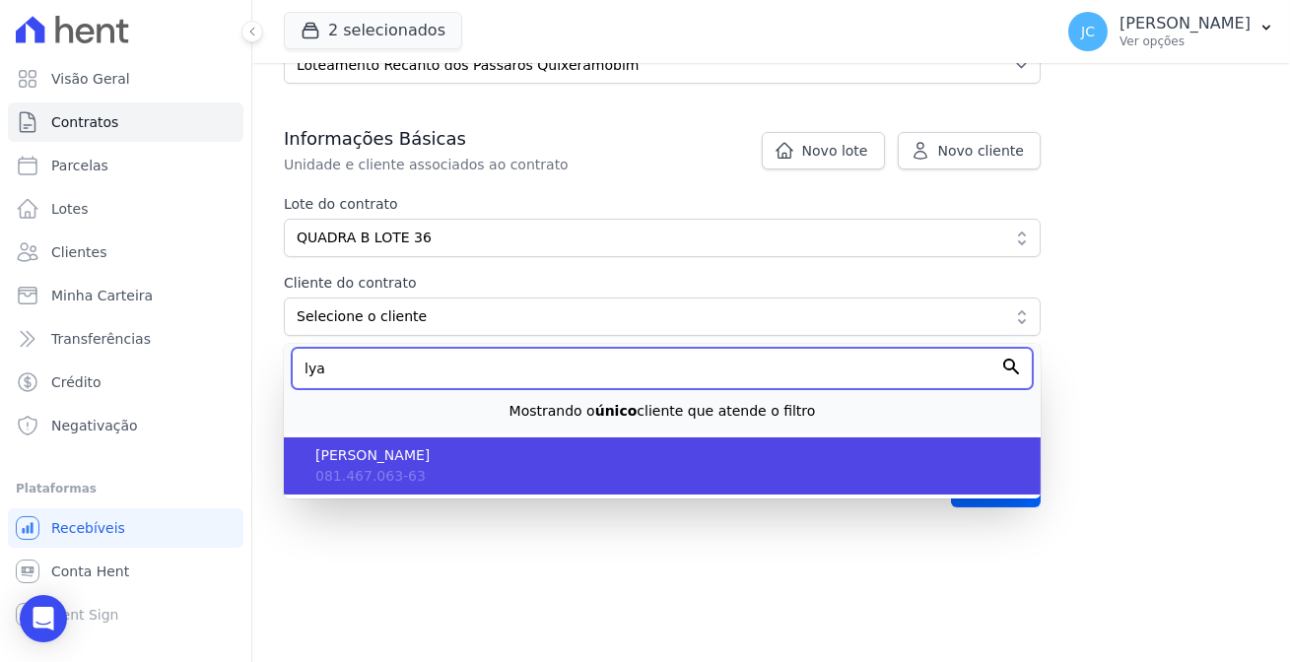
type input "lya"
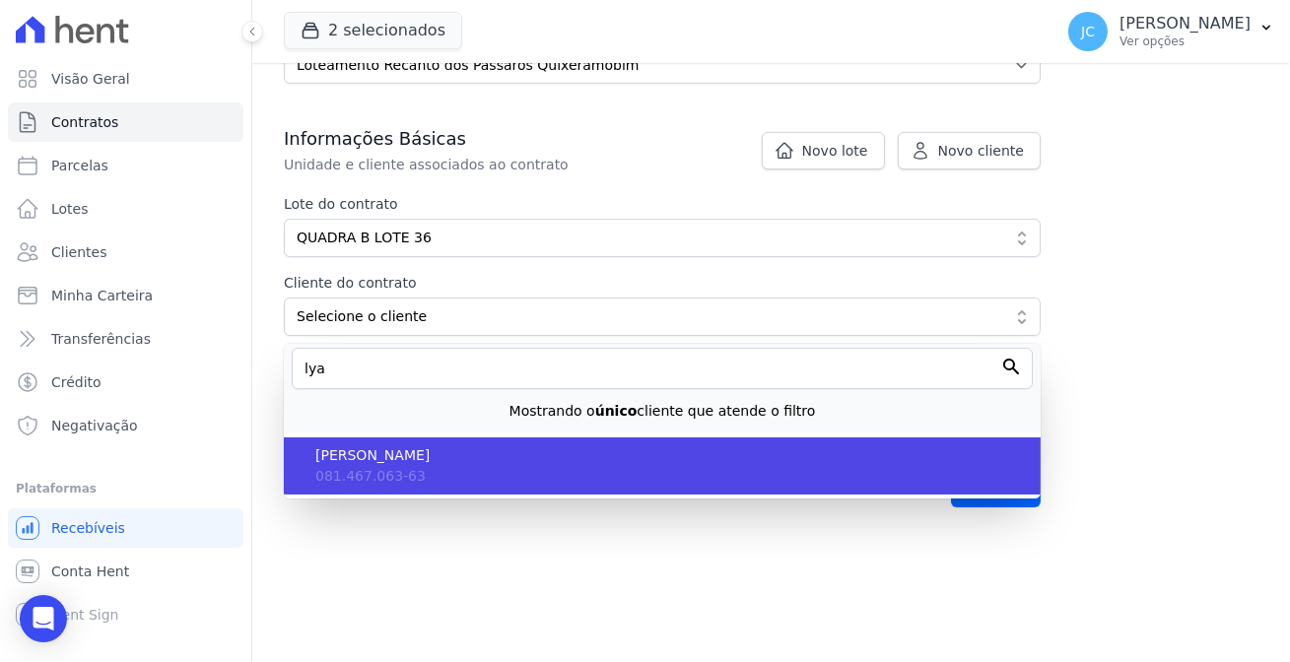
click at [356, 446] on span "[PERSON_NAME]" at bounding box center [670, 456] width 710 height 21
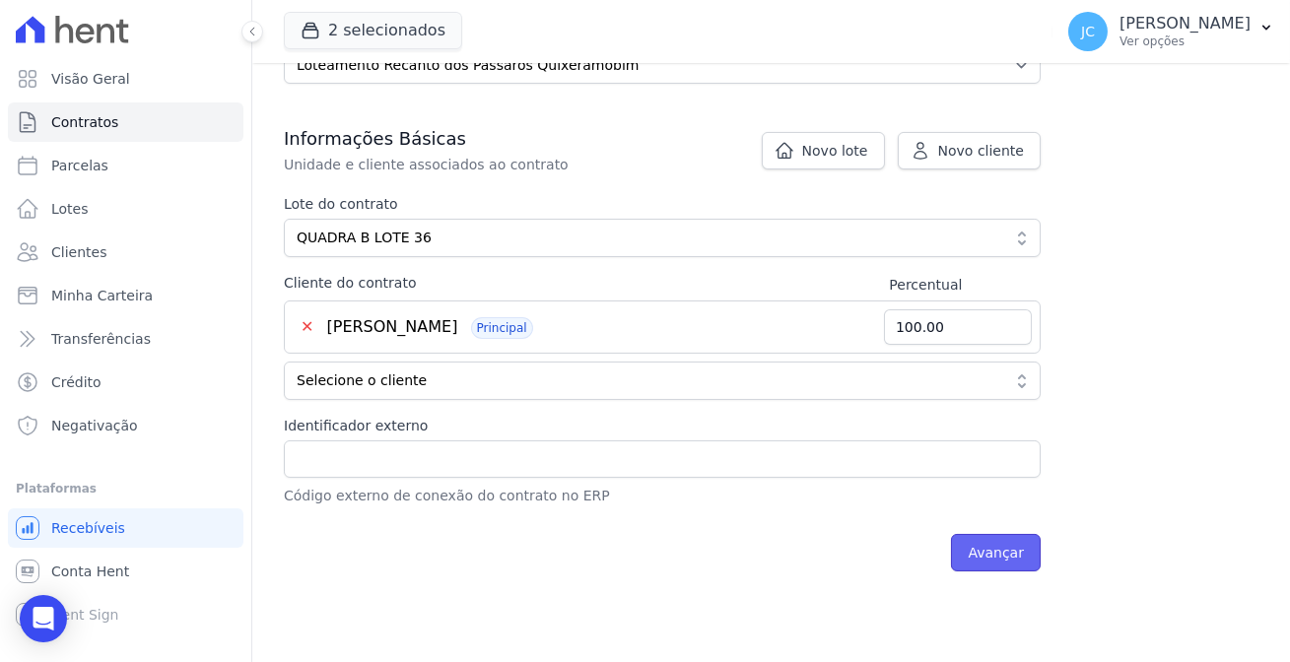
click at [953, 534] on input "Avançar" at bounding box center [996, 552] width 90 height 37
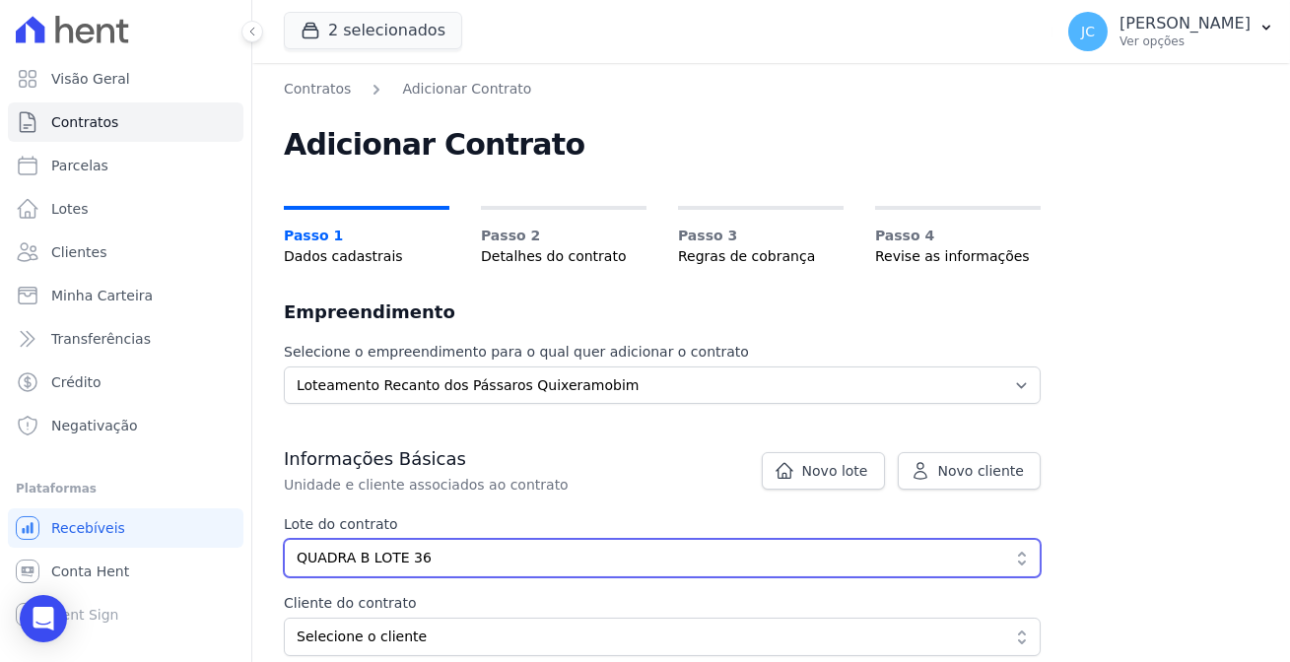
click at [628, 548] on span "QUADRA B LOTE 36" at bounding box center [649, 558] width 704 height 21
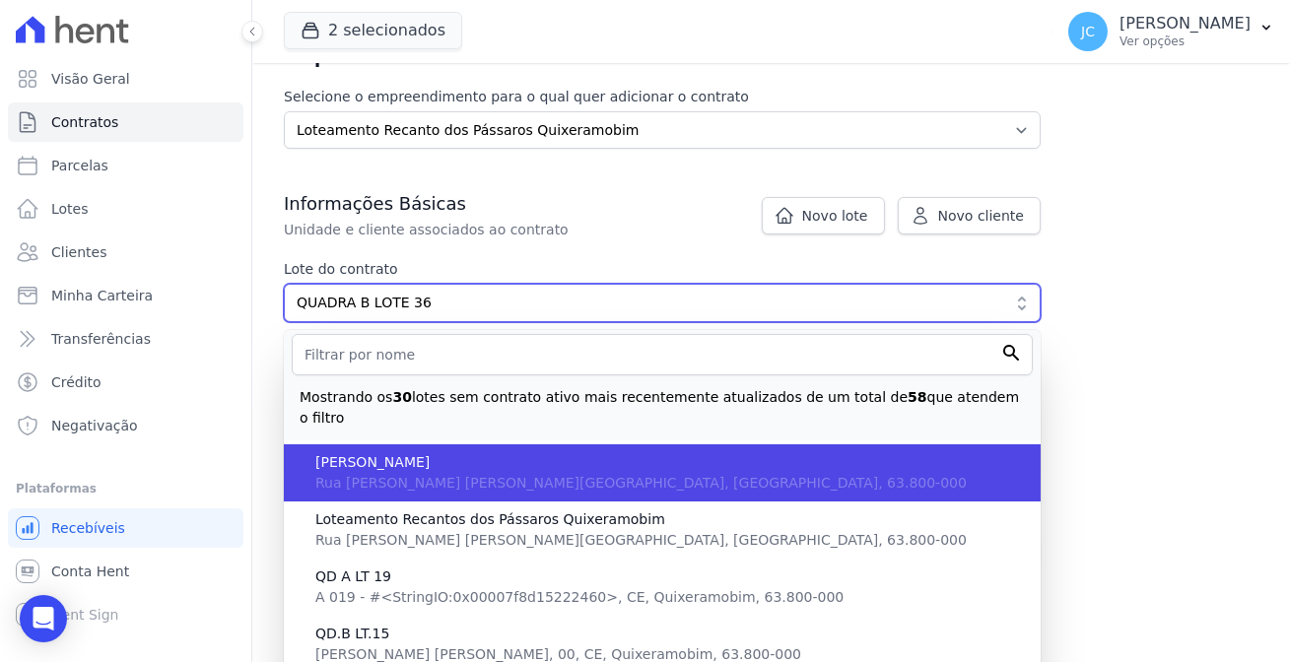
scroll to position [268, 0]
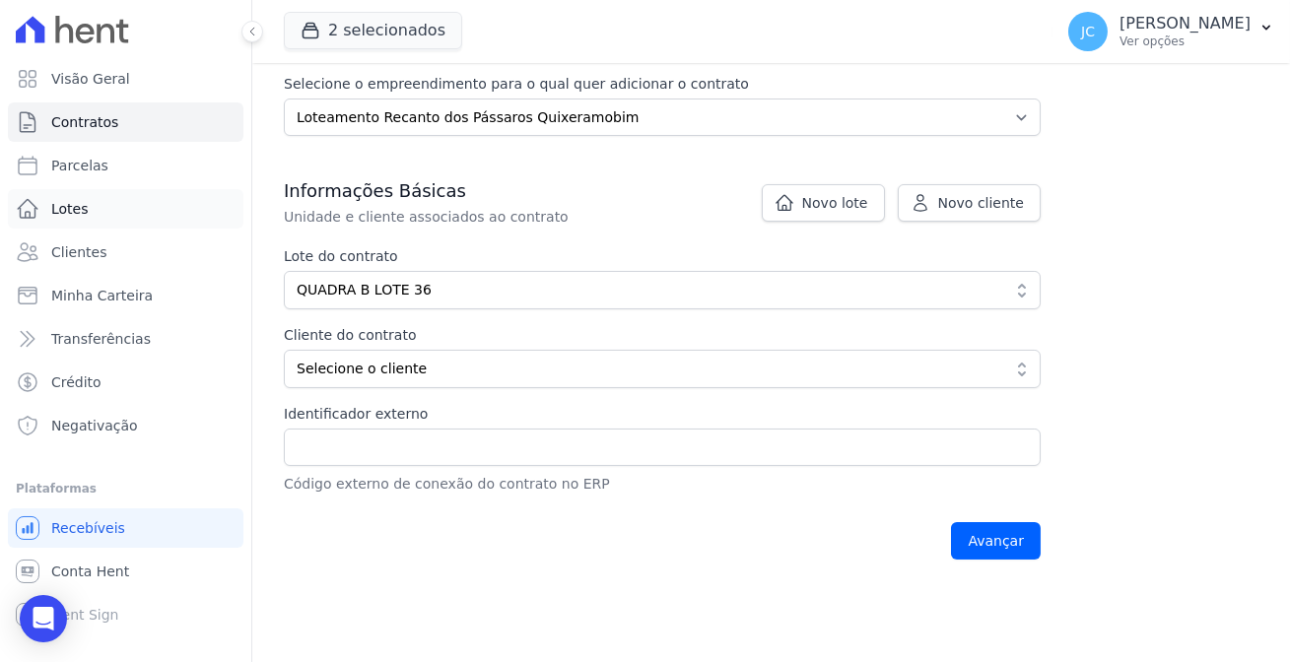
click at [75, 189] on link "Lotes" at bounding box center [126, 208] width 236 height 39
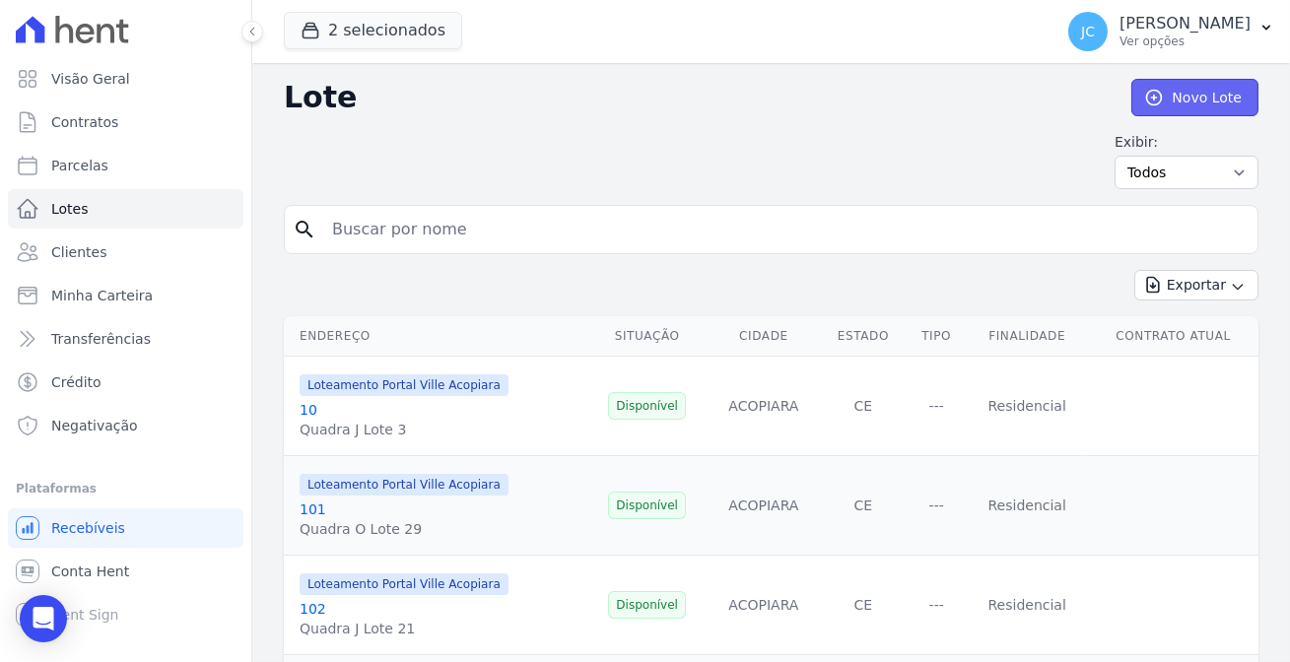
click at [1161, 88] on icon at bounding box center [1155, 98] width 20 height 20
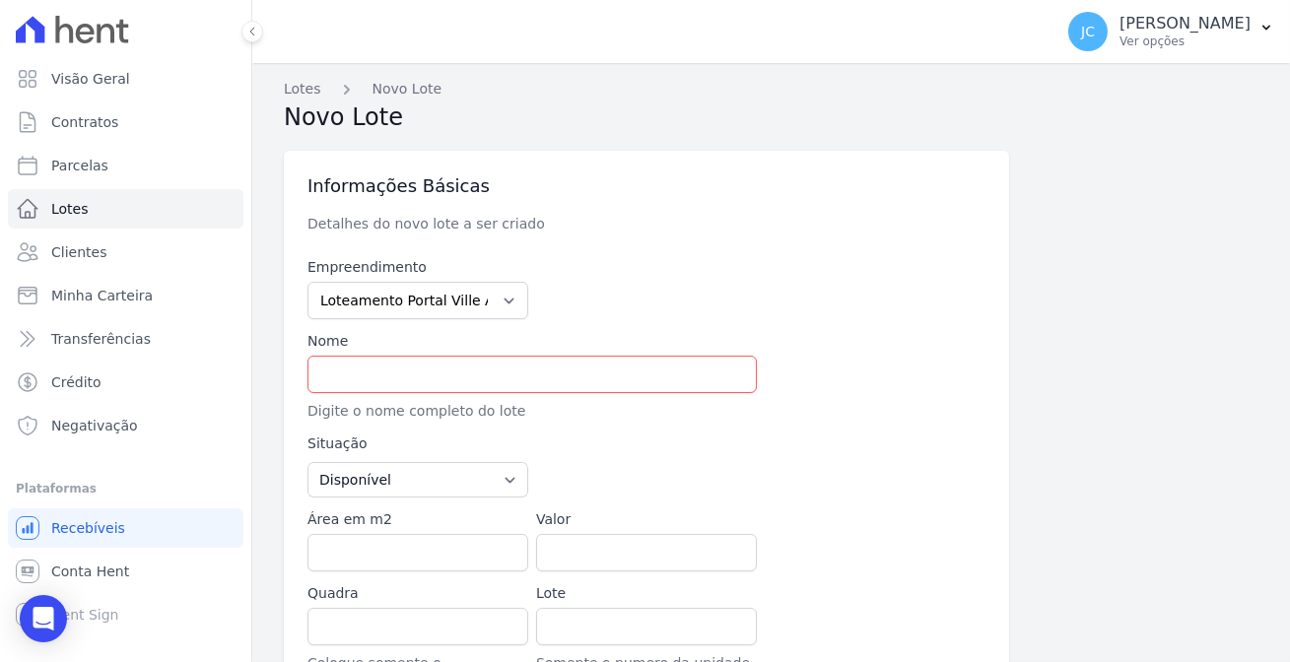
type input "63.560-000"
click at [450, 360] on input "text" at bounding box center [533, 374] width 450 height 37
type input "Acopiara"
select select "CE"
click at [441, 282] on select "Loteamento Portal Ville Acopiara Loteamento Recanto dos Pássaros Quixeramobim L…" at bounding box center [418, 300] width 221 height 37
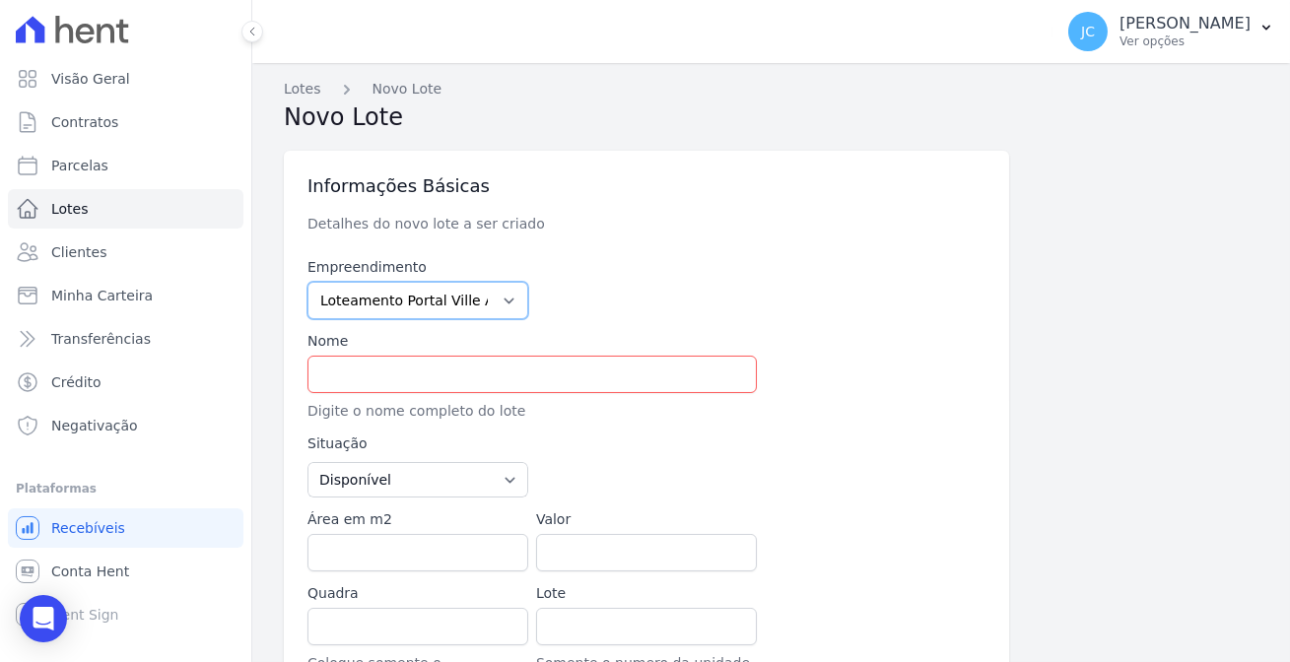
select select "680c1bfe-1e9a-4ffe-9017-886ab10875cd"
click at [308, 282] on select "Loteamento Portal Ville Acopiara Loteamento Recanto dos Pássaros Quixeramobim L…" at bounding box center [418, 300] width 221 height 37
type input "63.8"
select select
click at [430, 359] on input "text" at bounding box center [533, 374] width 450 height 37
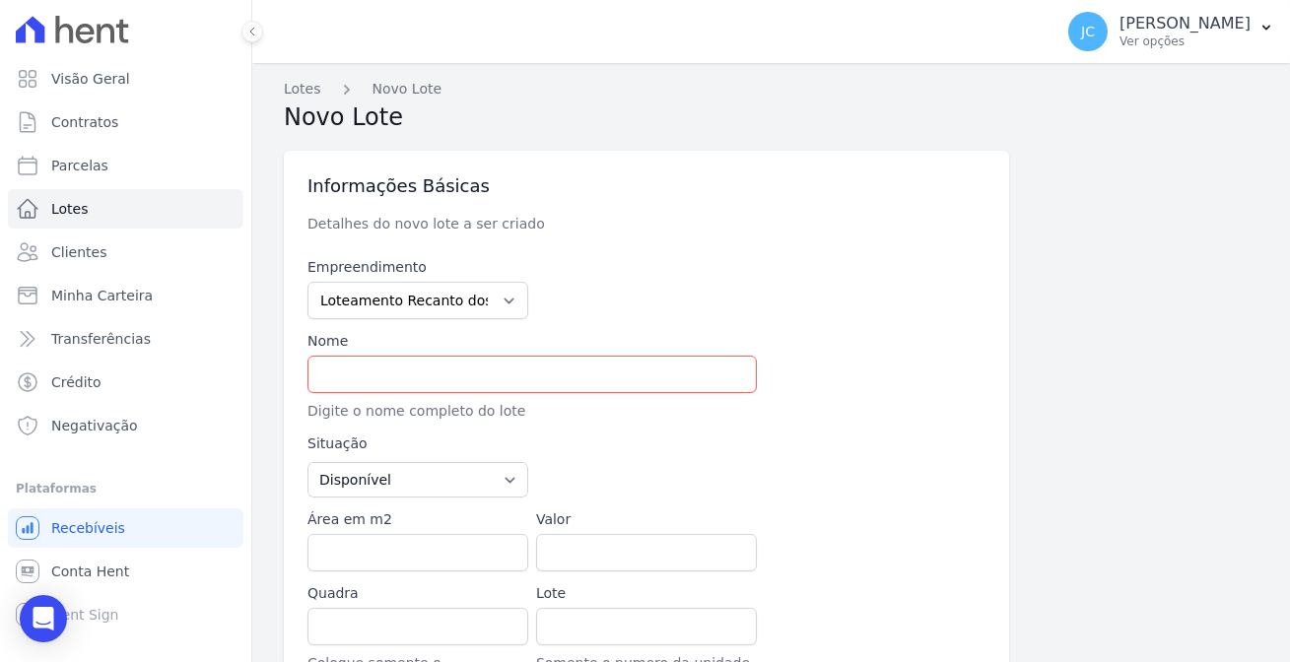
click at [633, 270] on div at bounding box center [646, 288] width 221 height 62
click at [547, 356] on input "text" at bounding box center [533, 374] width 450 height 37
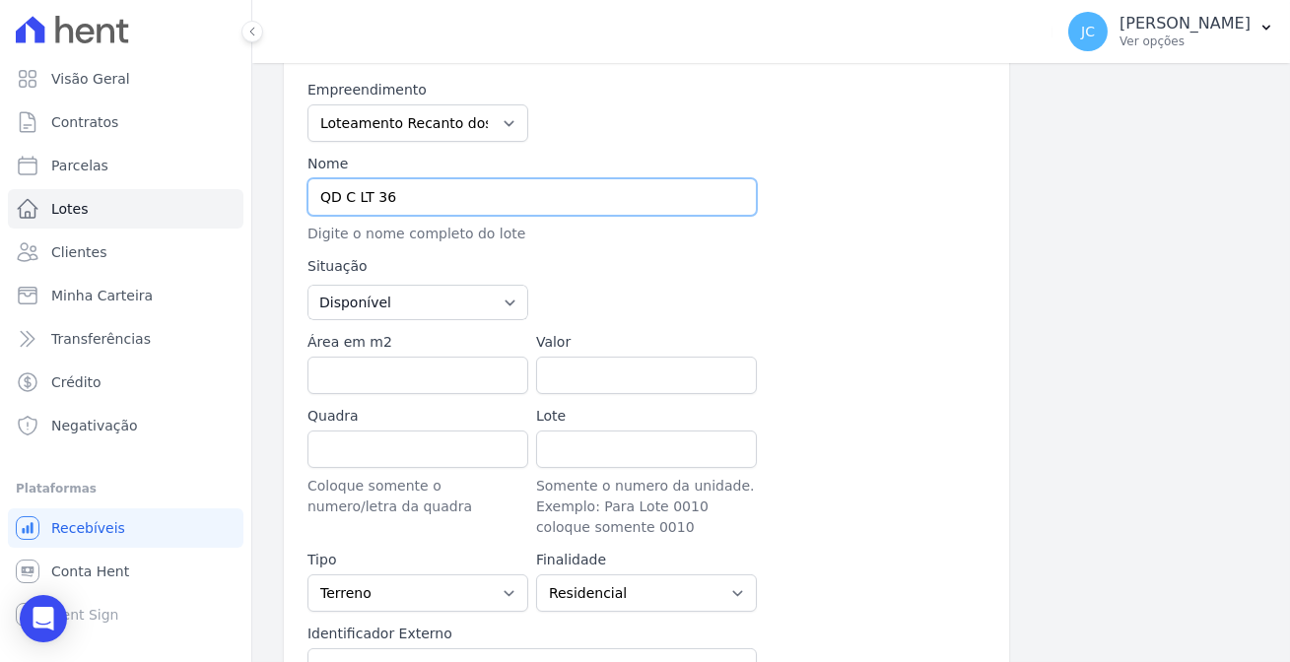
scroll to position [178, 0]
type input "QD C LT 36"
click at [383, 356] on input "Área em m2" at bounding box center [418, 374] width 221 height 37
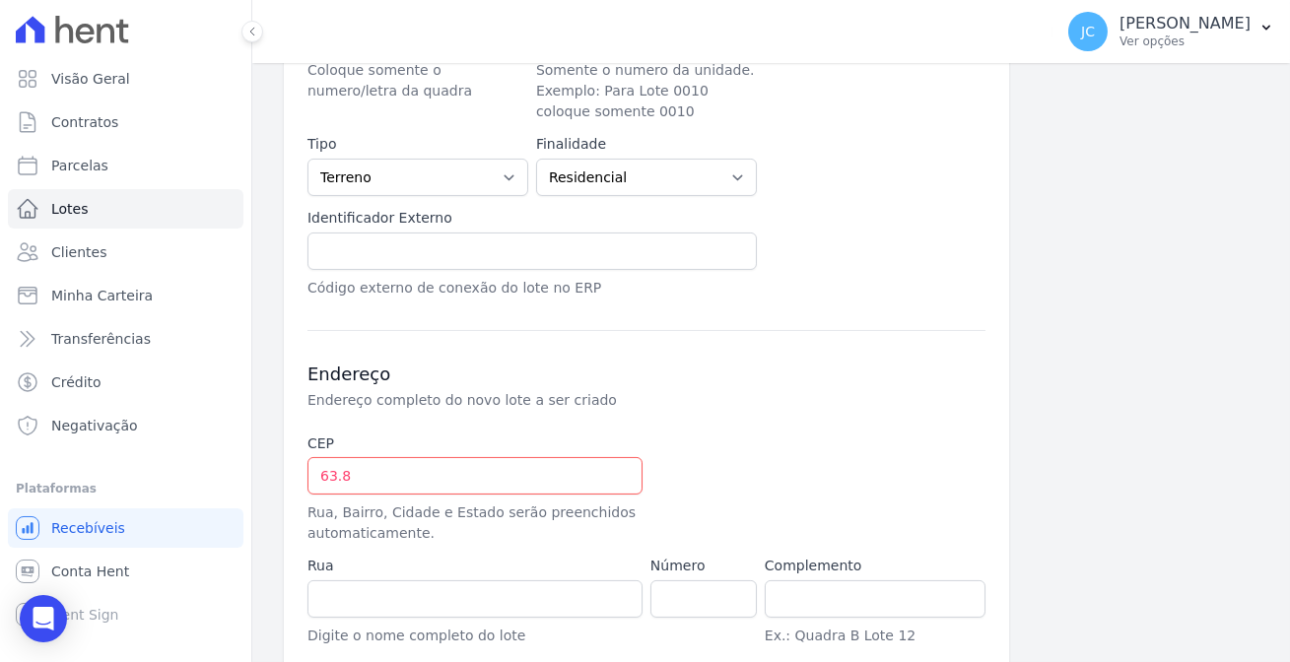
scroll to position [627, 0]
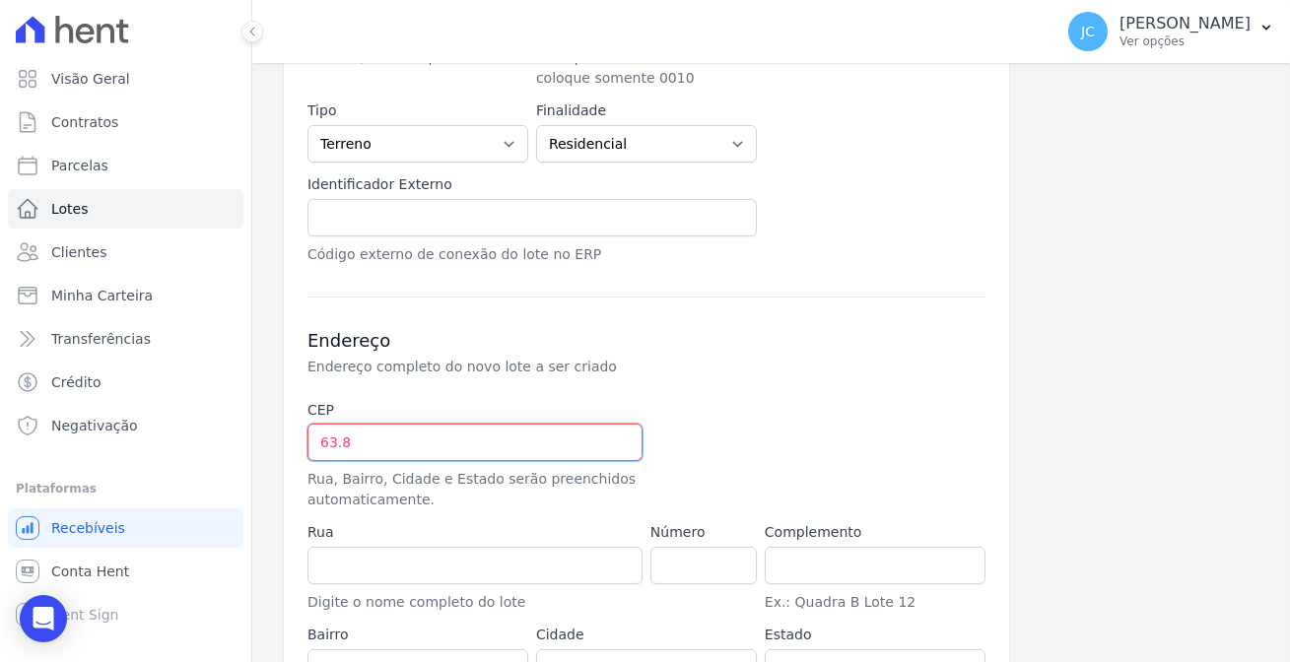
click at [420, 424] on input "63.8" at bounding box center [475, 442] width 335 height 37
type input "63.800-000"
type input "RUA DAS MARGARIDAS"
type input "181"
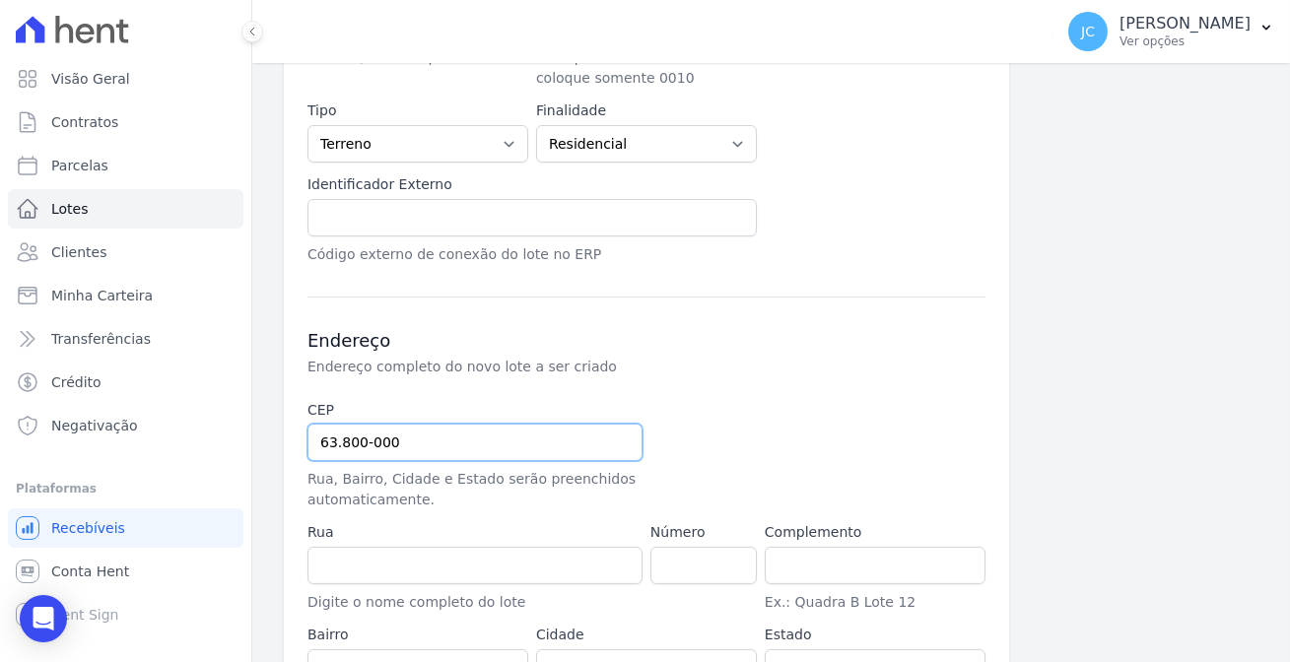
type input "Quixeramobim"
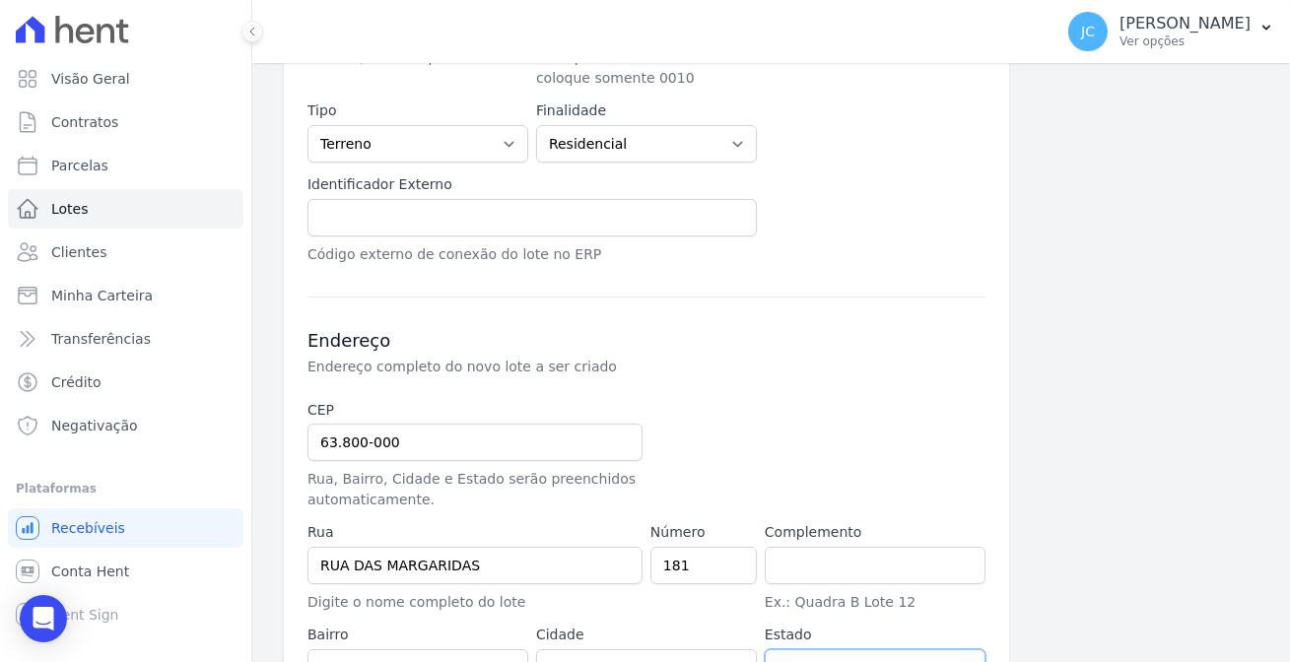
select select "CE"
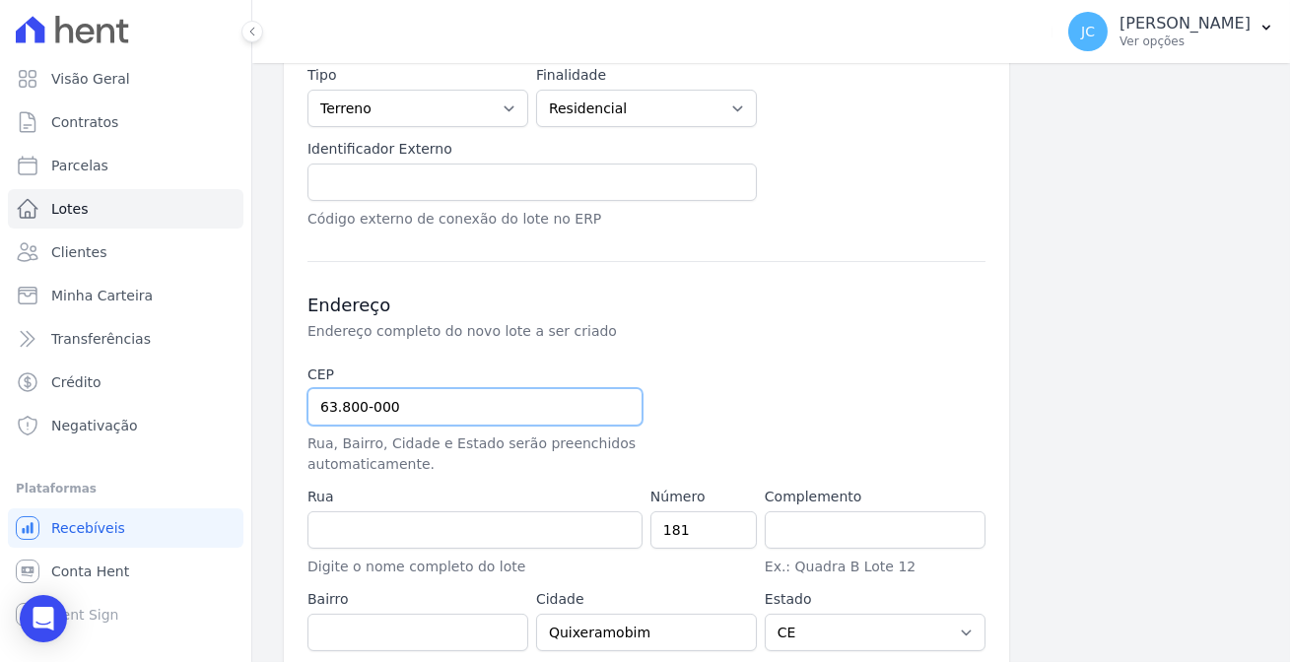
click at [426, 388] on input "63.800-000" at bounding box center [475, 406] width 335 height 37
click at [722, 298] on div "Endereço Endereço completo do novo lote a ser criado CEP 63.800-000 Rua, Bairro…" at bounding box center [647, 456] width 678 height 390
click at [694, 512] on input "181" at bounding box center [704, 530] width 106 height 37
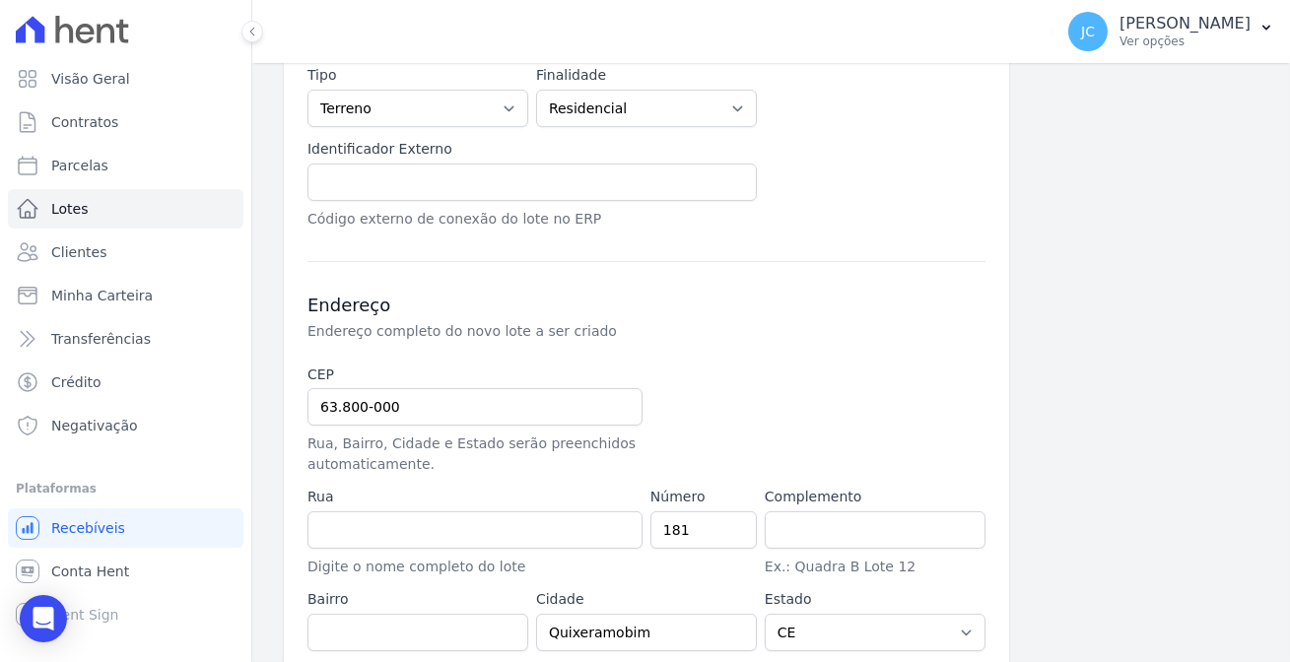
click at [1171, 365] on div "Informações Básicas Detalhes do novo lote a ser criado Empreendimento Loteament…" at bounding box center [771, 107] width 975 height 1260
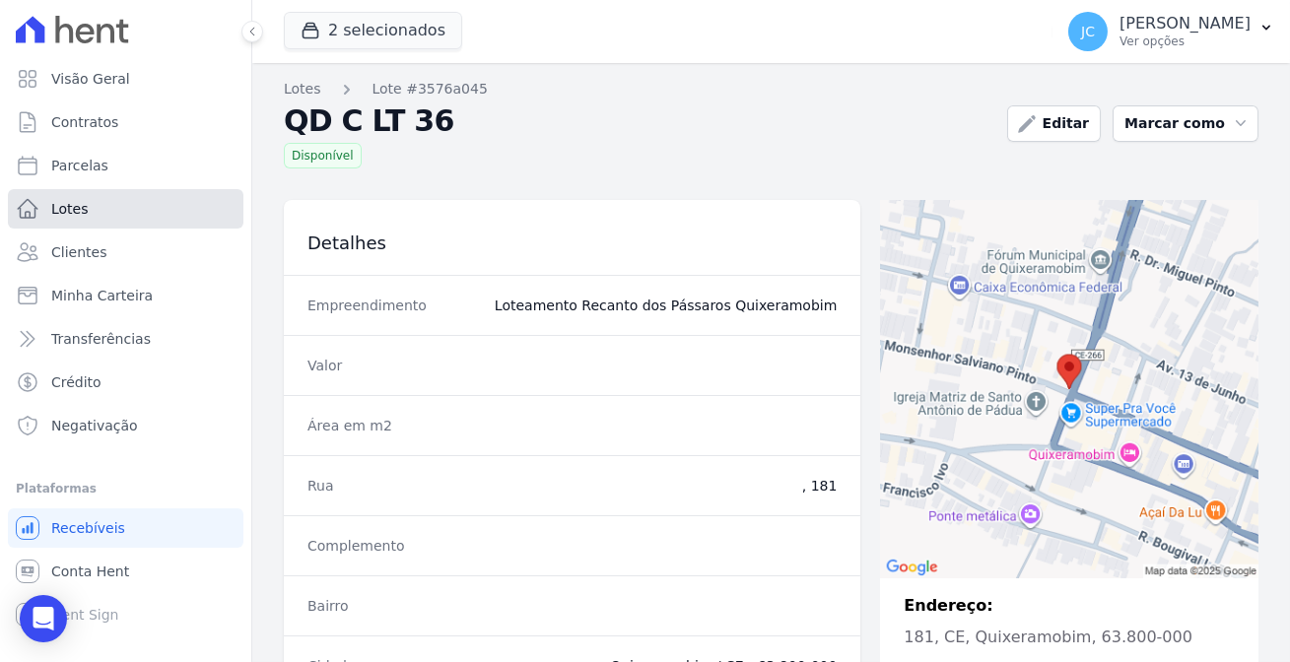
click at [83, 197] on link "Lotes" at bounding box center [126, 208] width 236 height 39
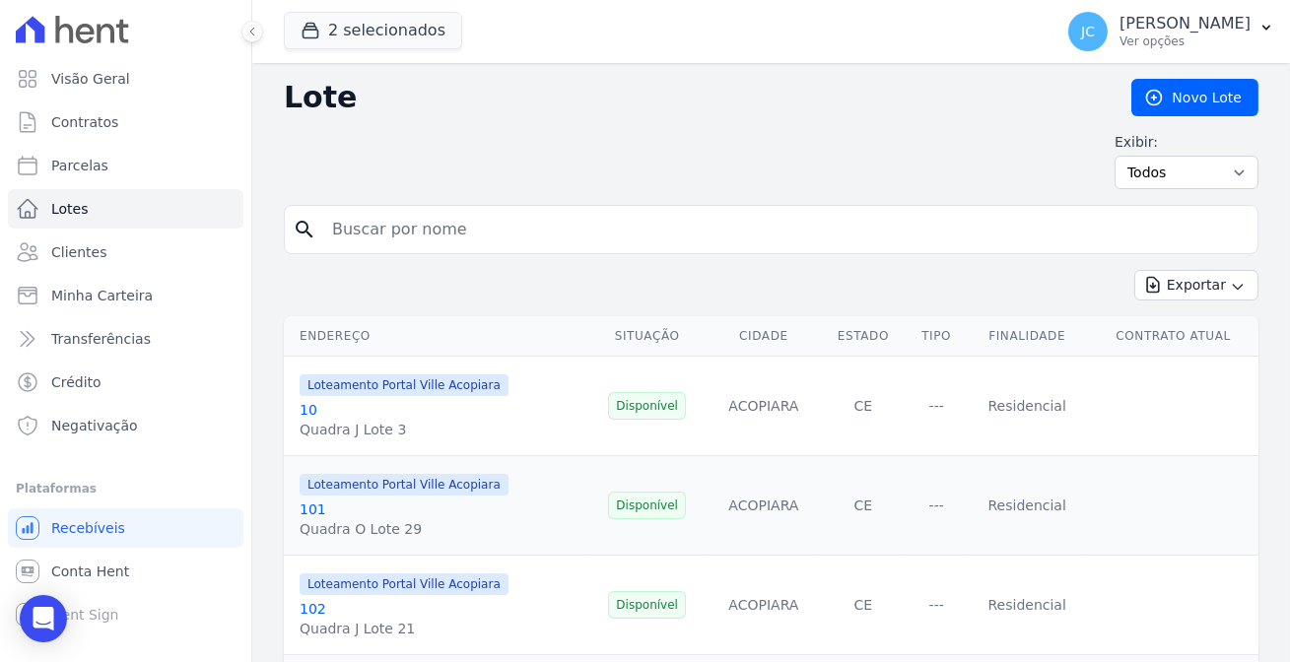
click at [584, 221] on input "search" at bounding box center [785, 229] width 930 height 39
click at [1196, 89] on link "Novo Lote" at bounding box center [1195, 97] width 127 height 37
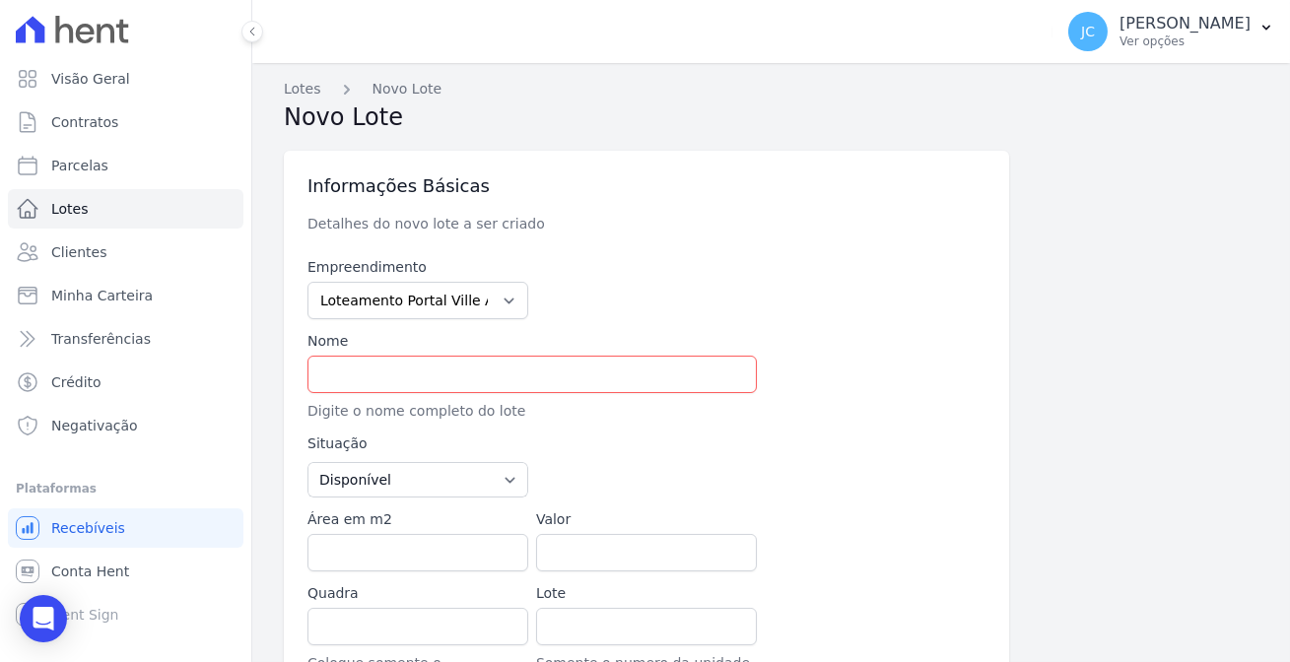
type input "63.560-000"
type input "Acopiara"
select select "CE"
click at [509, 356] on input "text" at bounding box center [533, 374] width 450 height 37
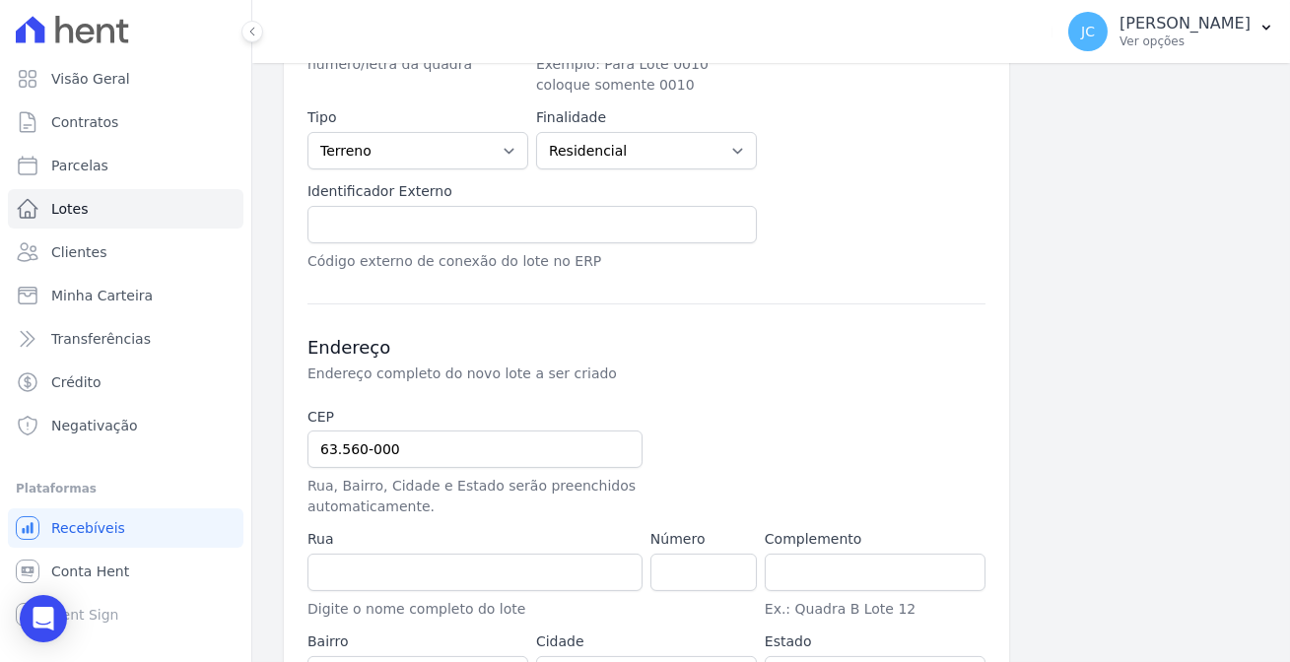
scroll to position [627, 0]
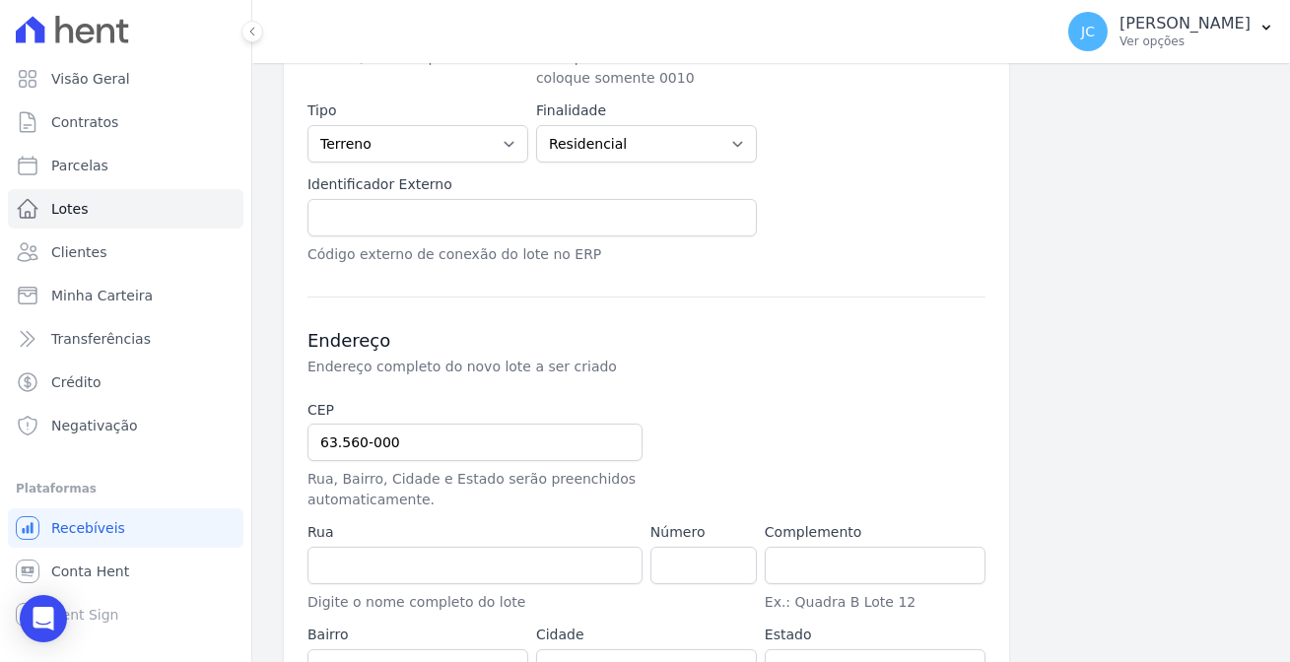
type input "QD C LT 35"
click at [449, 424] on input "63.560-000" at bounding box center [475, 442] width 335 height 37
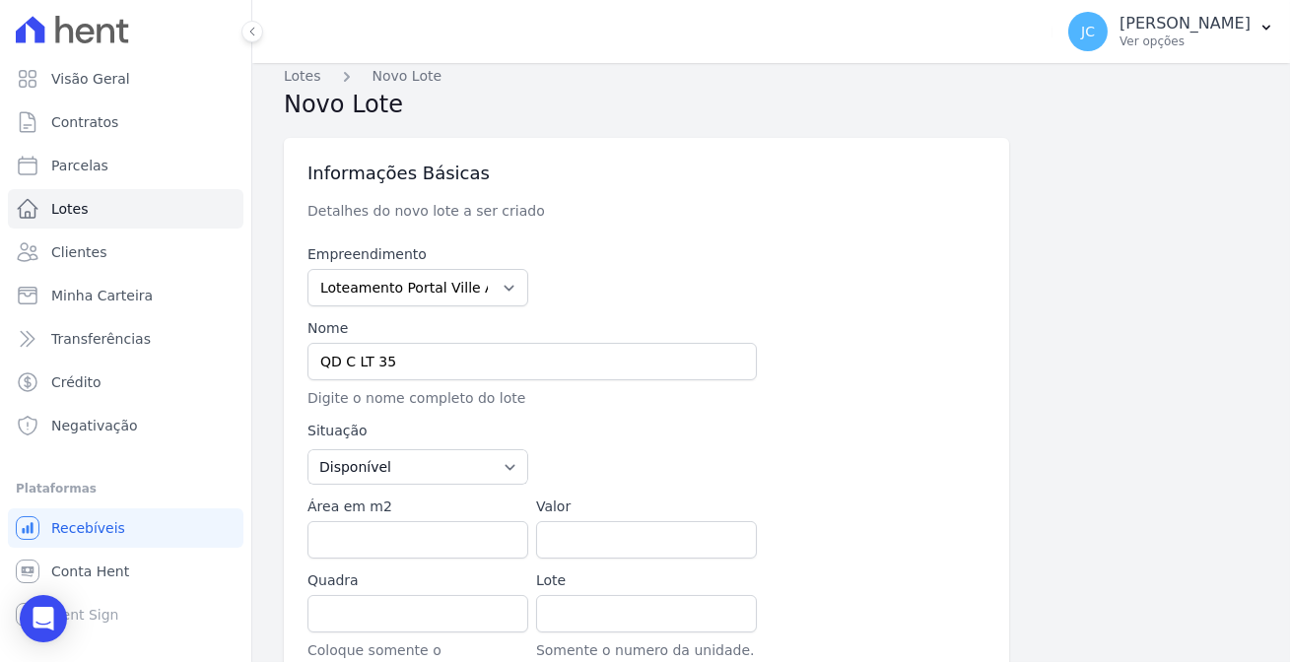
scroll to position [0, 0]
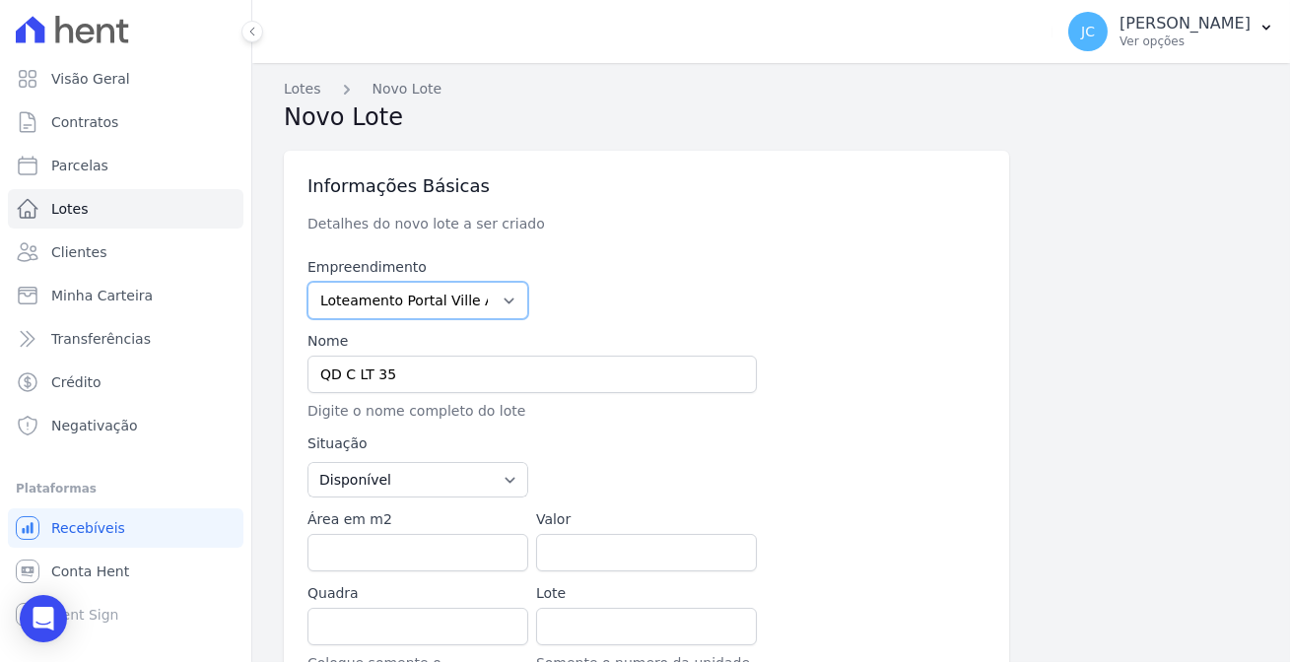
click at [439, 282] on select "Loteamento Portal Ville Acopiara Loteamento Recanto dos Pássaros Quixeramobim L…" at bounding box center [418, 300] width 221 height 37
select select "680c1bfe-1e9a-4ffe-9017-886ab10875cd"
click at [308, 282] on select "Loteamento Portal Ville Acopiara Loteamento Recanto dos Pássaros Quixeramobim L…" at bounding box center [418, 300] width 221 height 37
type input "63.8"
select select
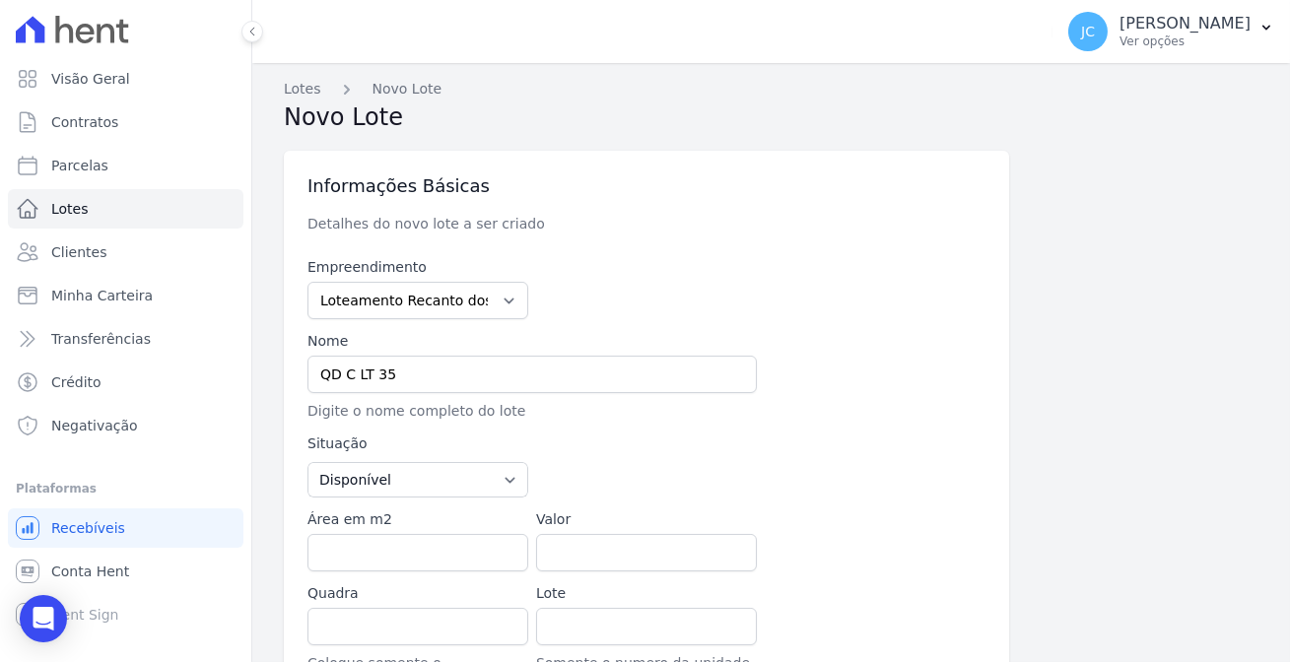
click at [639, 257] on div at bounding box center [646, 288] width 221 height 62
click at [450, 287] on select "Loteamento Portal Ville Acopiara Loteamento Recanto dos Pássaros Quixeramobim L…" at bounding box center [418, 300] width 221 height 37
click at [308, 282] on select "Loteamento Portal Ville Acopiara Loteamento Recanto dos Pássaros Quixeramobim L…" at bounding box center [418, 300] width 221 height 37
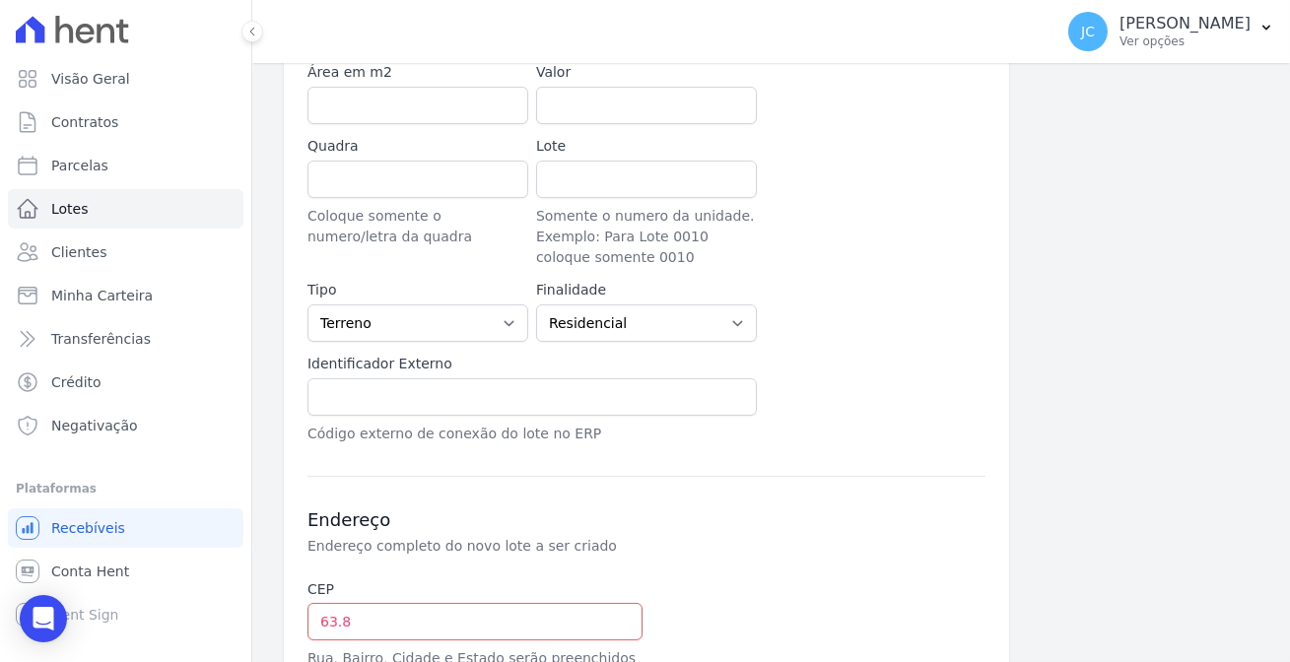
scroll to position [662, 0]
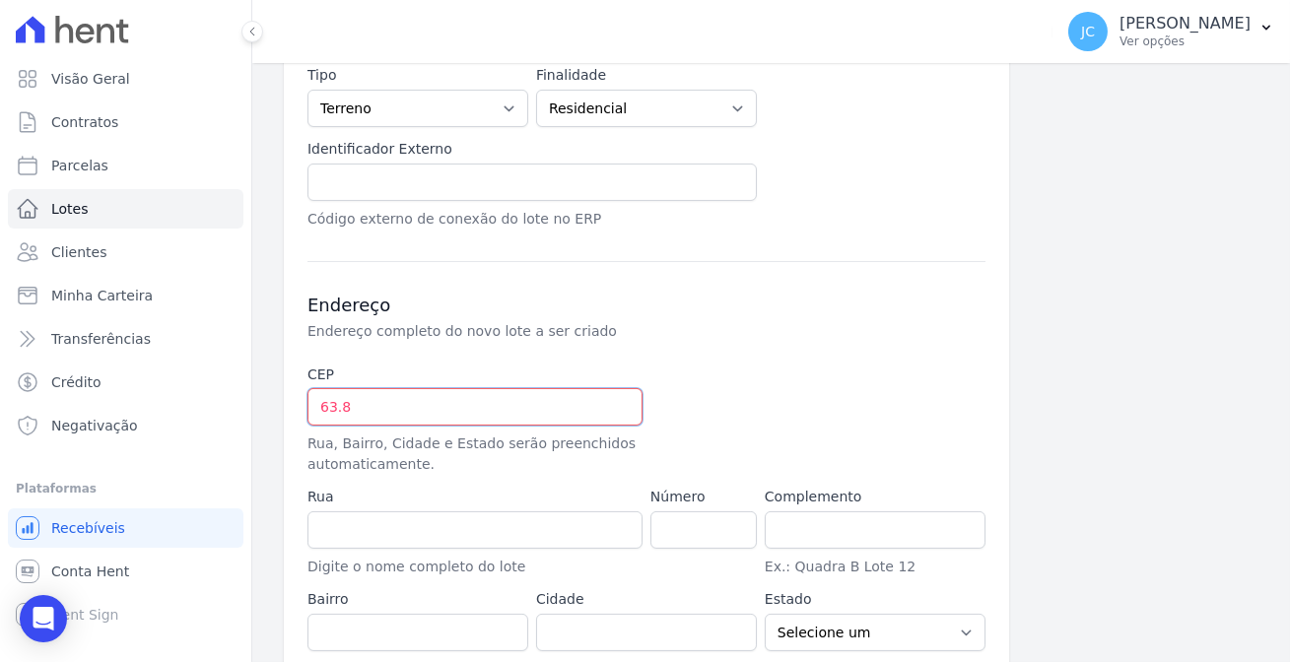
click at [475, 388] on input "63.8" at bounding box center [475, 406] width 335 height 37
type input "63.800-000"
type input "RUA DAS MARGARIDAS"
type input "181"
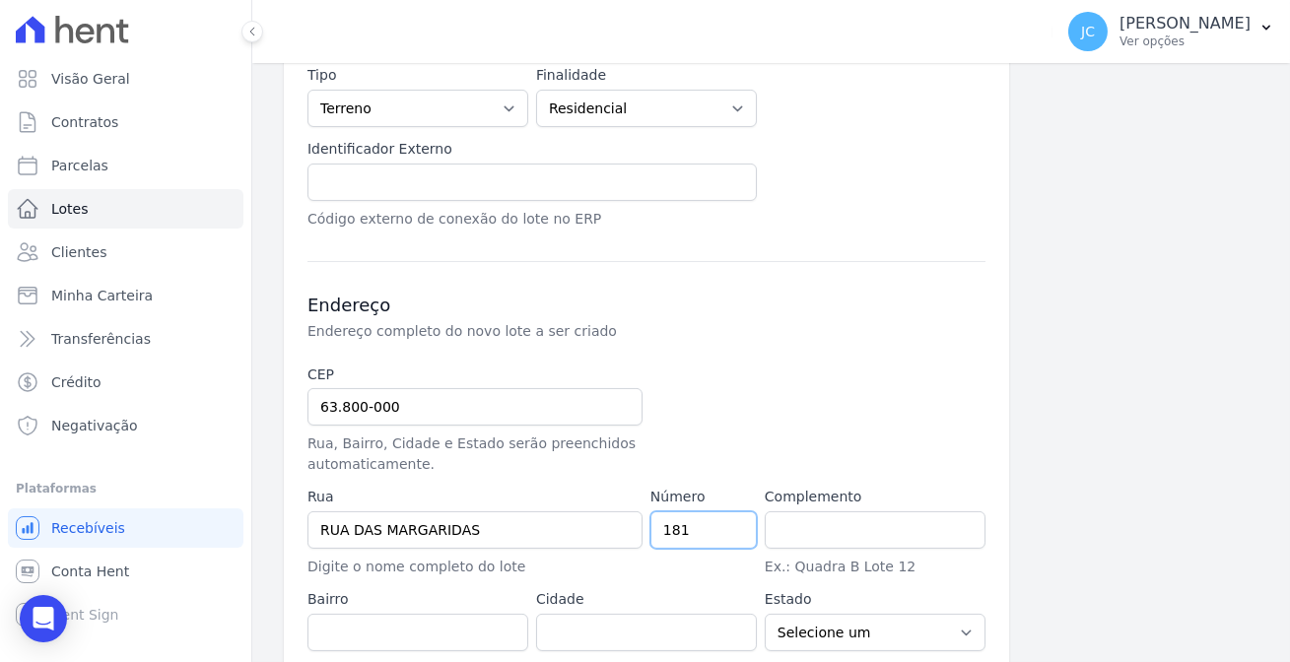
type input "Quixeramobim"
select select "CE"
click at [666, 512] on input "181" at bounding box center [704, 530] width 106 height 37
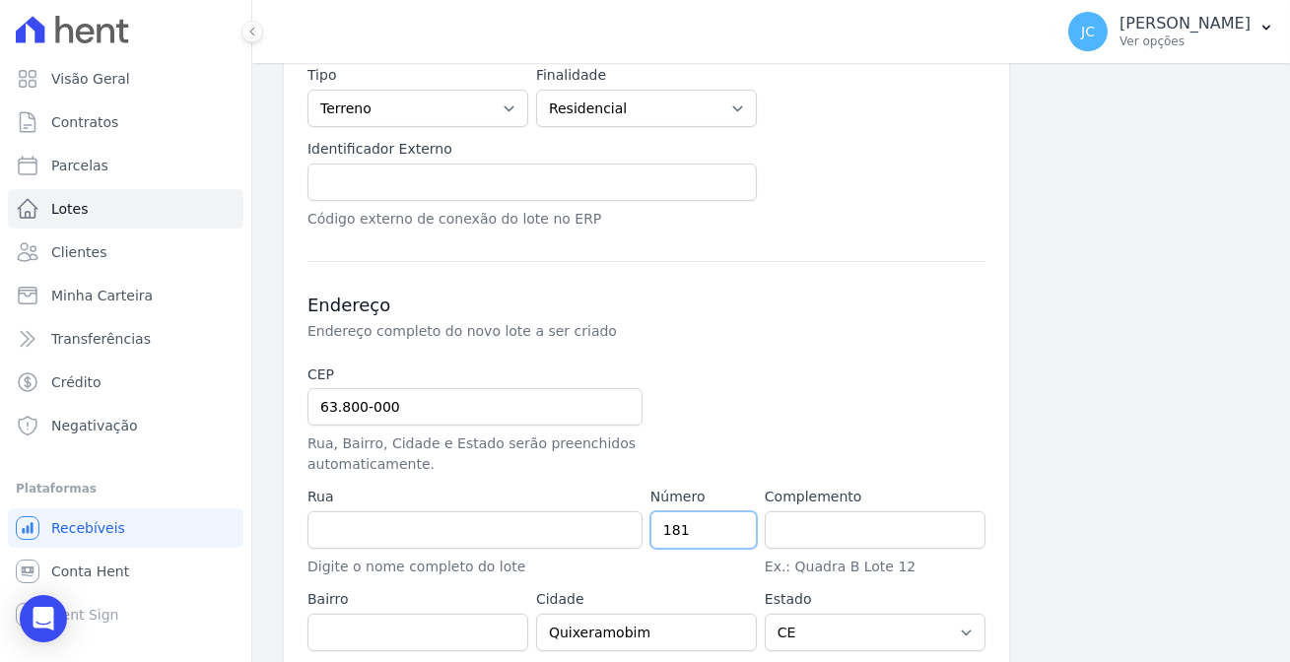
click at [666, 512] on input "181" at bounding box center [704, 530] width 106 height 37
type input "1"
click at [778, 321] on p "Endereço completo do novo lote a ser criado" at bounding box center [639, 331] width 662 height 20
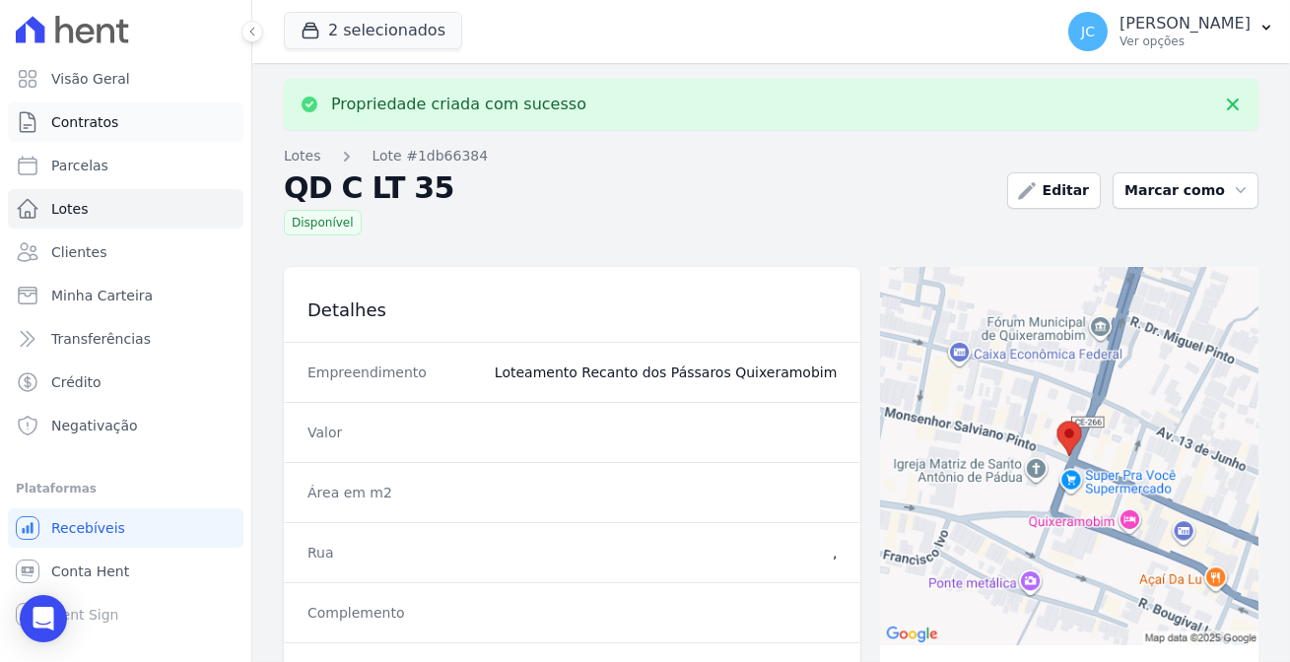
click at [83, 117] on span "Contratos" at bounding box center [84, 122] width 67 height 20
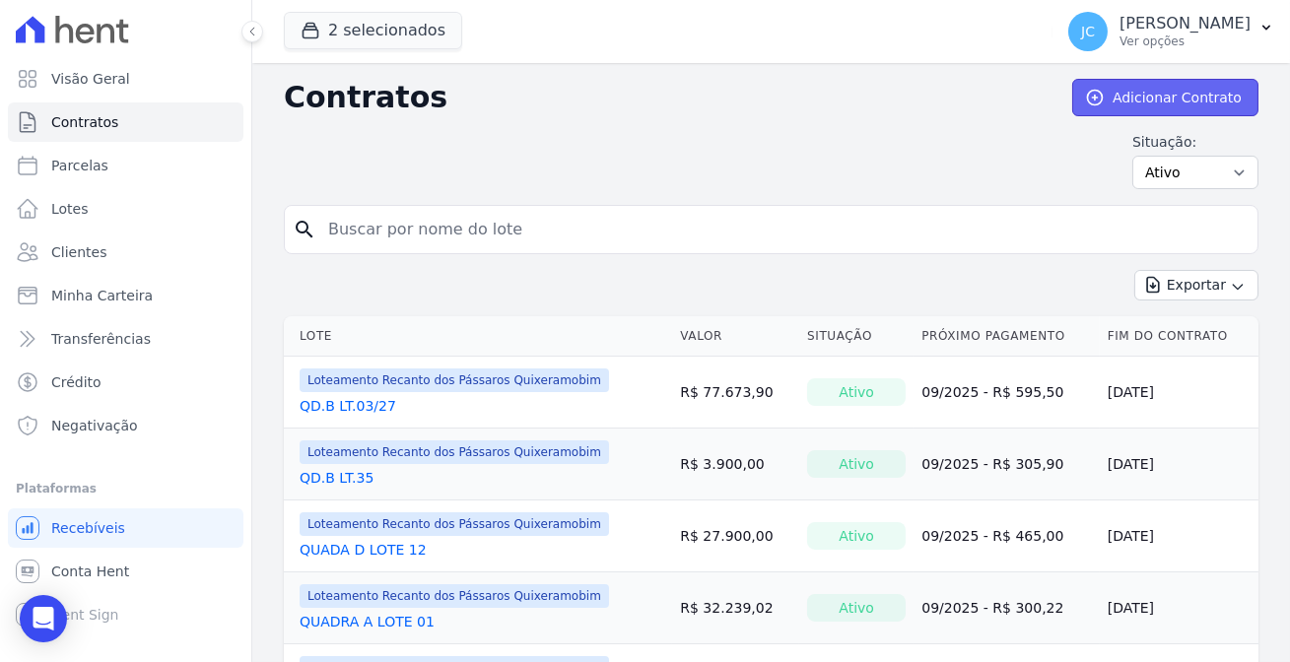
click at [1105, 93] on icon at bounding box center [1095, 98] width 20 height 20
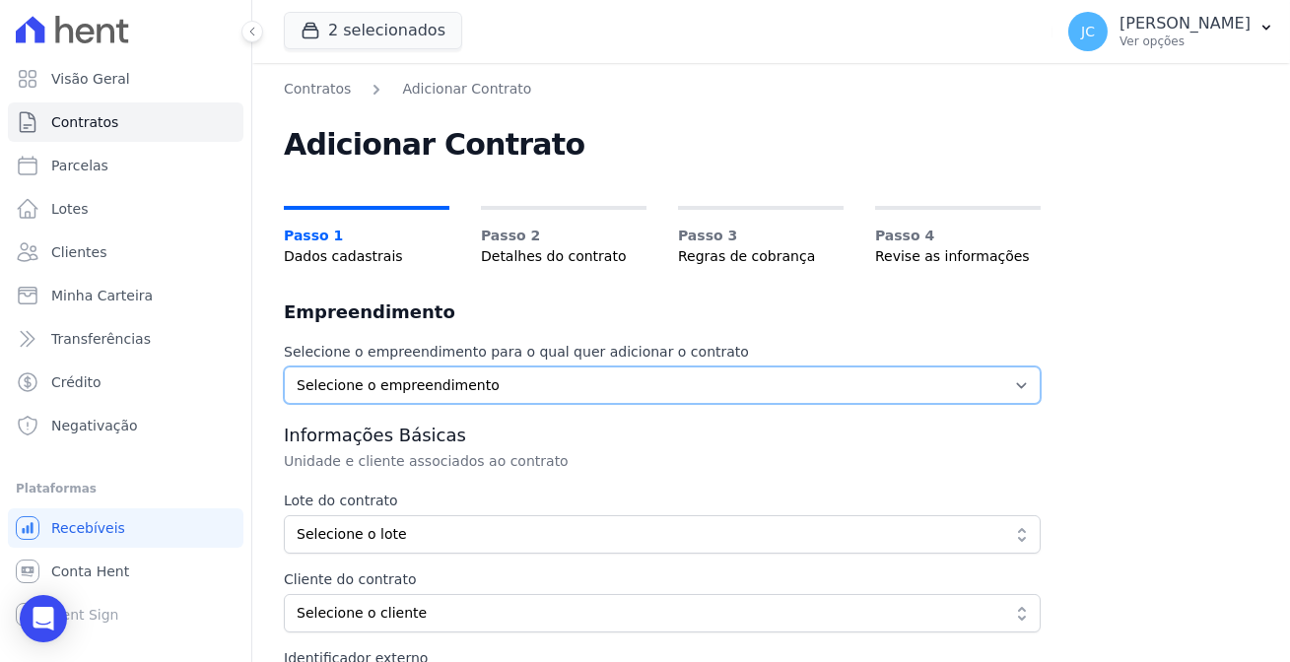
click at [557, 367] on select "Selecione o empreendimento Loteamento Portal Ville Acopiara Loteamento Recanto …" at bounding box center [662, 385] width 757 height 37
select select "680c1bfe-1e9a-4ffe-9017-886ab10875cd"
click at [284, 367] on select "Selecione o empreendimento Loteamento Portal Ville Acopiara Loteamento Recanto …" at bounding box center [662, 385] width 757 height 37
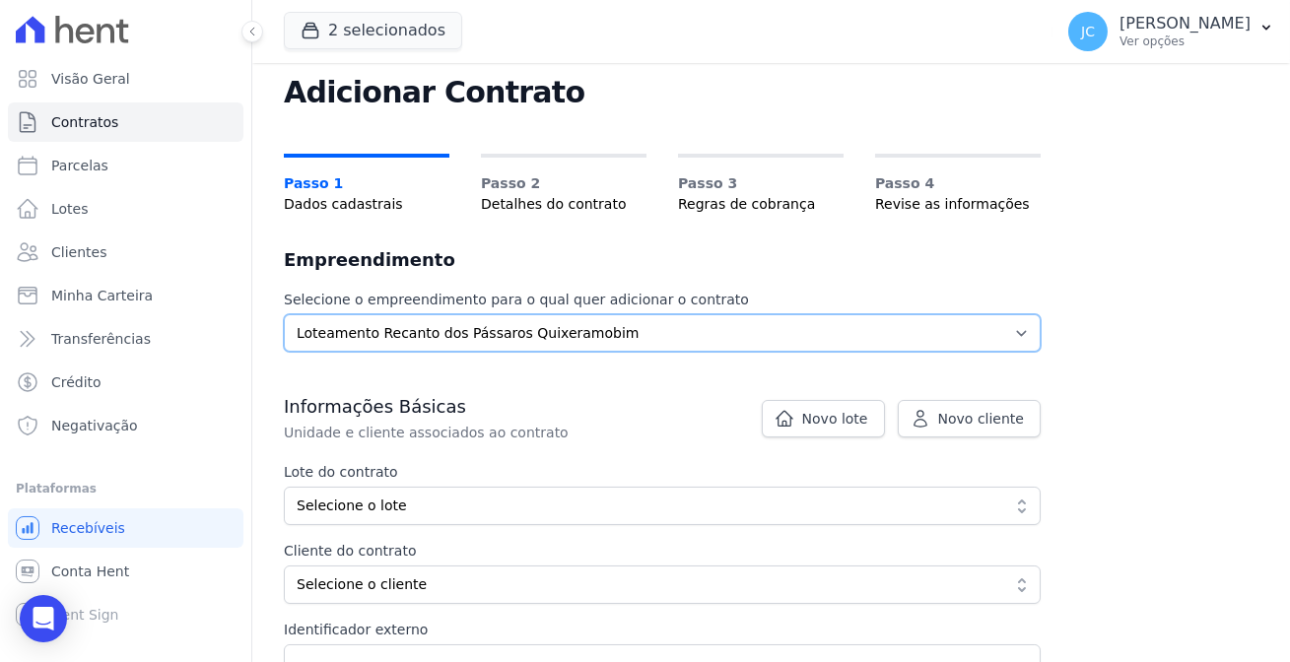
scroll to position [178, 0]
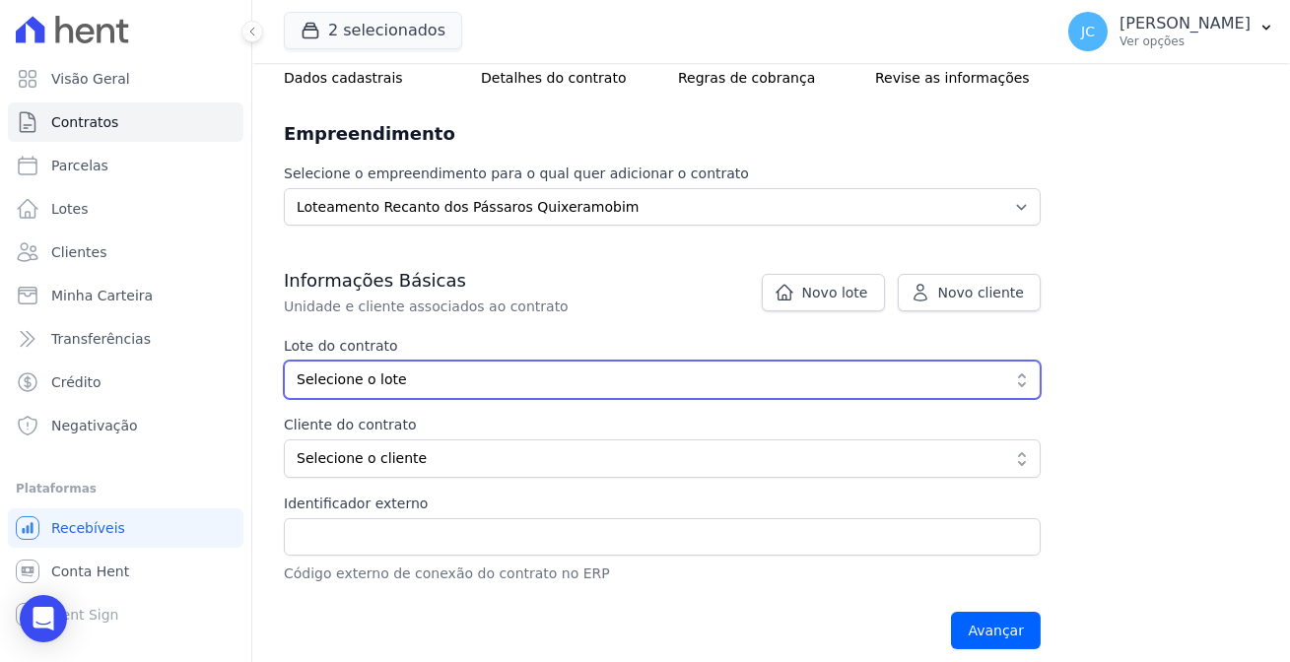
click at [470, 370] on span "Selecione o lote" at bounding box center [649, 380] width 704 height 21
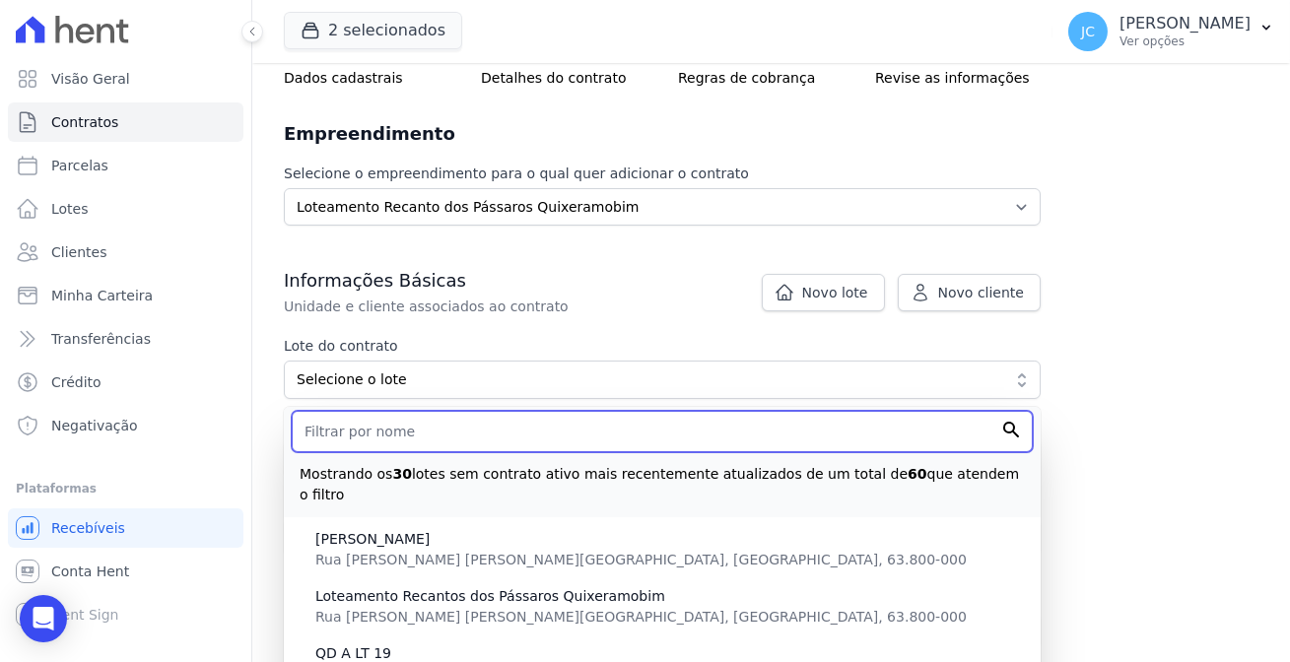
click at [467, 411] on input "text" at bounding box center [662, 431] width 741 height 41
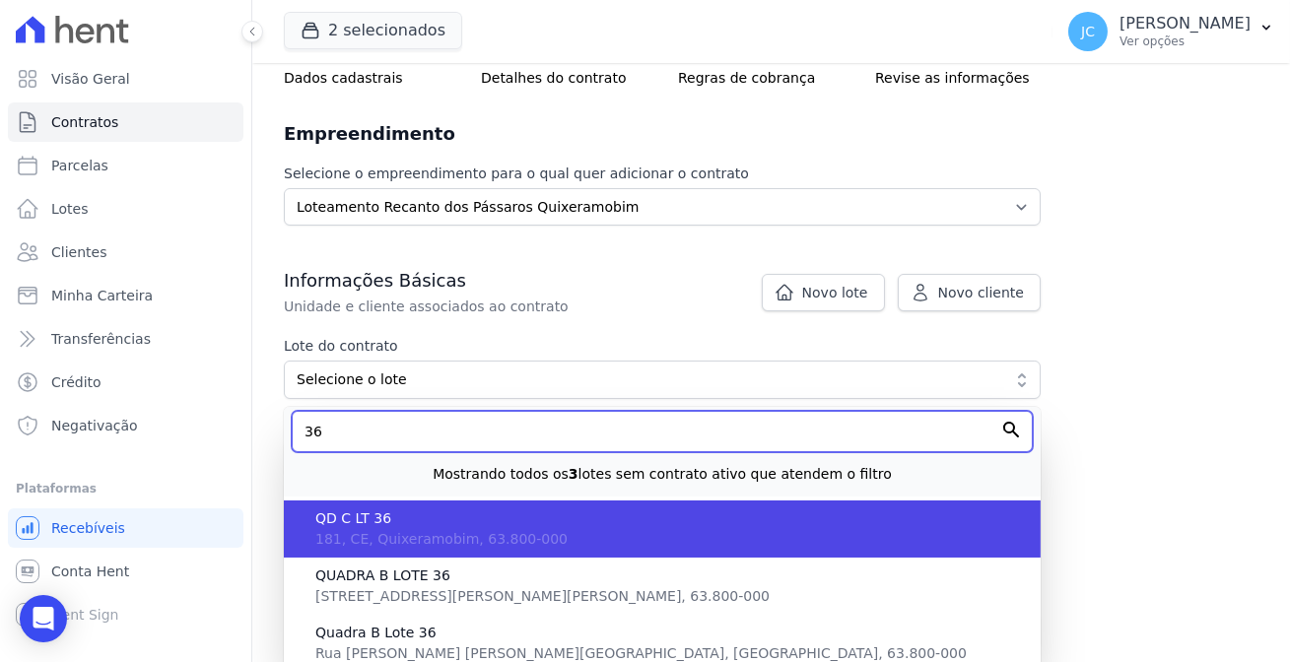
type input "36"
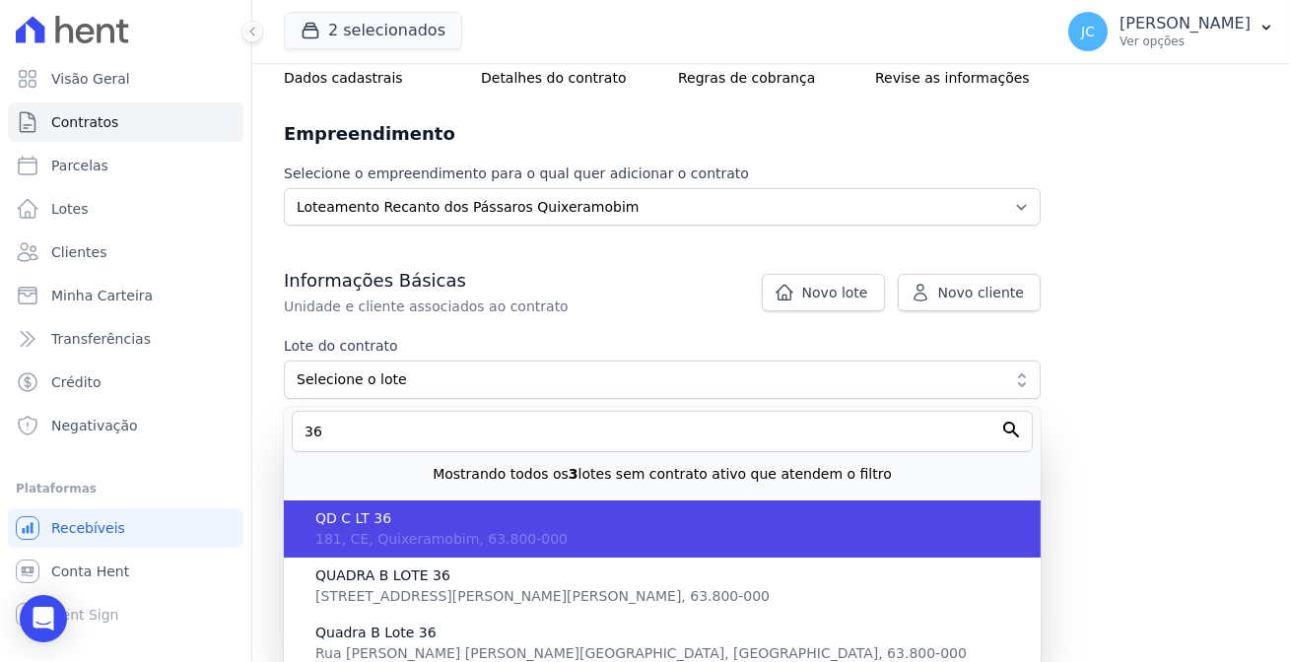
click at [380, 509] on span "QD C LT 36" at bounding box center [670, 519] width 710 height 21
type input "3576a045-d072-4dcf-a114-45c54b3d47d8"
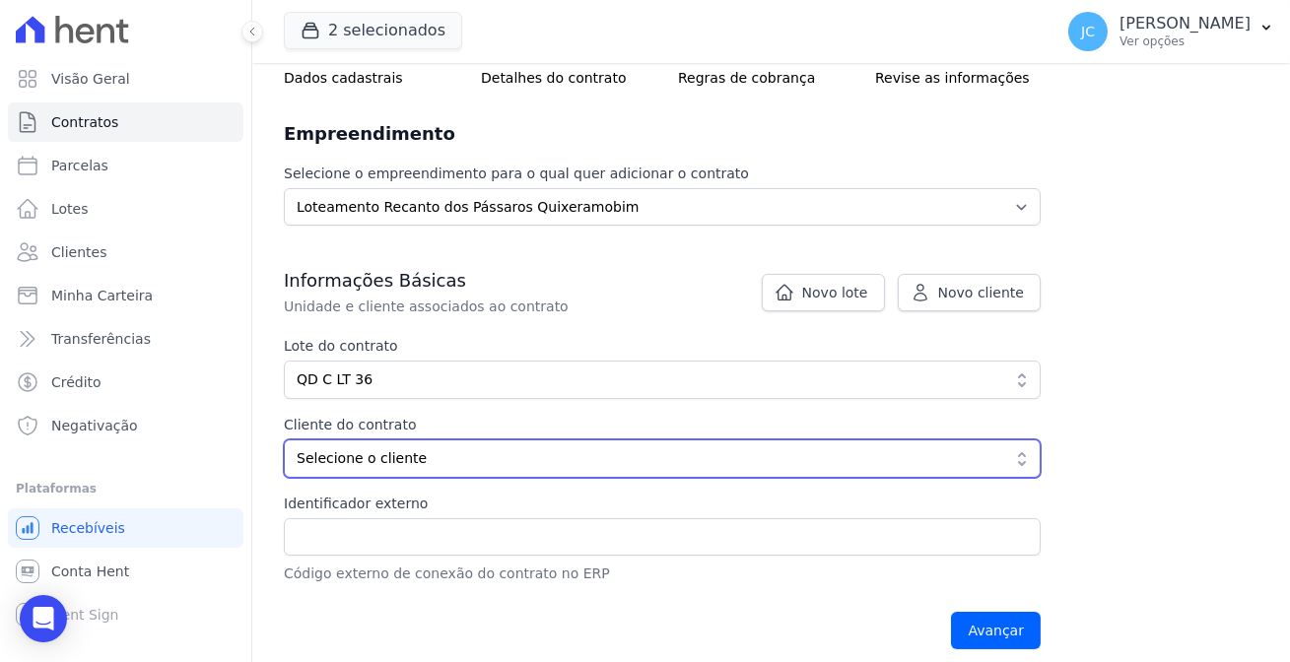
click at [410, 449] on span "Selecione o cliente" at bounding box center [649, 459] width 704 height 21
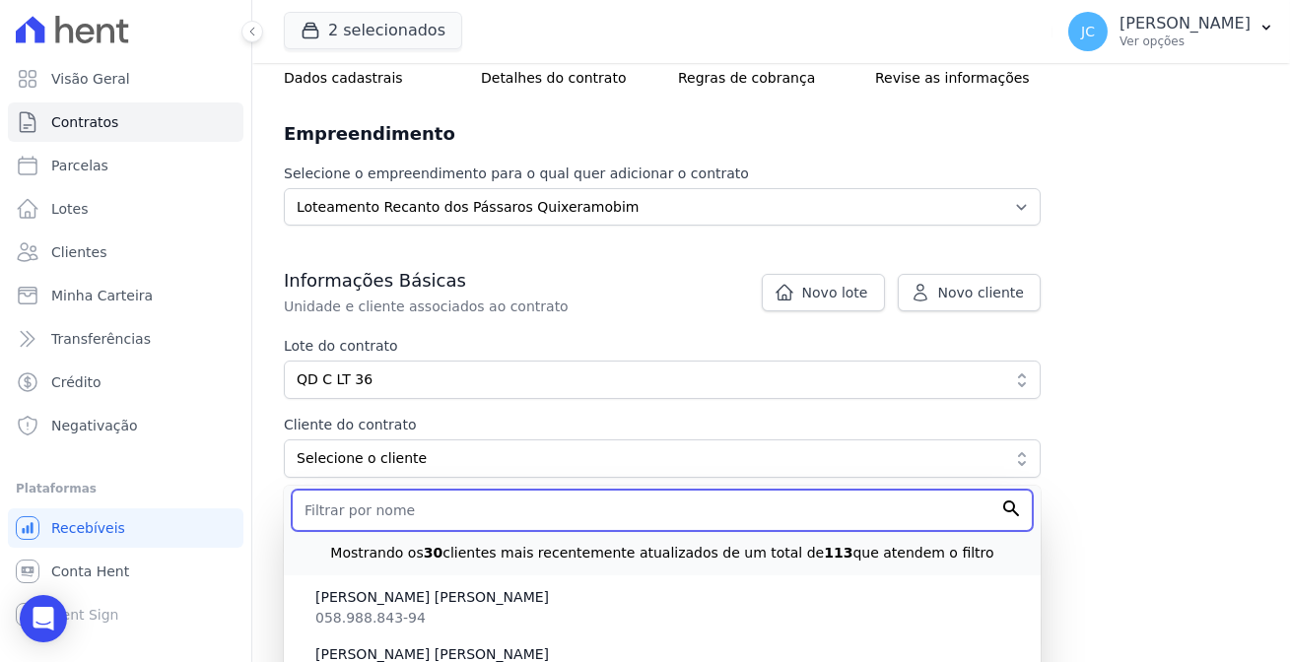
click at [427, 490] on input "text" at bounding box center [662, 510] width 741 height 41
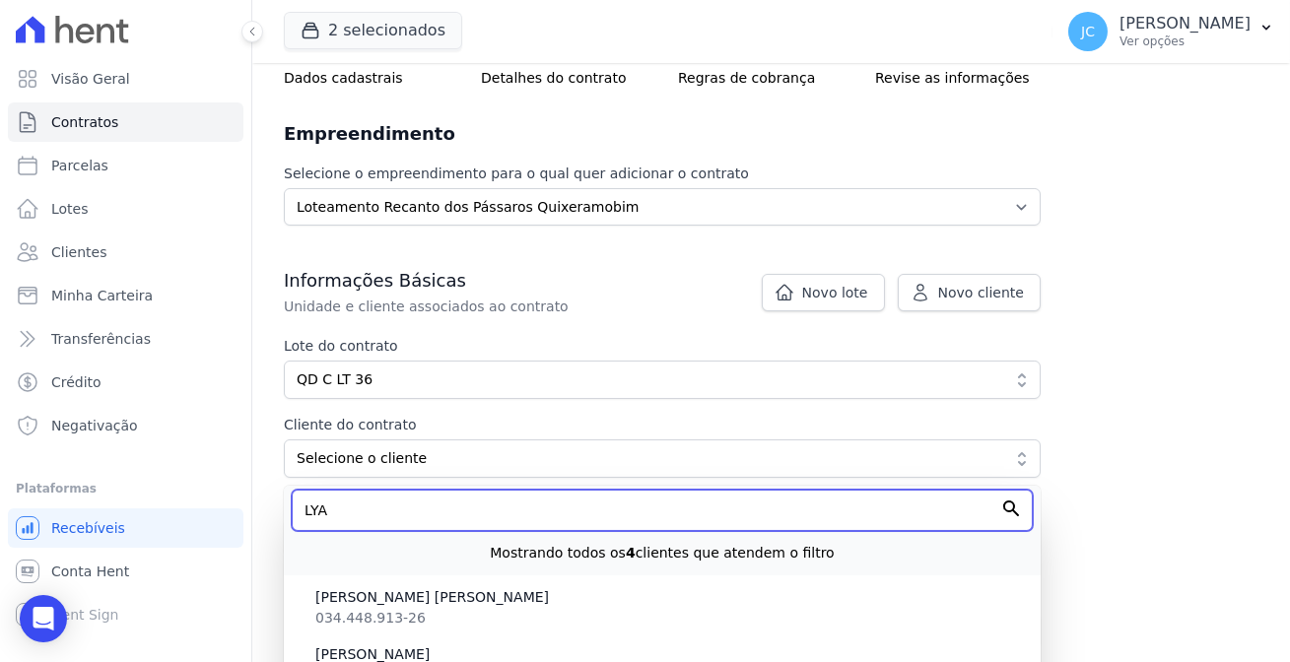
scroll to position [139, 0]
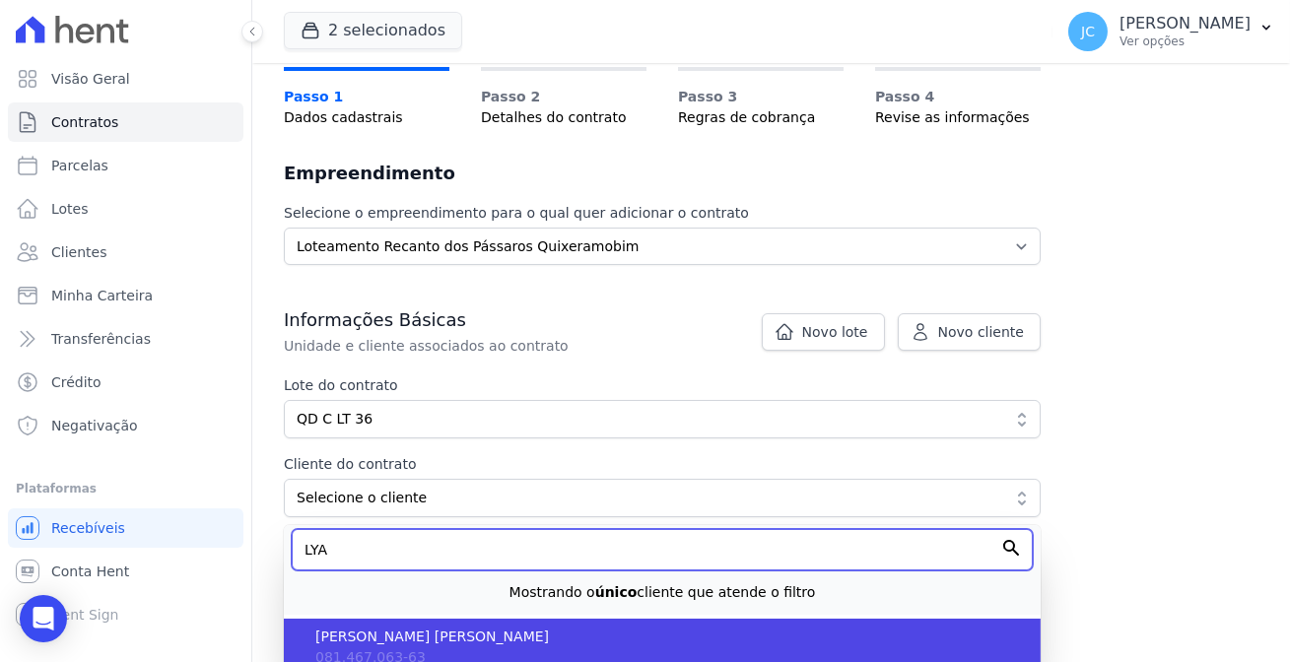
type input "LYA"
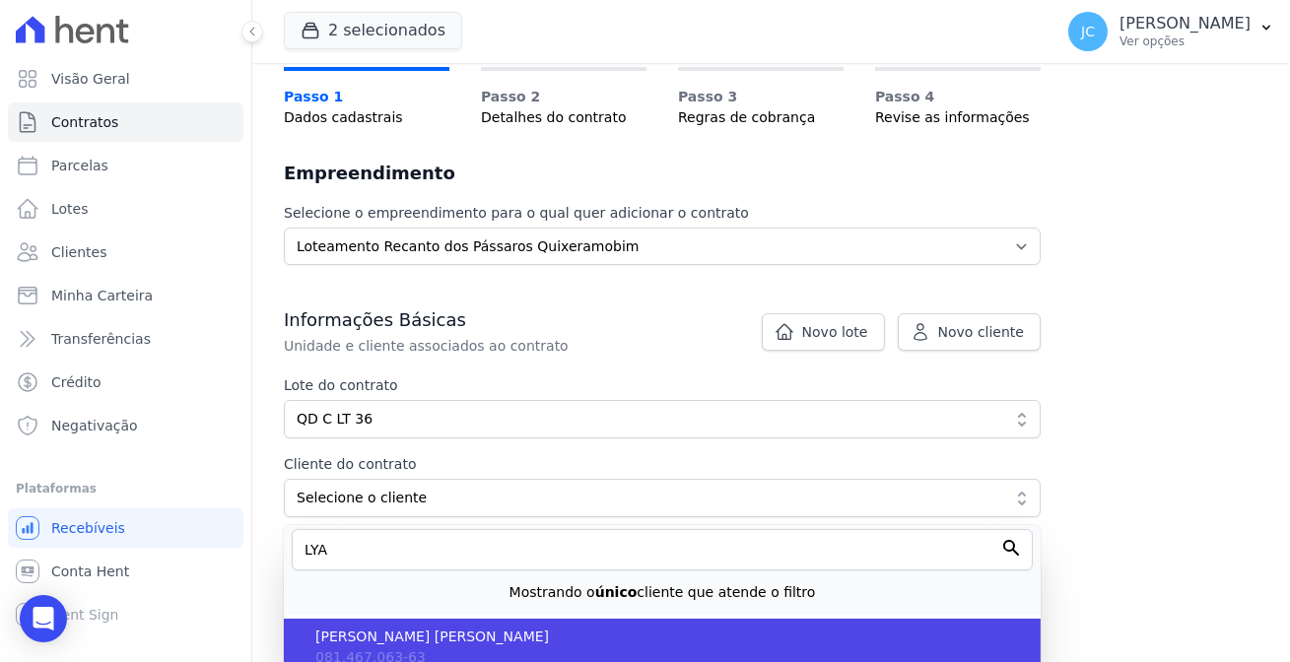
click at [370, 627] on span "[PERSON_NAME]" at bounding box center [670, 637] width 710 height 21
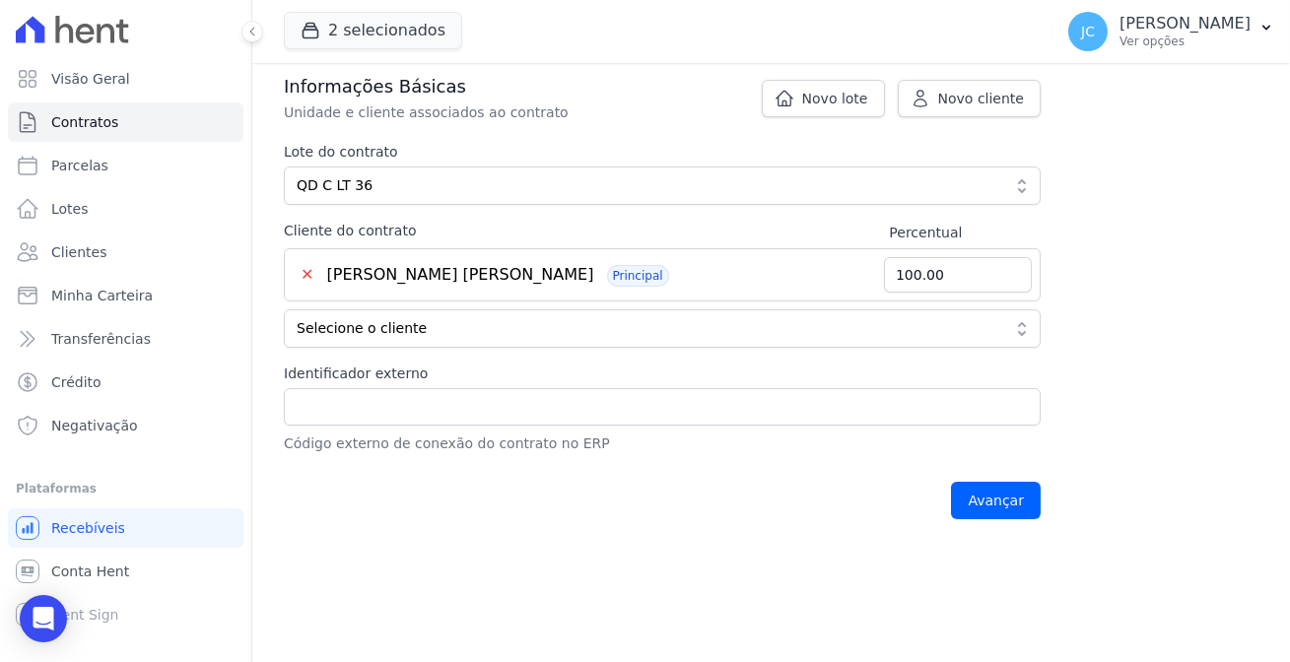
scroll to position [379, 0]
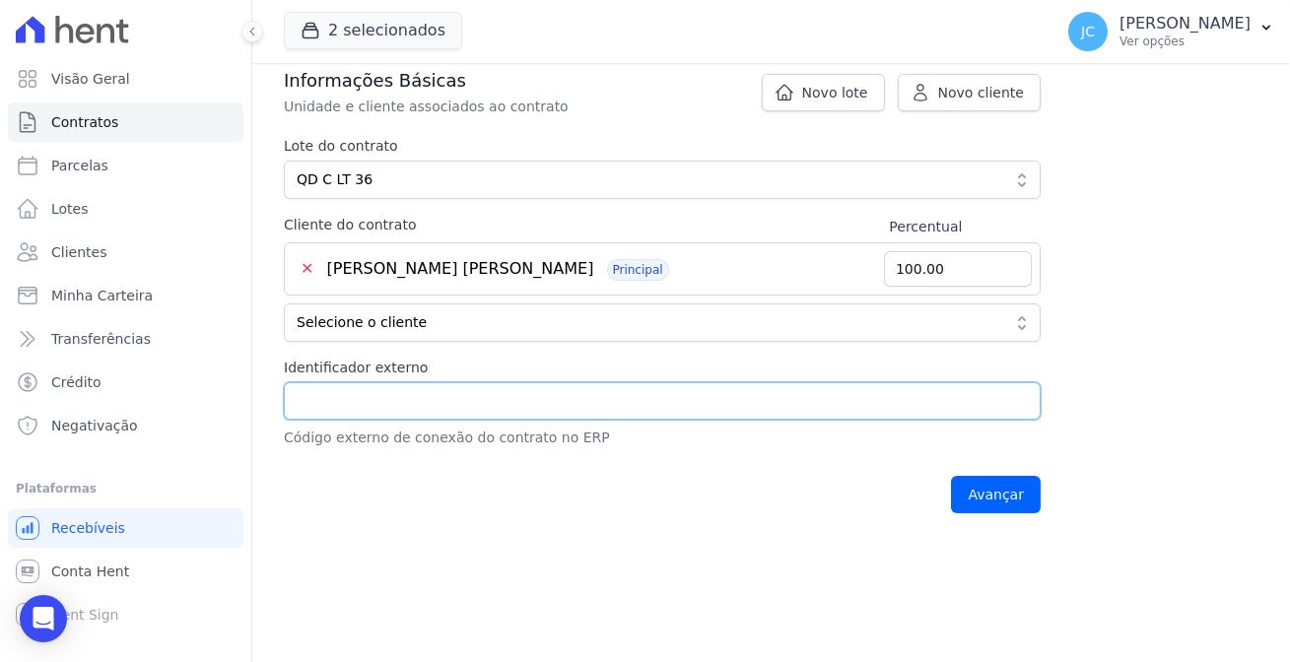
click at [654, 383] on input "Identificador externo" at bounding box center [662, 401] width 757 height 37
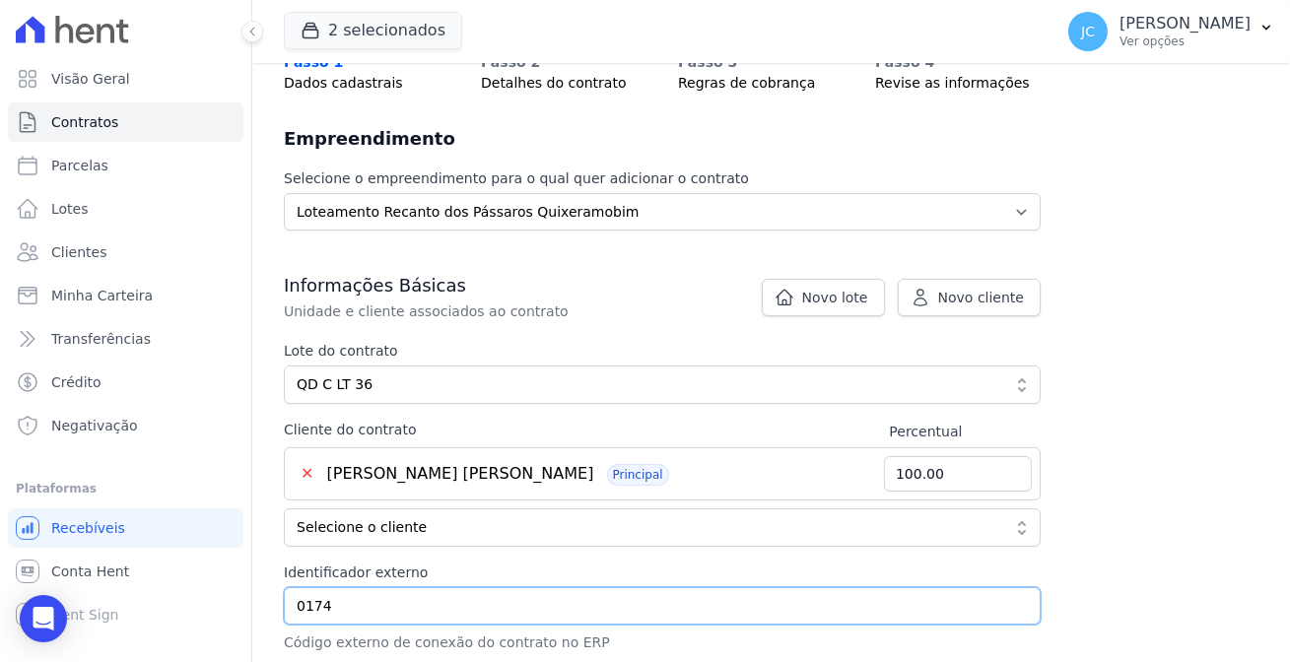
scroll to position [459, 0]
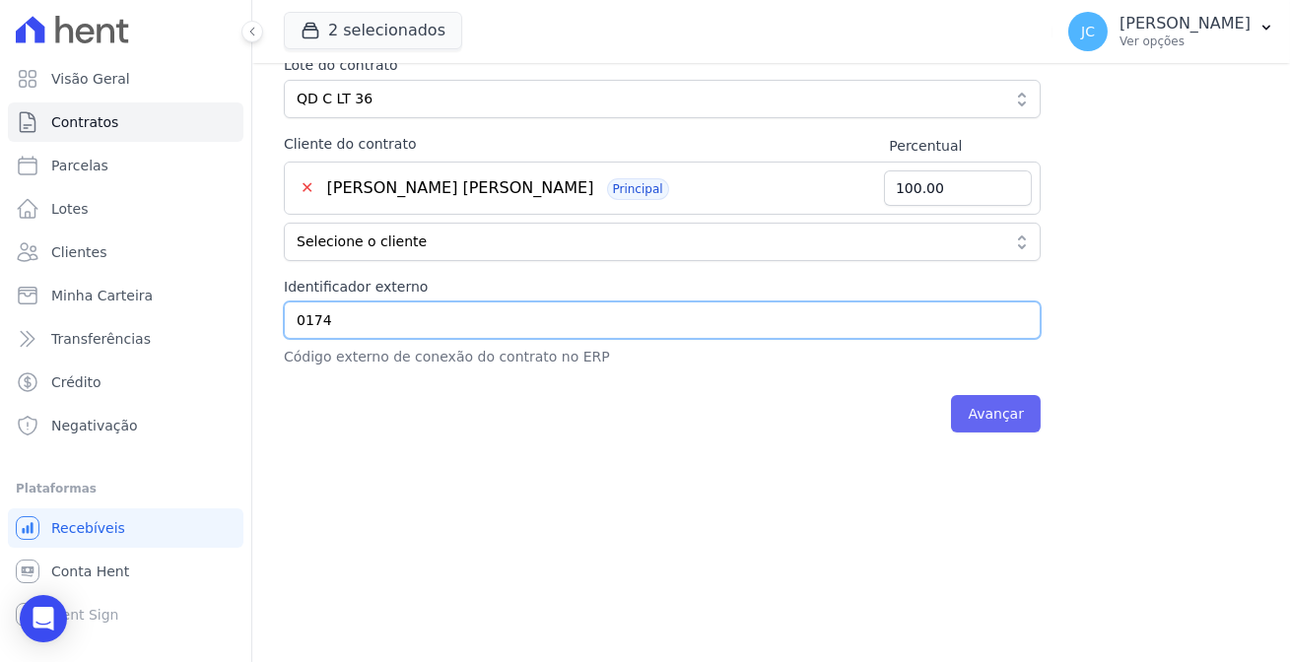
type input "0174"
click at [956, 395] on input "Avançar" at bounding box center [996, 413] width 90 height 37
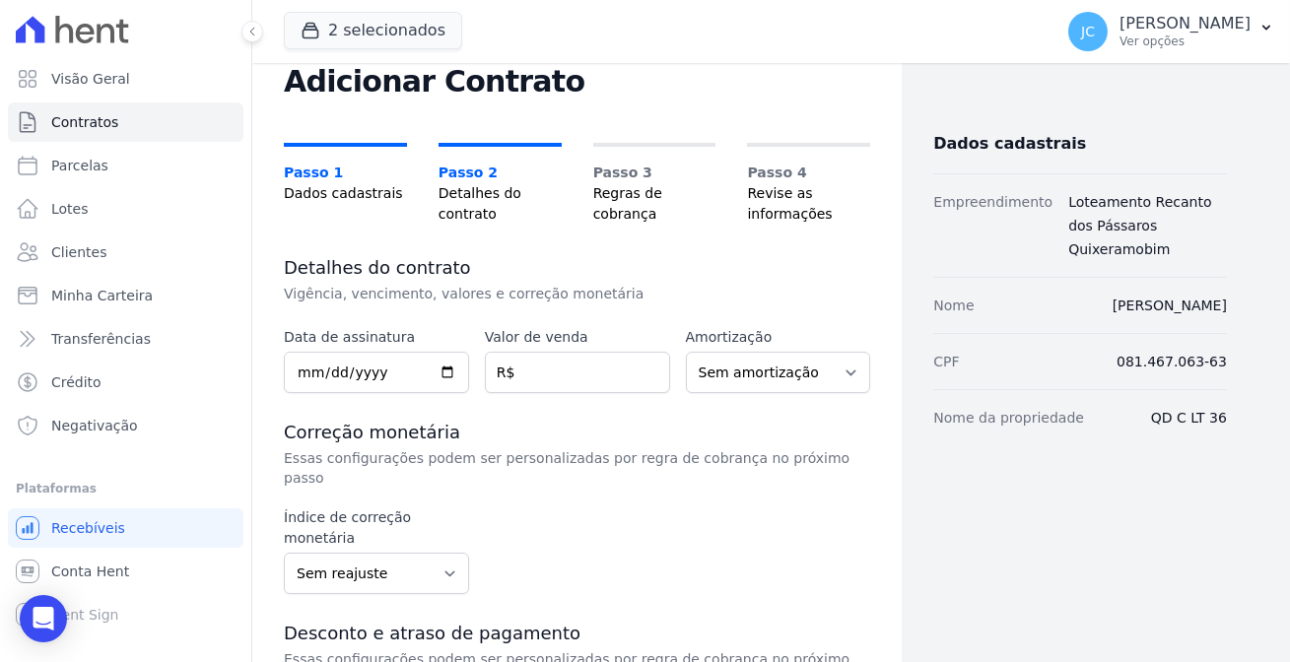
scroll to position [210, 0]
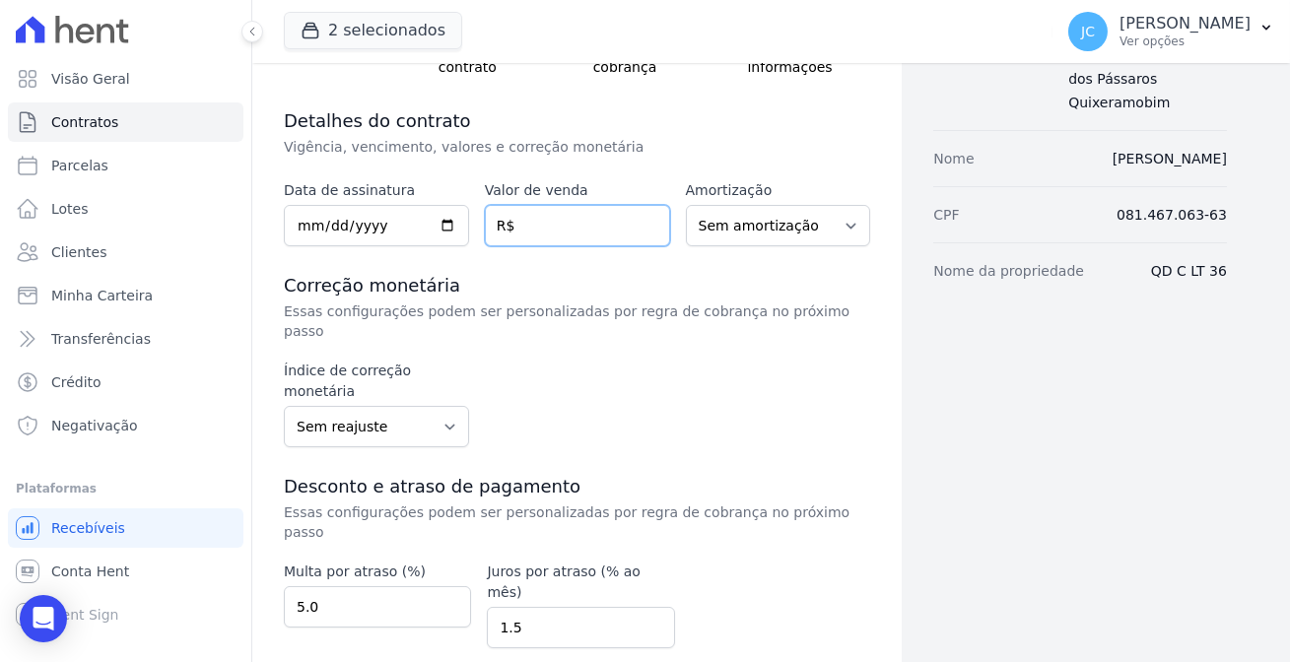
click at [560, 205] on input "number" at bounding box center [577, 225] width 185 height 41
click at [544, 205] on input "number" at bounding box center [577, 225] width 185 height 41
type input "2"
type input "32303.04"
click at [567, 361] on div "Índice de correção monetária Sem reajuste Média dos últimos 12 meses acumulado …" at bounding box center [577, 404] width 587 height 87
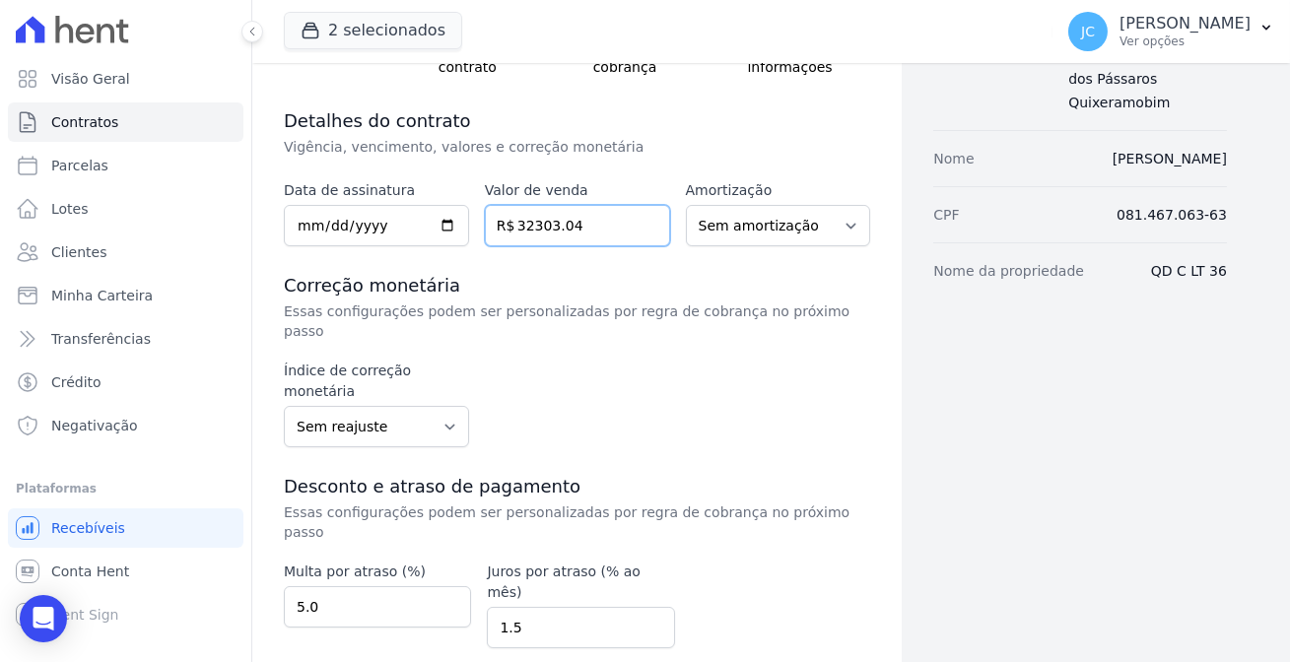
click at [561, 205] on input "32303.04" at bounding box center [577, 225] width 185 height 41
click at [510, 205] on input "32303.04" at bounding box center [577, 225] width 185 height 41
click at [378, 406] on select "Sem reajuste Média dos últimos 12 meses acumulado de INCCM Média dos últimos 12…" at bounding box center [376, 426] width 185 height 41
click at [284, 406] on select "Sem reajuste Média dos últimos 12 meses acumulado de INCCM Média dos últimos 12…" at bounding box center [376, 426] width 185 height 41
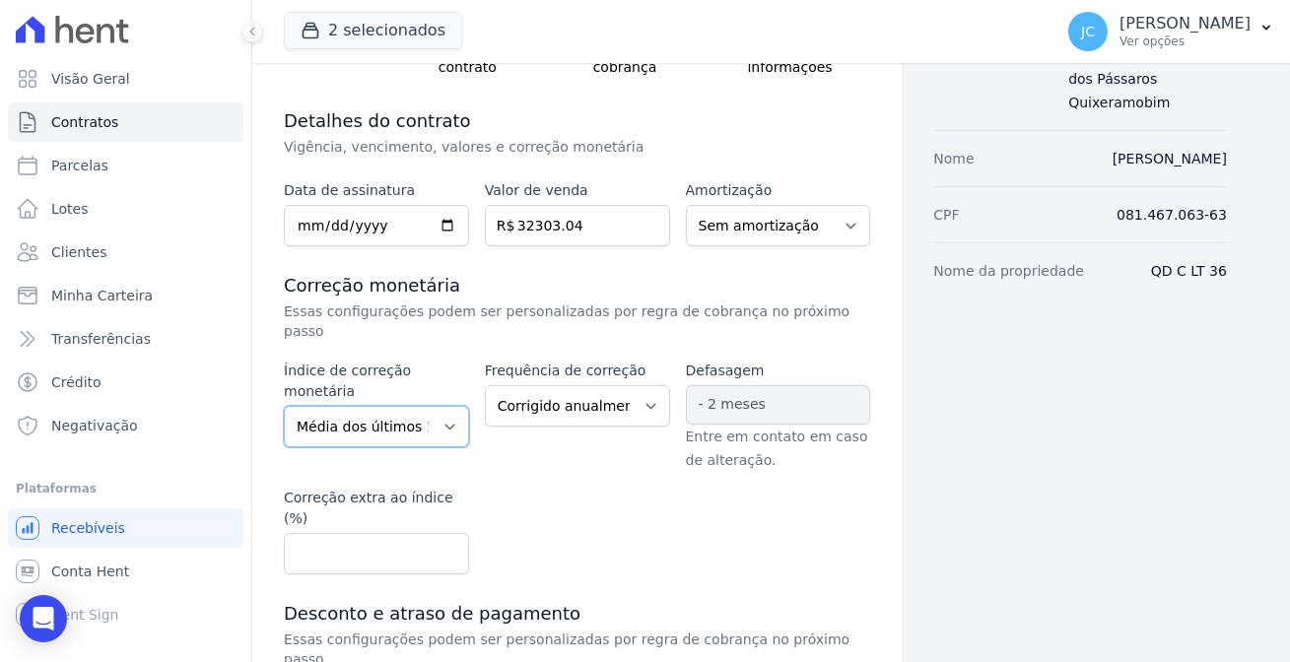
click at [408, 406] on select "Sem reajuste Média dos últimos 12 meses acumulado de INCCM Média dos últimos 12…" at bounding box center [376, 426] width 185 height 41
select select "ipca"
click at [284, 406] on select "Sem reajuste Média dos últimos 12 meses acumulado de INCCM Média dos últimos 12…" at bounding box center [376, 426] width 185 height 41
click at [521, 433] on div "Índice de correção monetária Sem reajuste Média dos últimos 12 meses acumulado …" at bounding box center [577, 468] width 587 height 214
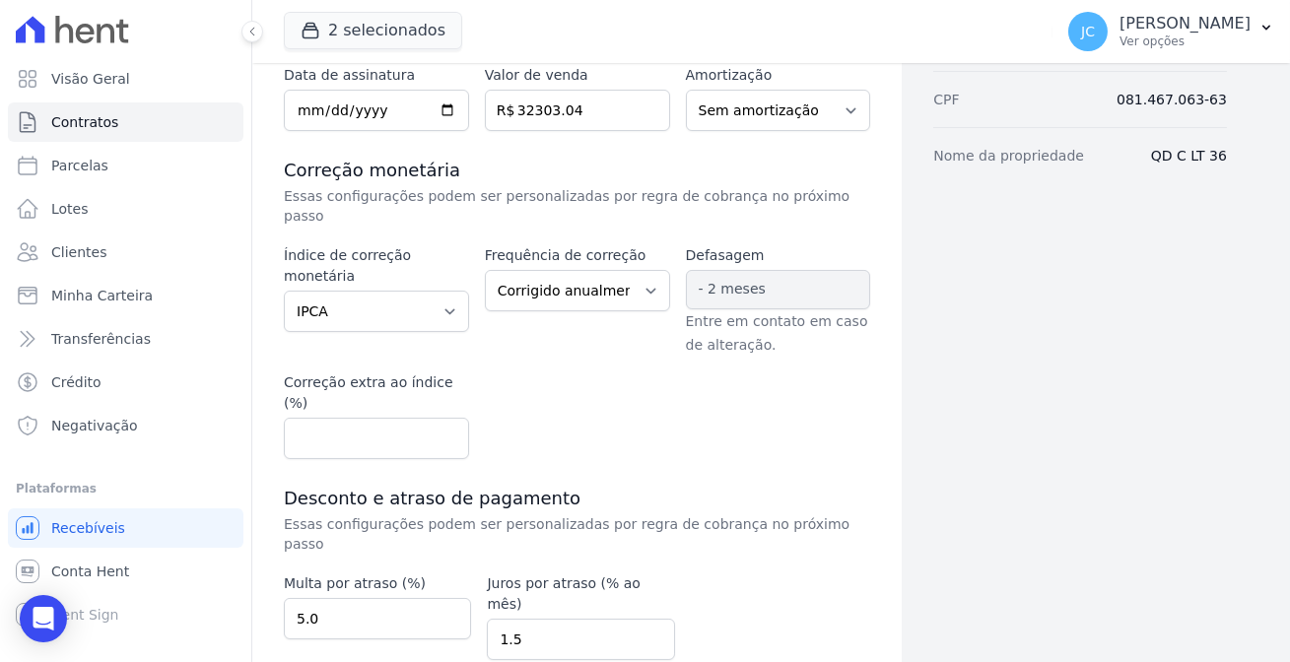
scroll to position [329, 0]
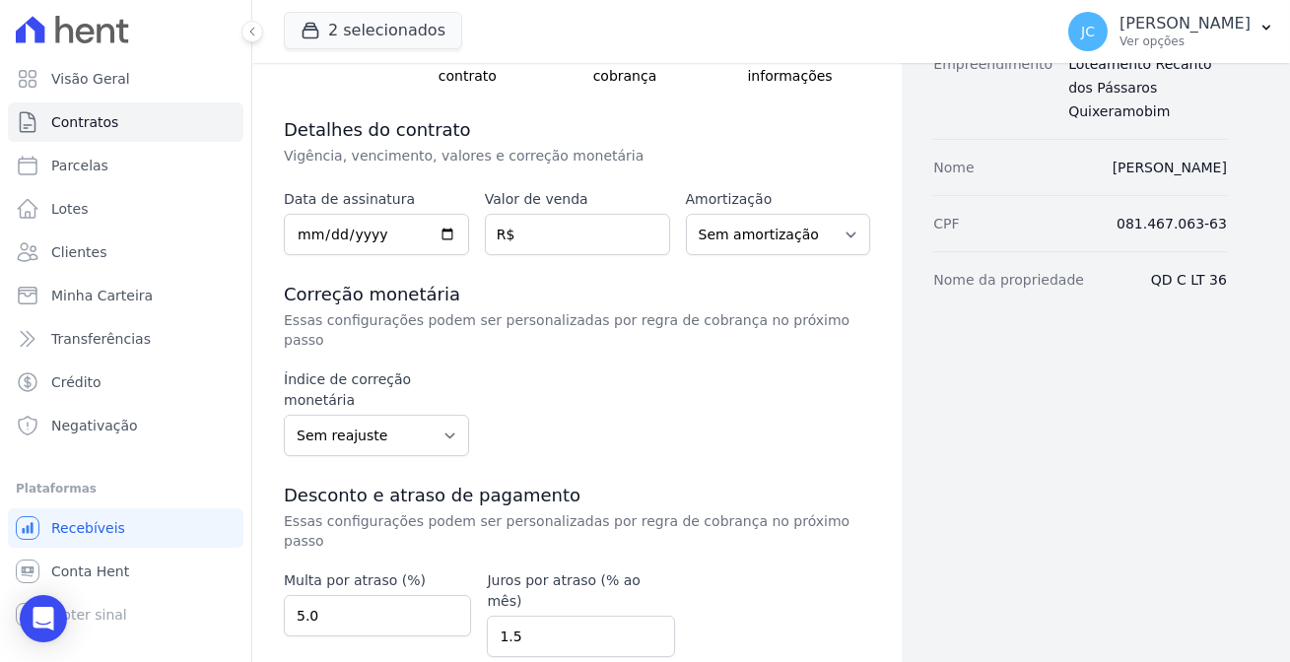
scroll to position [206, 0]
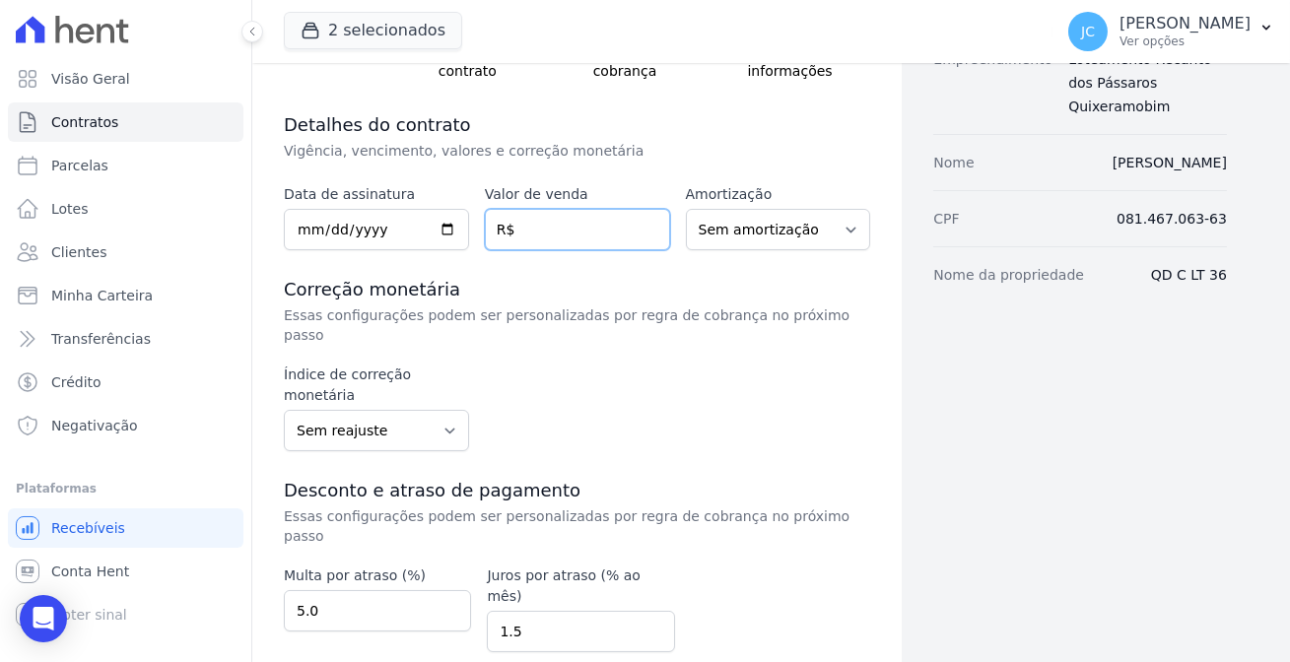
click at [567, 209] on input "number" at bounding box center [577, 229] width 185 height 41
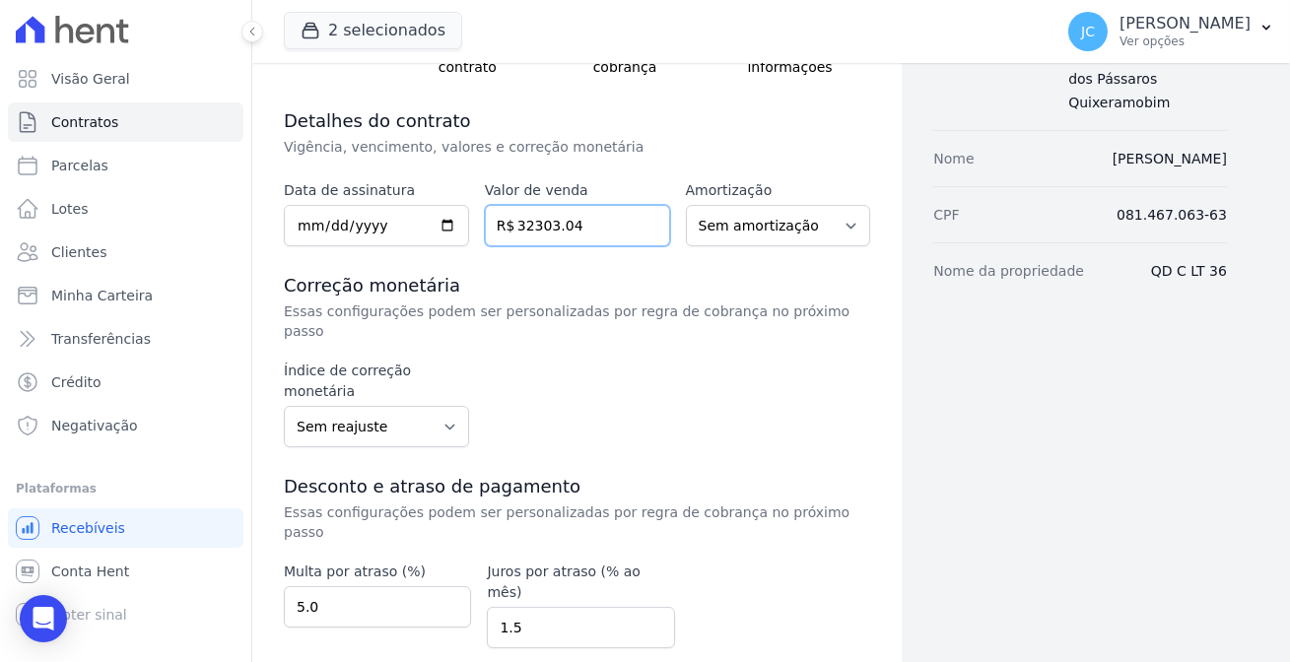
type input "32303.04"
click at [430, 406] on select "Sem reajuste Média dos últimos 12 meses acumulado de INCCM Média dos últimos 12…" at bounding box center [376, 426] width 185 height 41
select select "ipca"
click at [284, 406] on select "Sem reajuste Média dos últimos 12 meses acumulado de INCCM Média dos últimos 12…" at bounding box center [376, 426] width 185 height 41
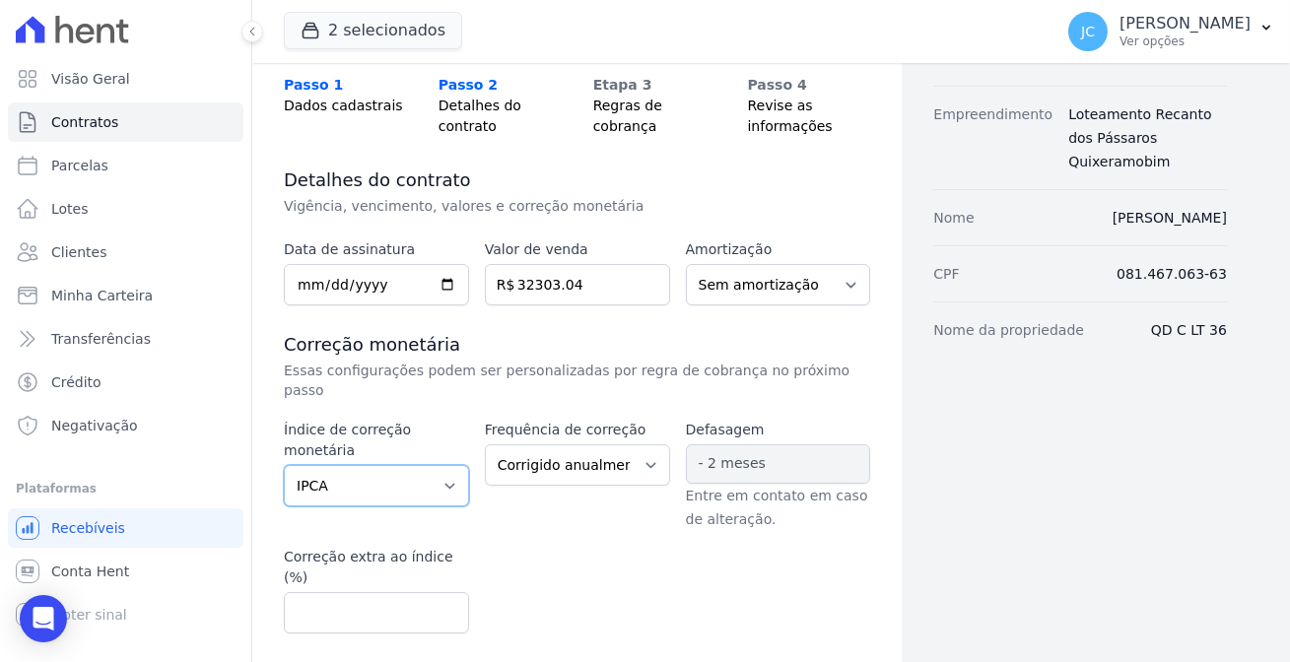
scroll to position [150, 0]
click at [418, 265] on input "date" at bounding box center [376, 285] width 185 height 41
click at [433, 265] on input "date" at bounding box center [376, 285] width 185 height 41
type input "[DATE]"
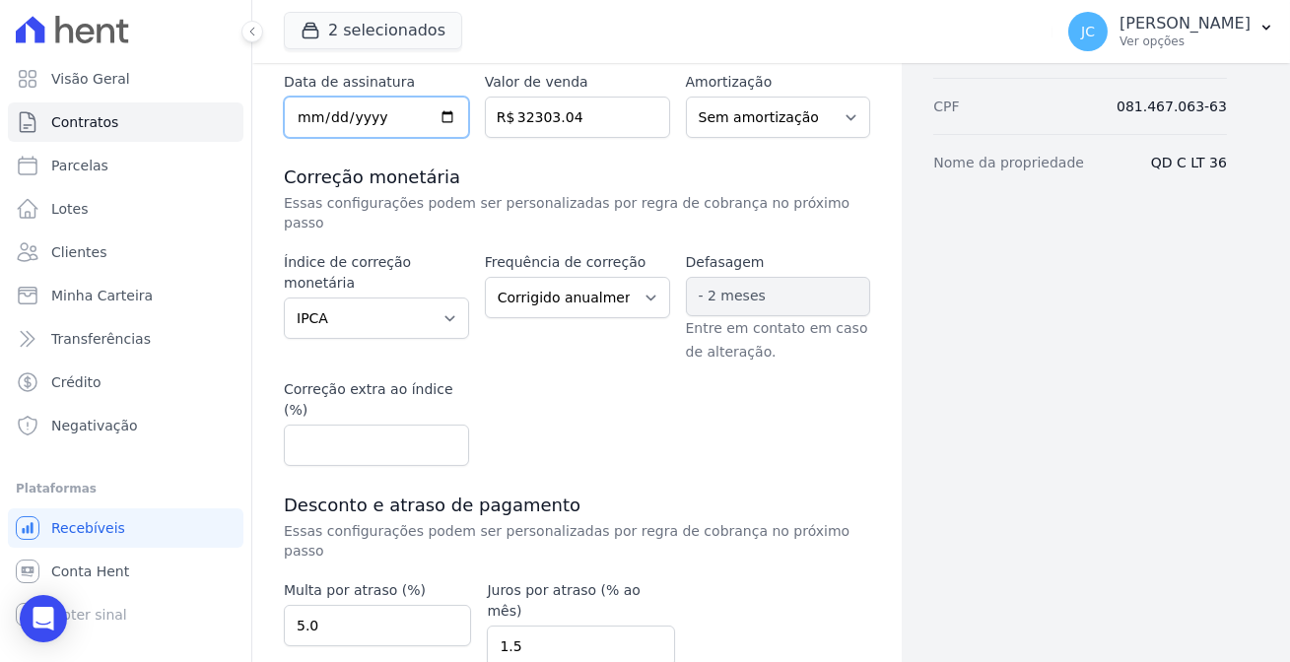
scroll to position [329, 0]
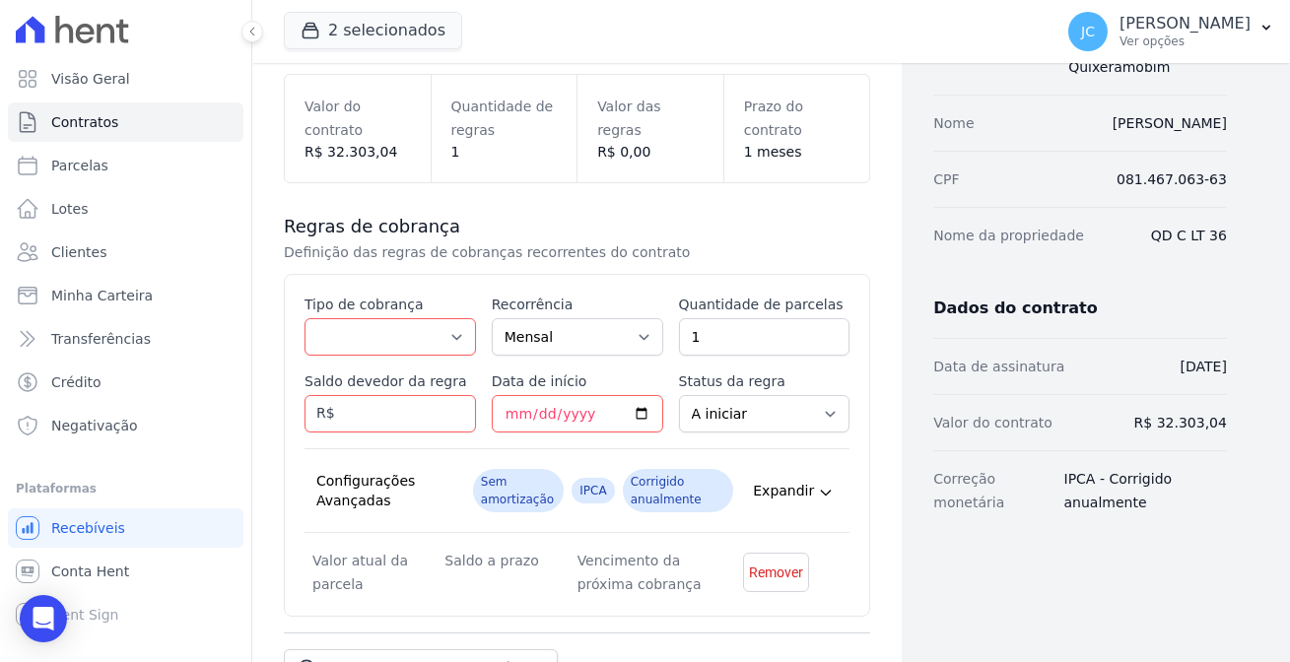
scroll to position [268, 0]
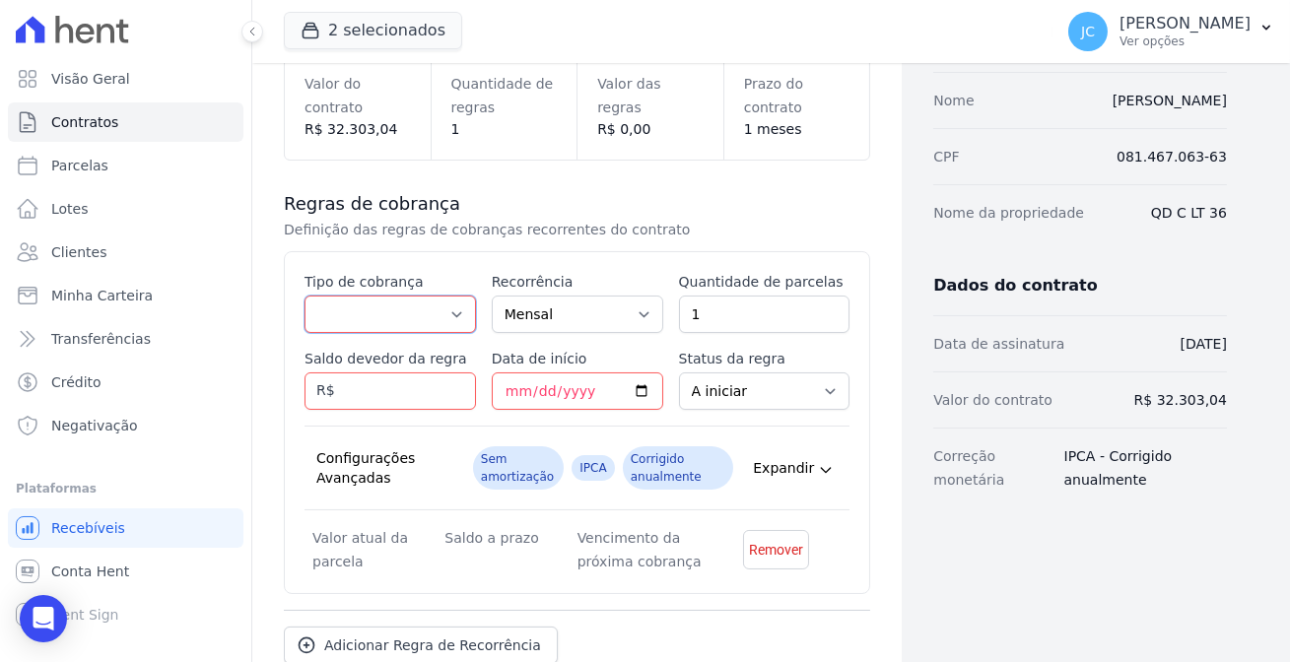
click at [378, 296] on select "Parcela Normal Entrada Sinal Intercalada Chaves Pré-chaves Pós-chaves Impostos …" at bounding box center [391, 314] width 172 height 37
select select "standard"
click at [305, 296] on select "Parcela Normal Entrada Sinal Intercalada Chaves Pré-chaves Pós-chaves Impostos …" at bounding box center [391, 314] width 172 height 37
click at [732, 296] on input "1" at bounding box center [765, 314] width 172 height 37
type input "120"
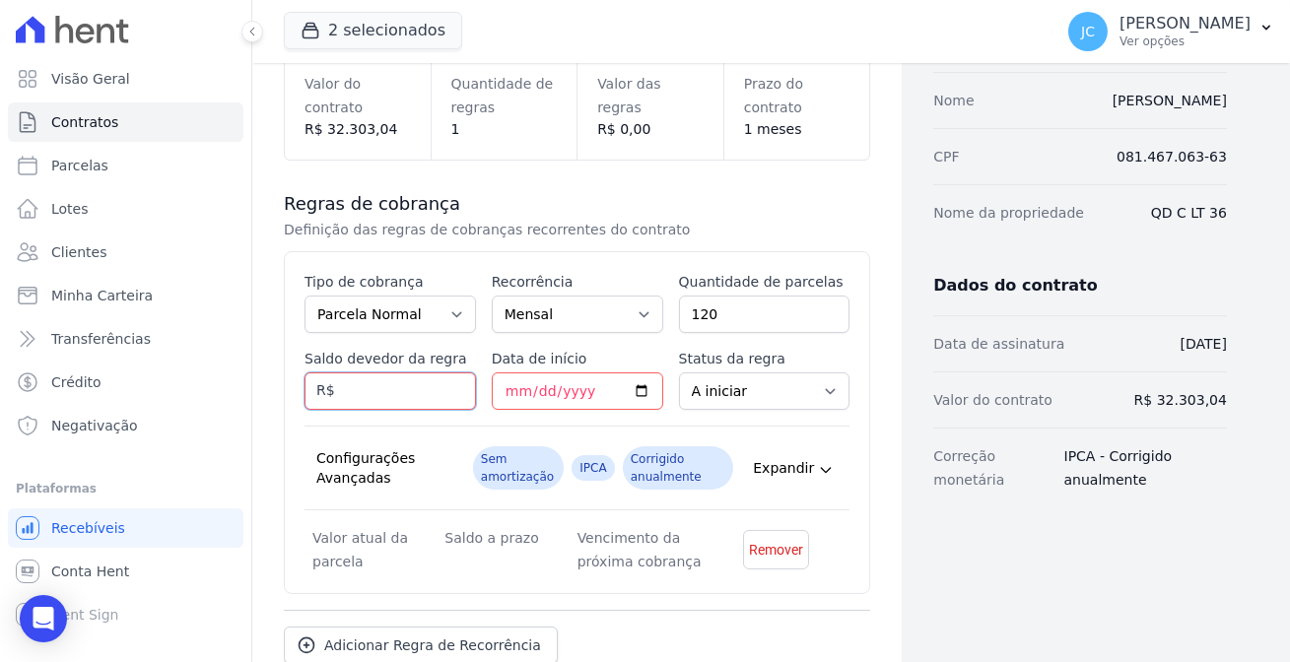
click at [384, 373] on input "Saldo devedor da regra" at bounding box center [391, 391] width 172 height 37
type input "269.19"
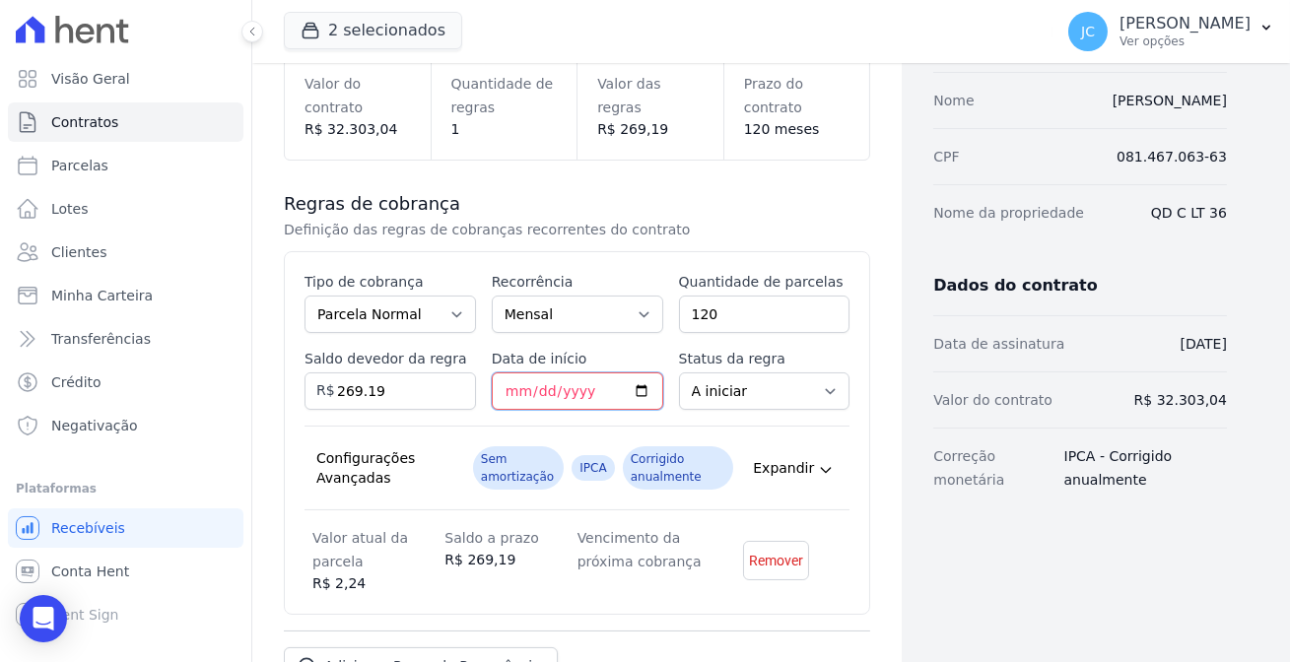
click at [532, 373] on input "Data de início" at bounding box center [578, 391] width 172 height 37
click at [606, 373] on input "Data de início" at bounding box center [578, 391] width 172 height 37
click at [492, 373] on input "Data de início" at bounding box center [578, 391] width 172 height 37
type input "2026-05-20"
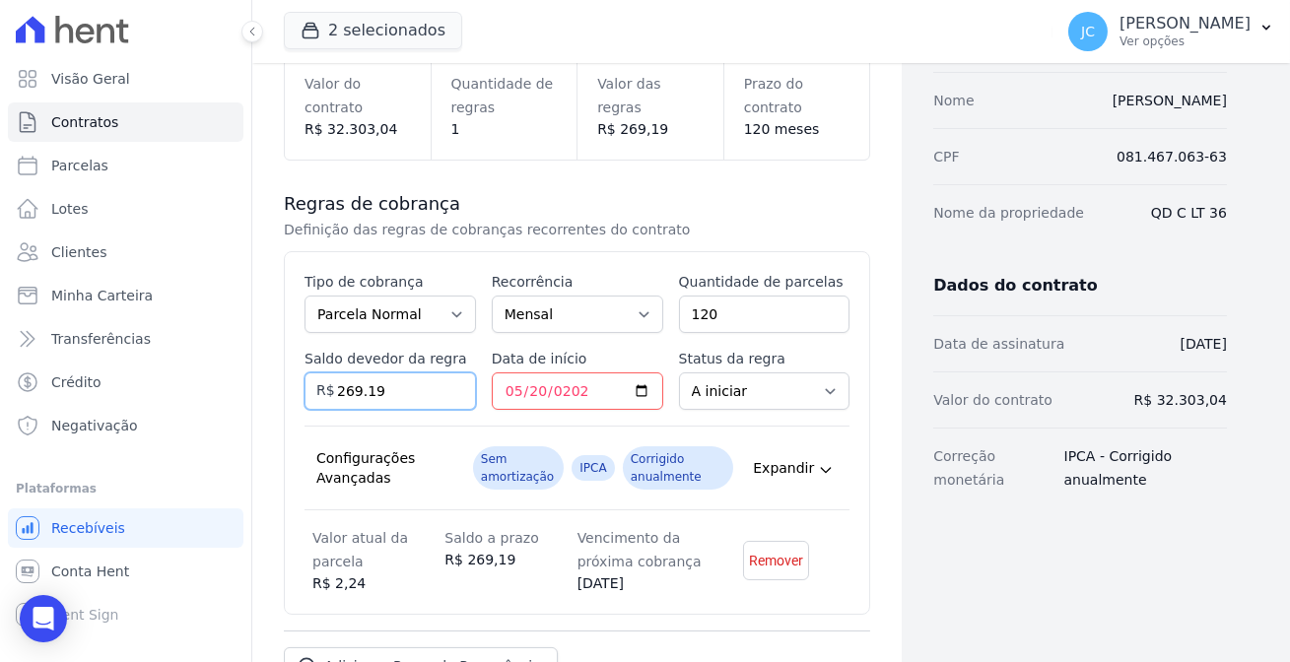
click at [378, 373] on input "269.19" at bounding box center [391, 391] width 172 height 37
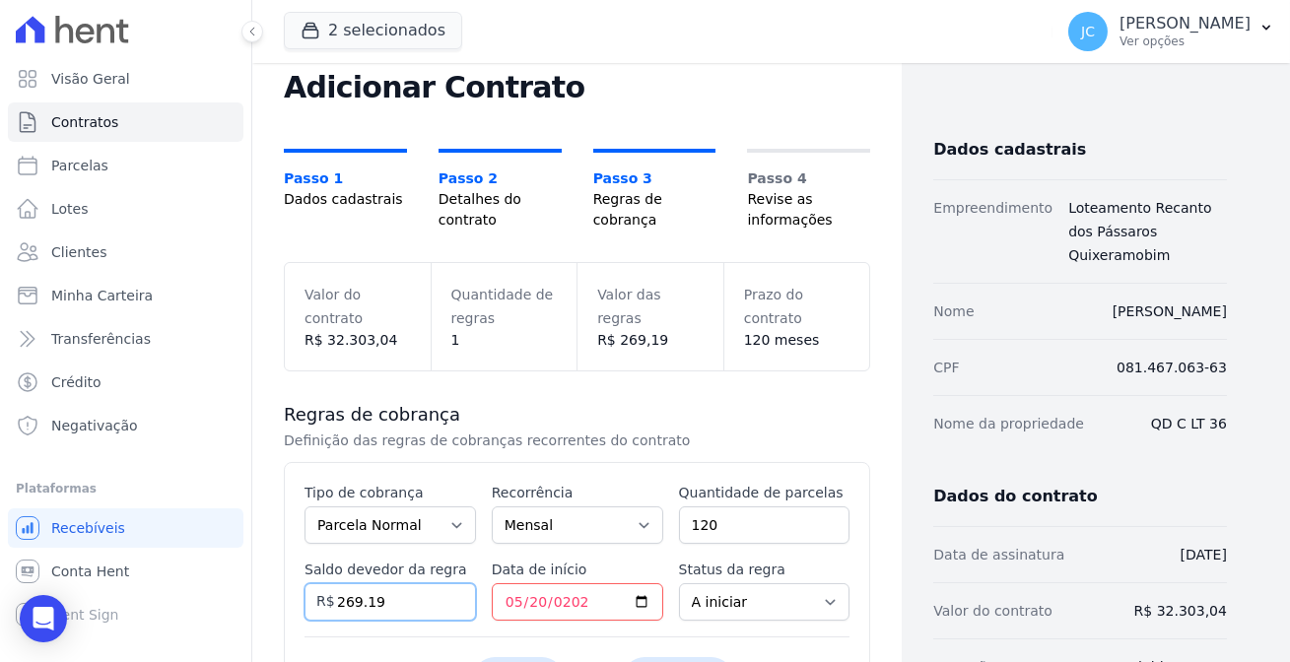
scroll to position [89, 0]
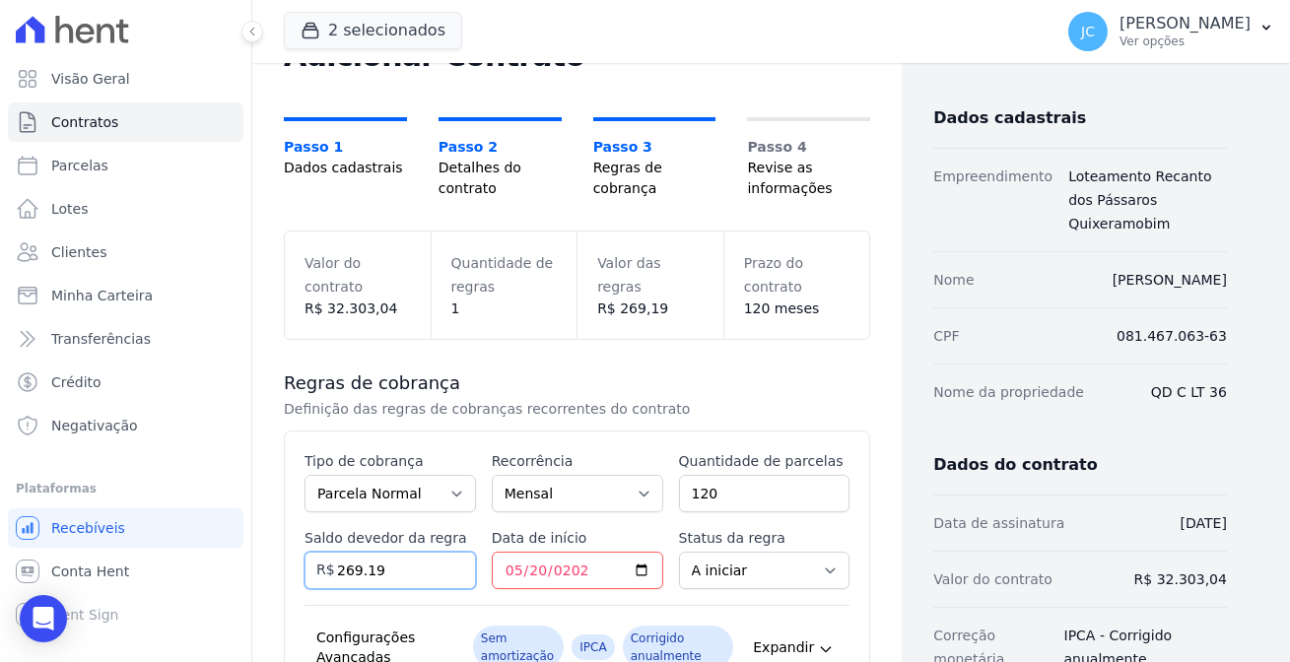
drag, startPoint x: 371, startPoint y: 511, endPoint x: 306, endPoint y: 518, distance: 65.4
click at [306, 528] on div "Saldo devedor da regra 269.19 R$" at bounding box center [391, 558] width 172 height 61
type input "32303.04"
click at [256, 430] on div "Contratos Adicionar Contrato Adicionar Contrato Passo 1 Dados cadastrais Passo …" at bounding box center [577, 481] width 650 height 1014
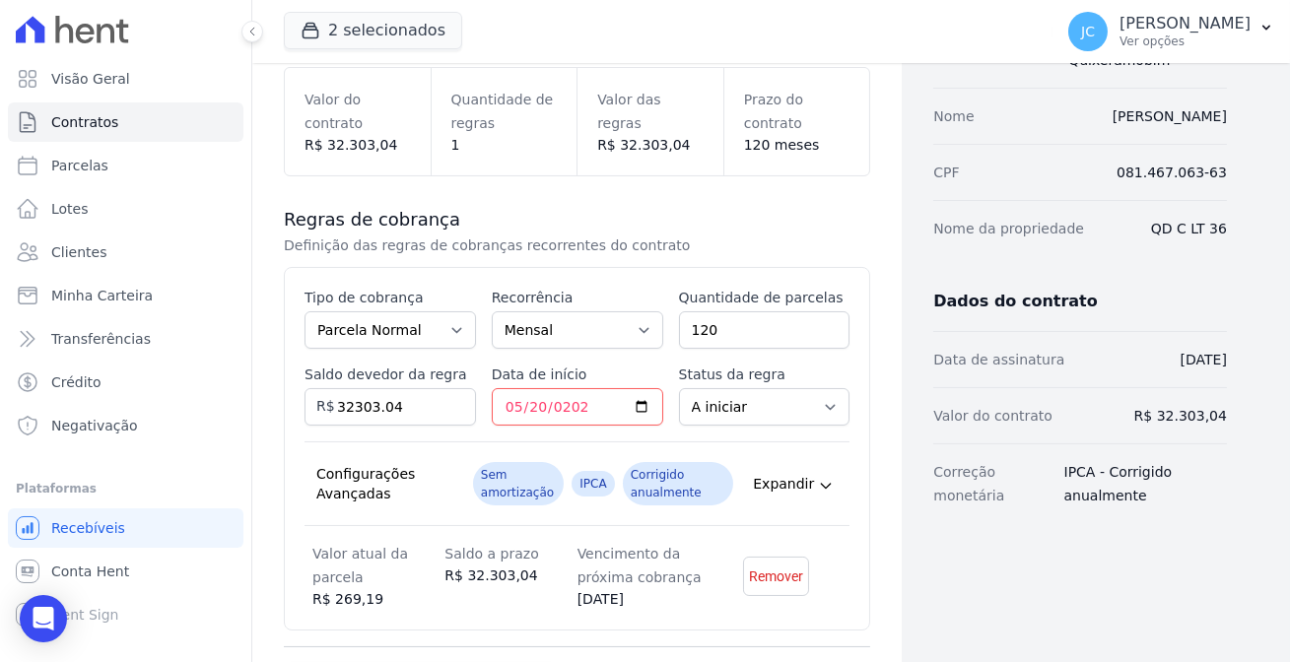
scroll to position [329, 0]
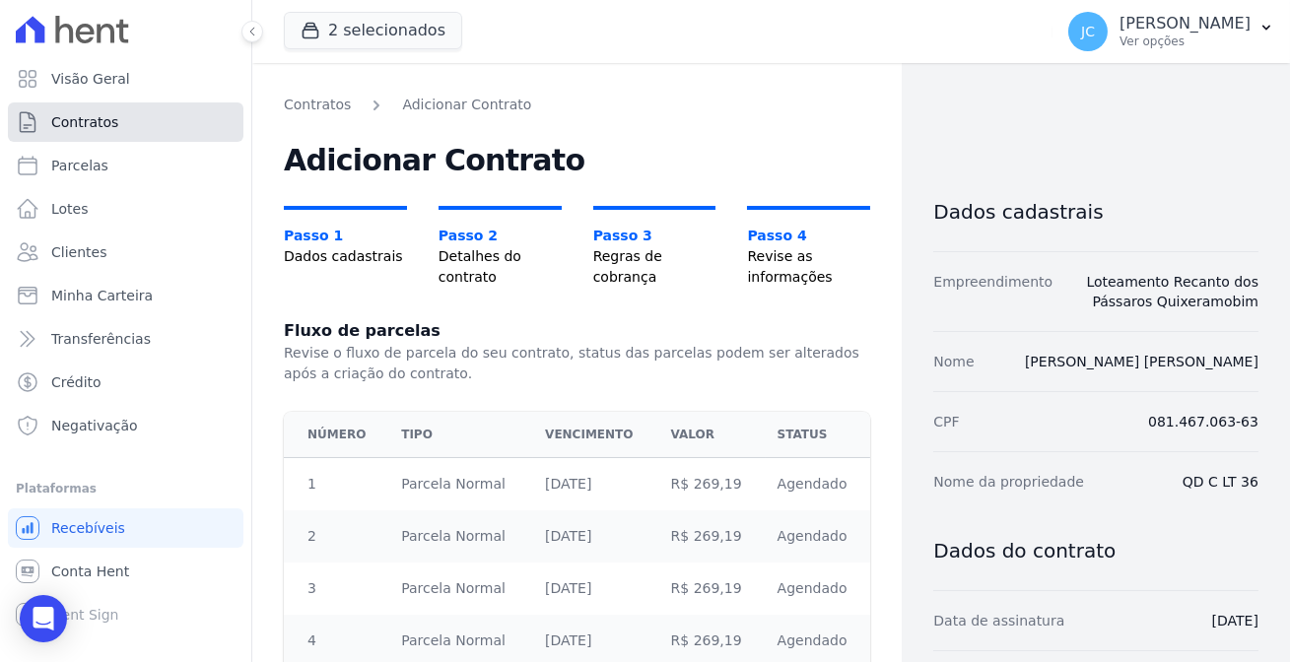
click at [71, 116] on span "Contratos" at bounding box center [84, 122] width 67 height 20
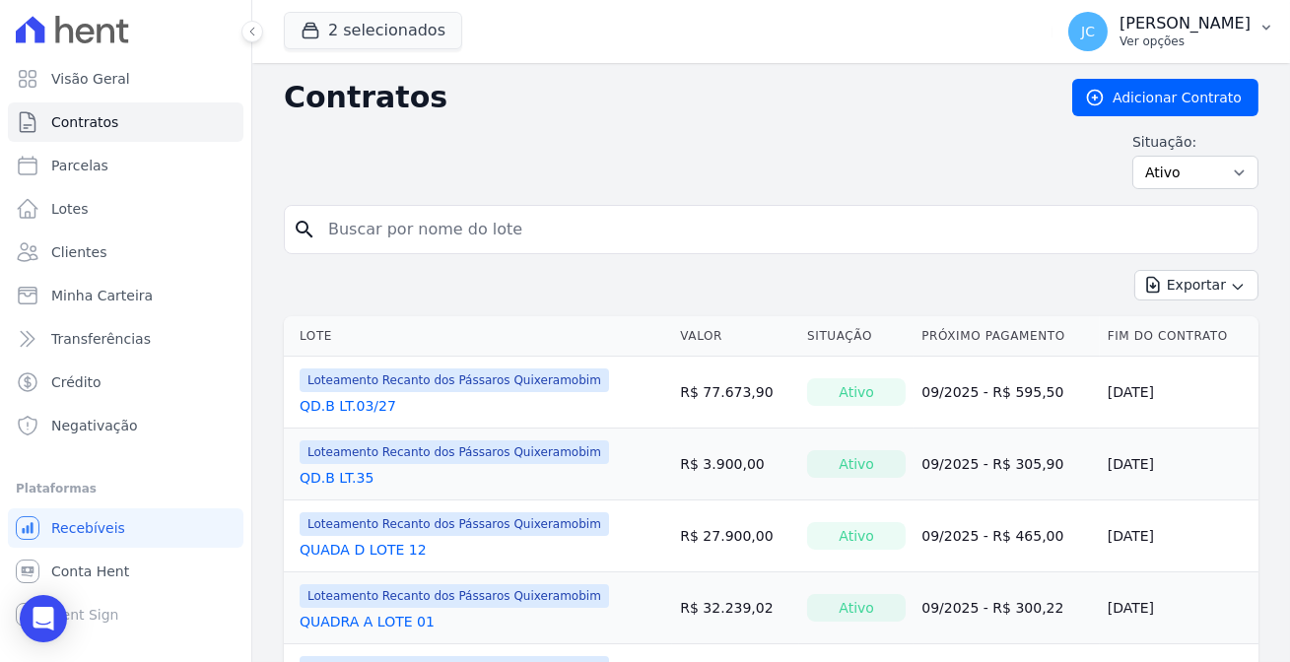
click at [1202, 34] on p "Ver opções" at bounding box center [1185, 42] width 131 height 16
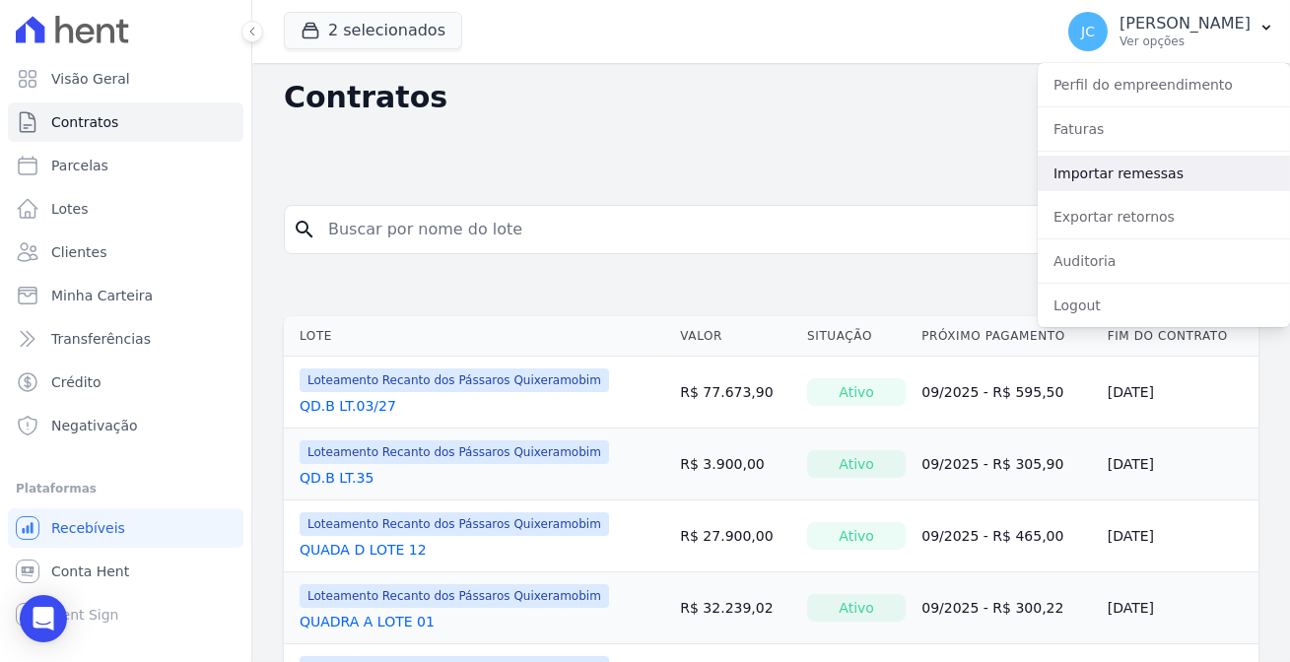
click at [1138, 168] on link "Importar remessas" at bounding box center [1164, 173] width 252 height 35
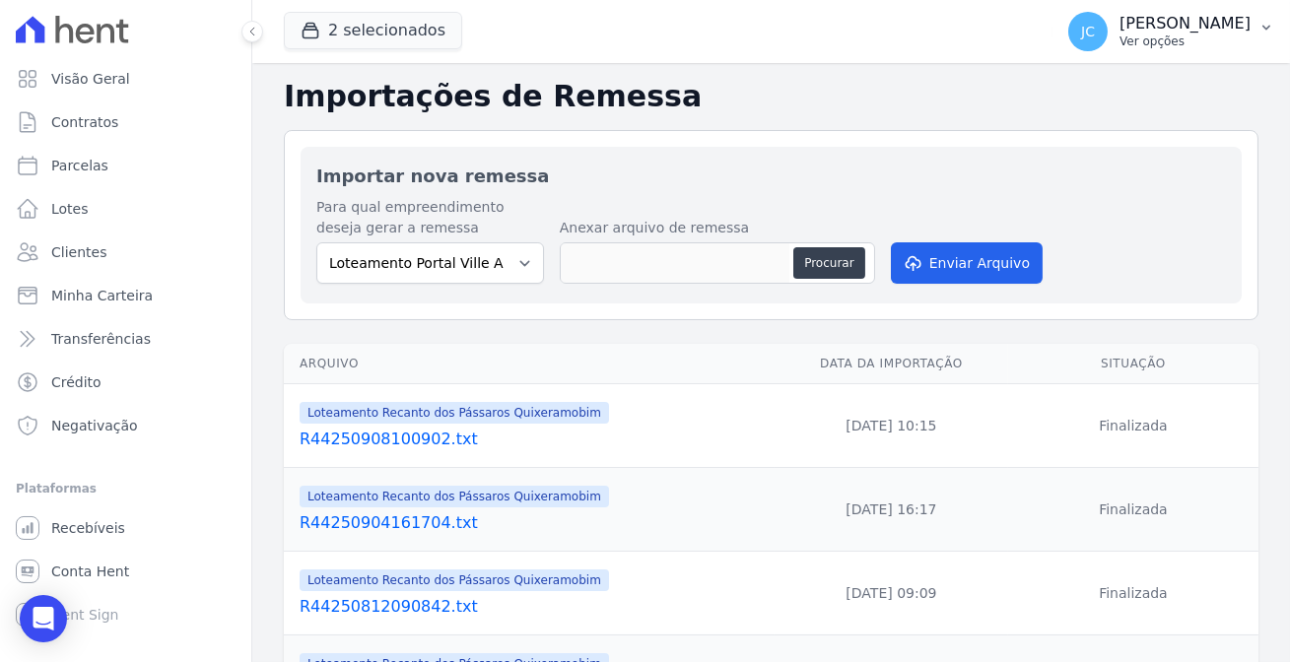
click at [1246, 26] on p "[PERSON_NAME]" at bounding box center [1185, 24] width 131 height 20
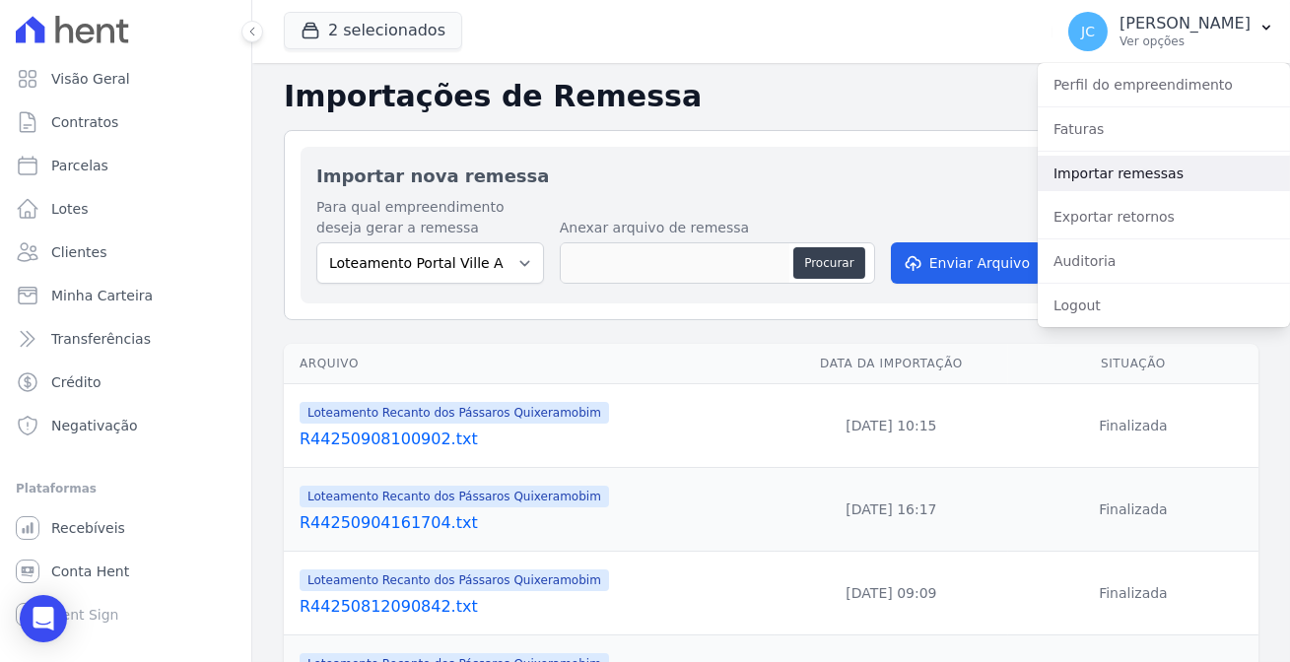
click at [1158, 156] on link "Importar remessas" at bounding box center [1164, 173] width 252 height 35
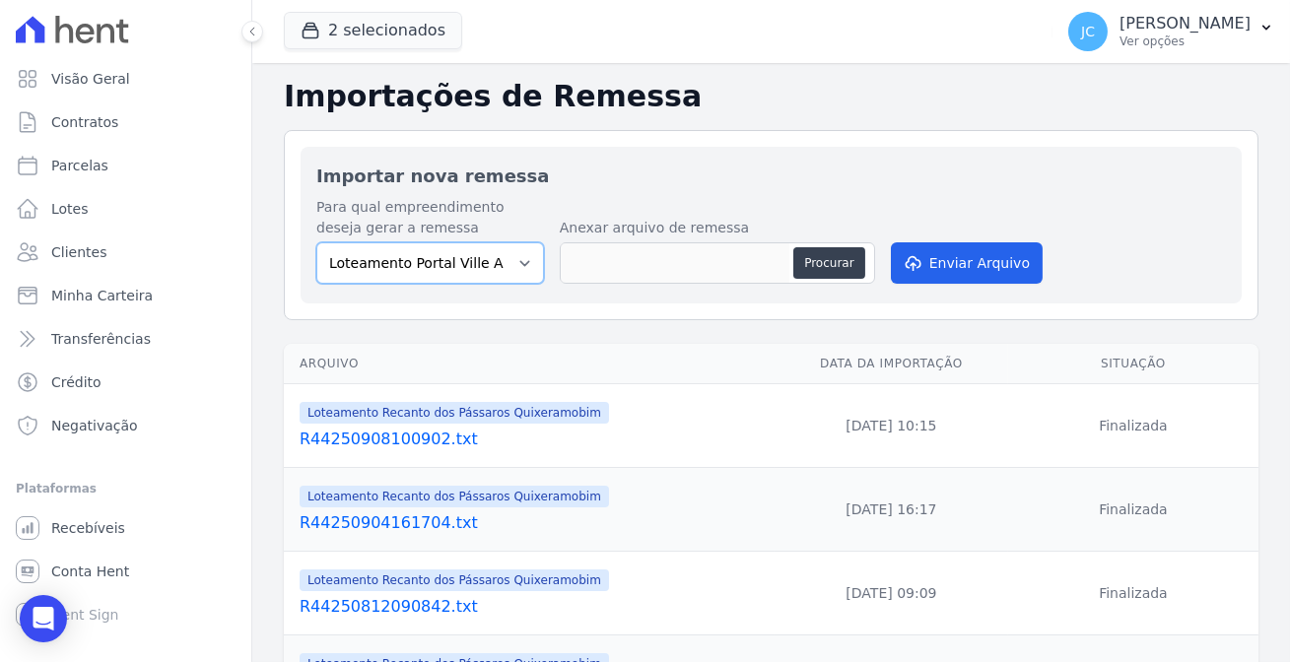
drag, startPoint x: 461, startPoint y: 247, endPoint x: 479, endPoint y: 245, distance: 17.9
click at [461, 247] on select "Loteamento Portal Ville Acopiara Loteamento Recanto dos Pássaros Quixeramobim L…" at bounding box center [430, 263] width 228 height 41
select select "680c1bfe-1e9a-4ffe-9017-886ab10875cd"
click at [316, 243] on select "Loteamento Portal Ville Acopiara Loteamento Recanto dos Pássaros Quixeramobim L…" at bounding box center [430, 263] width 228 height 41
click at [804, 247] on button "Procurar" at bounding box center [829, 263] width 71 height 32
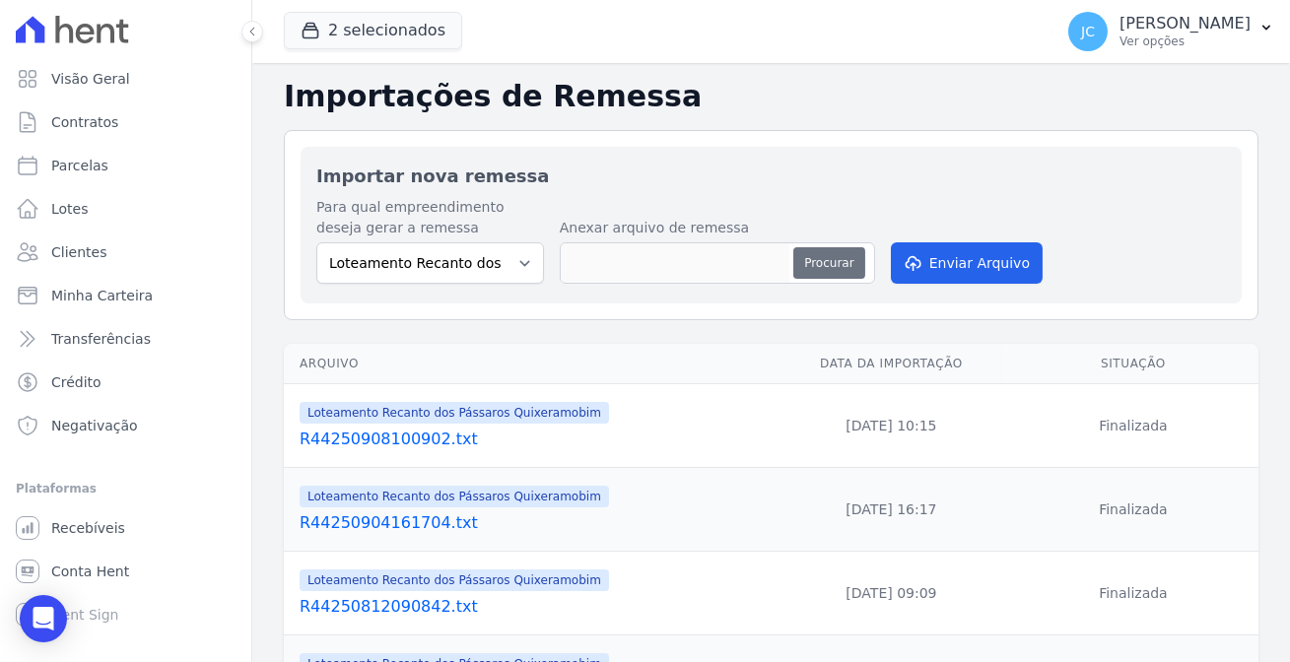
type input "R44250909173205.txt"
click at [919, 243] on button "Enviar Arquivo" at bounding box center [967, 263] width 152 height 41
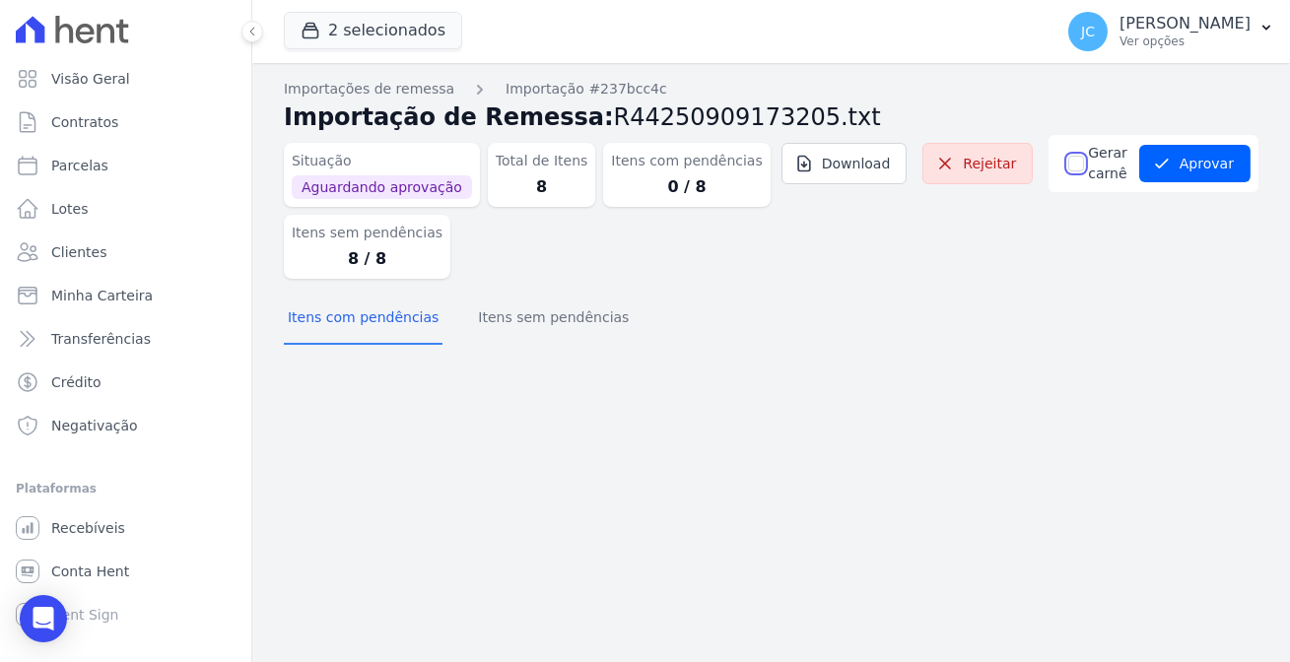
click at [1084, 158] on input "Gerar carnê" at bounding box center [1077, 164] width 16 height 16
checkbox input "true"
click at [1222, 158] on button "Aprovar" at bounding box center [1195, 163] width 111 height 37
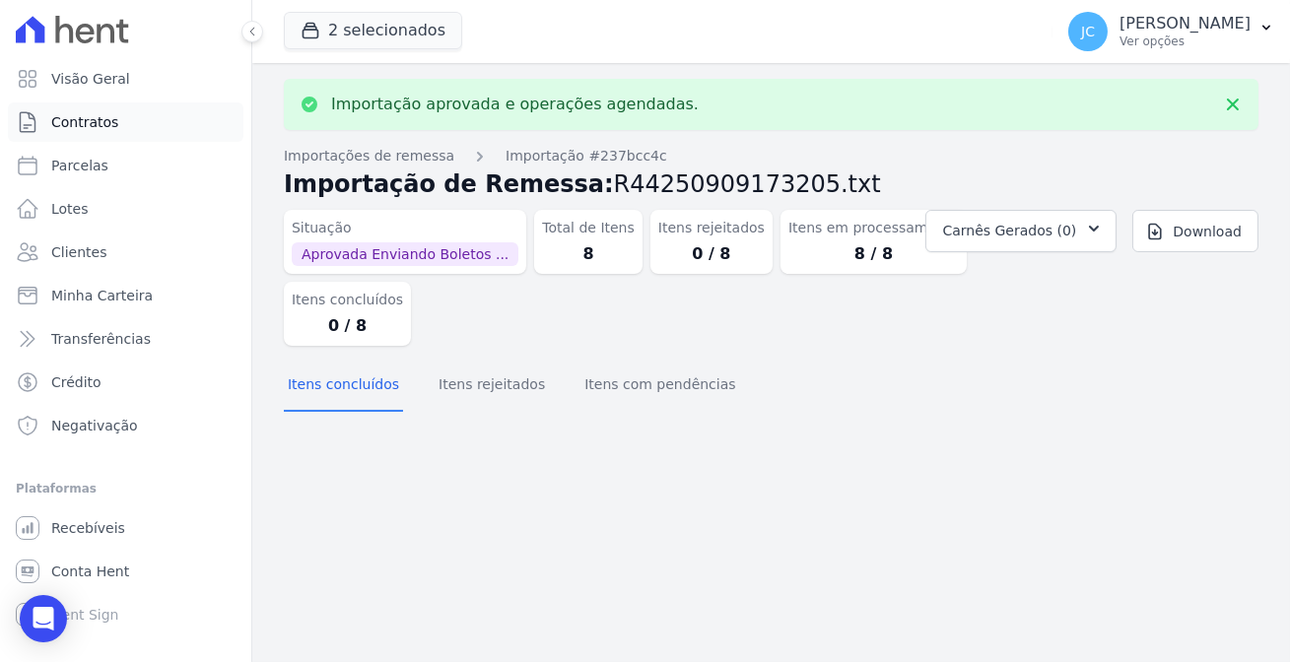
click at [99, 129] on link "Contratos" at bounding box center [126, 122] width 236 height 39
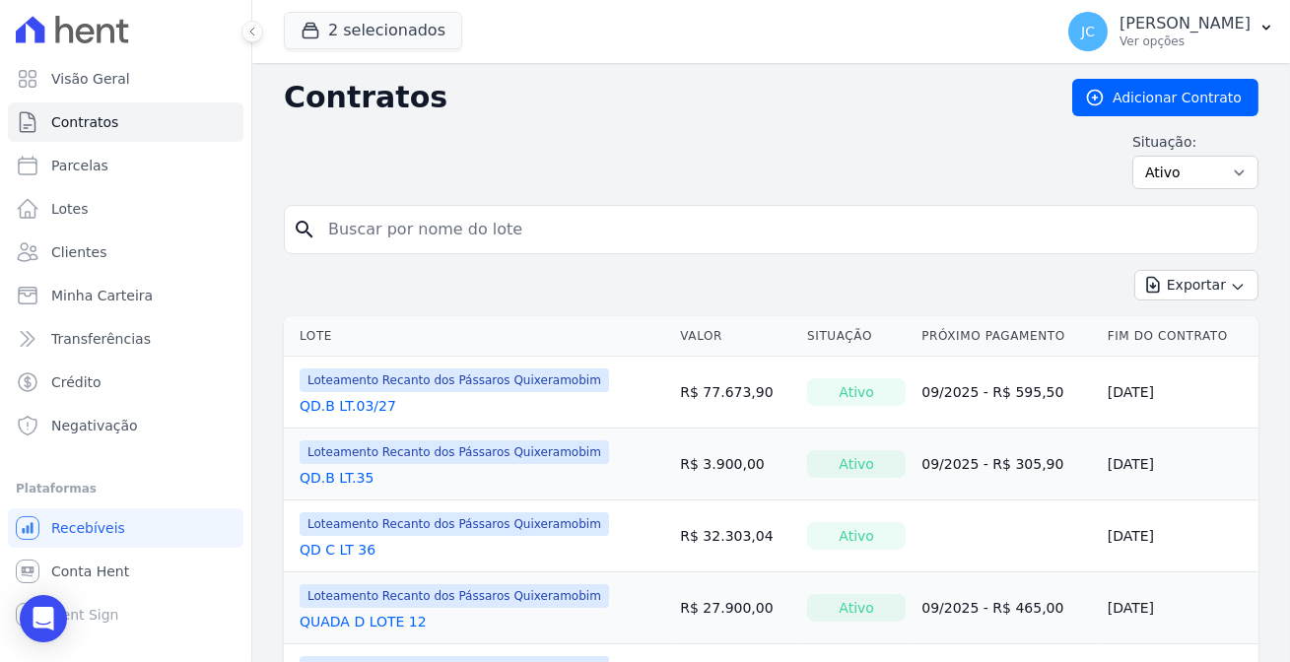
click at [588, 214] on input "search" at bounding box center [783, 229] width 934 height 39
type input "36"
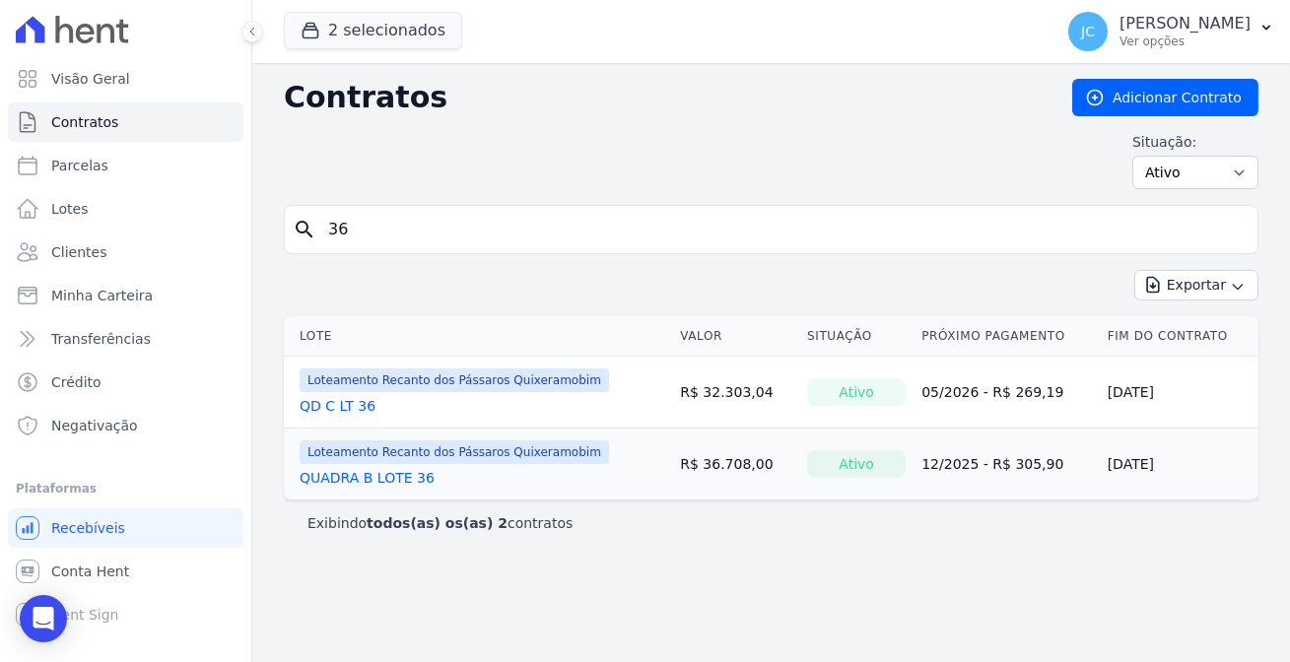
click at [320, 396] on link "QD C LT 36" at bounding box center [338, 406] width 76 height 20
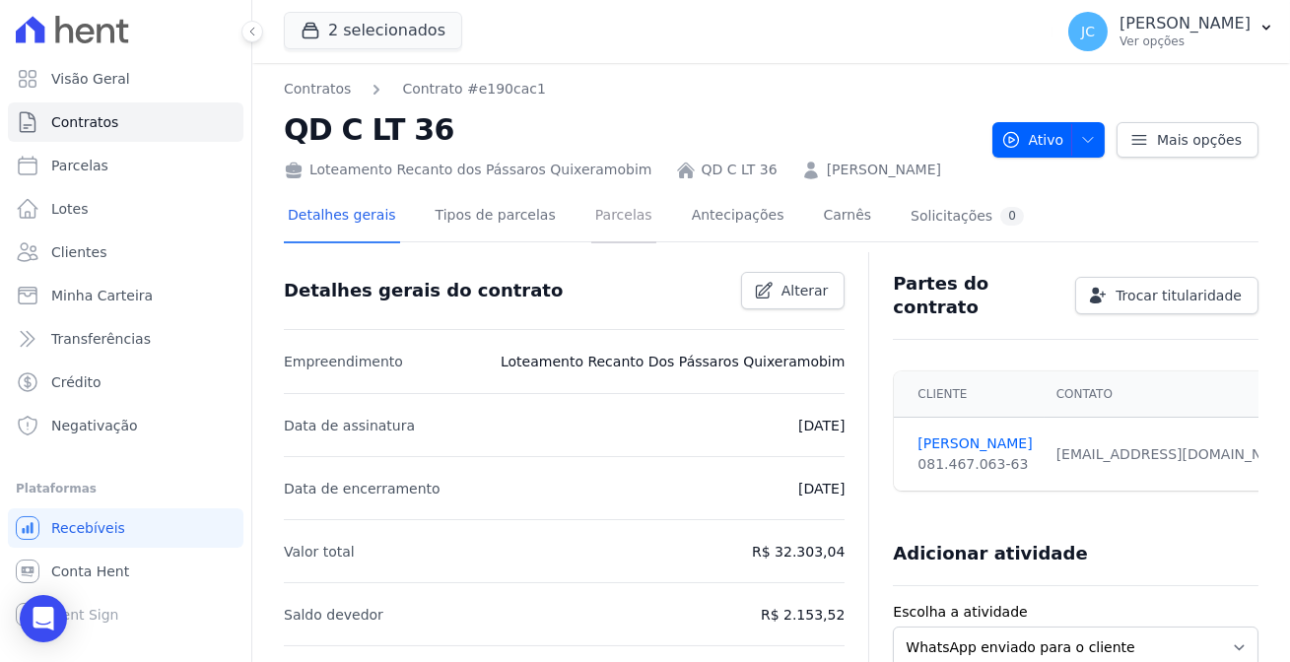
click at [592, 211] on link "Parcelas" at bounding box center [624, 217] width 65 height 52
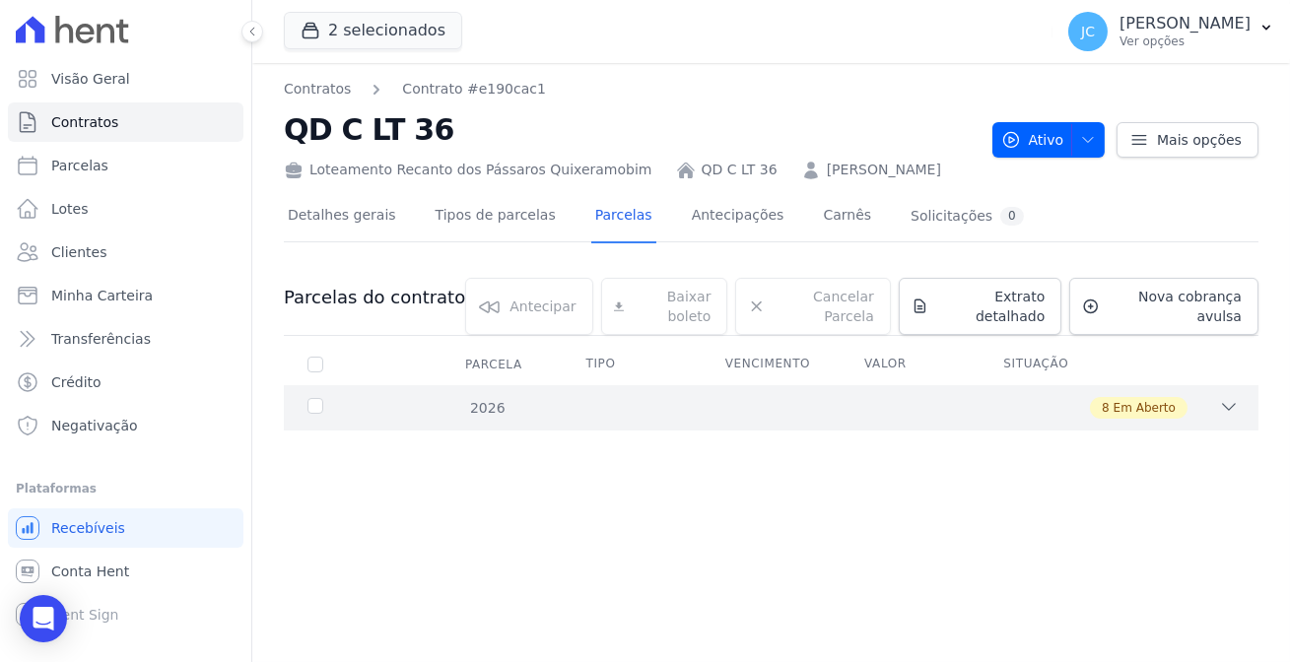
click at [740, 397] on div "8 Em Aberto" at bounding box center [818, 408] width 841 height 22
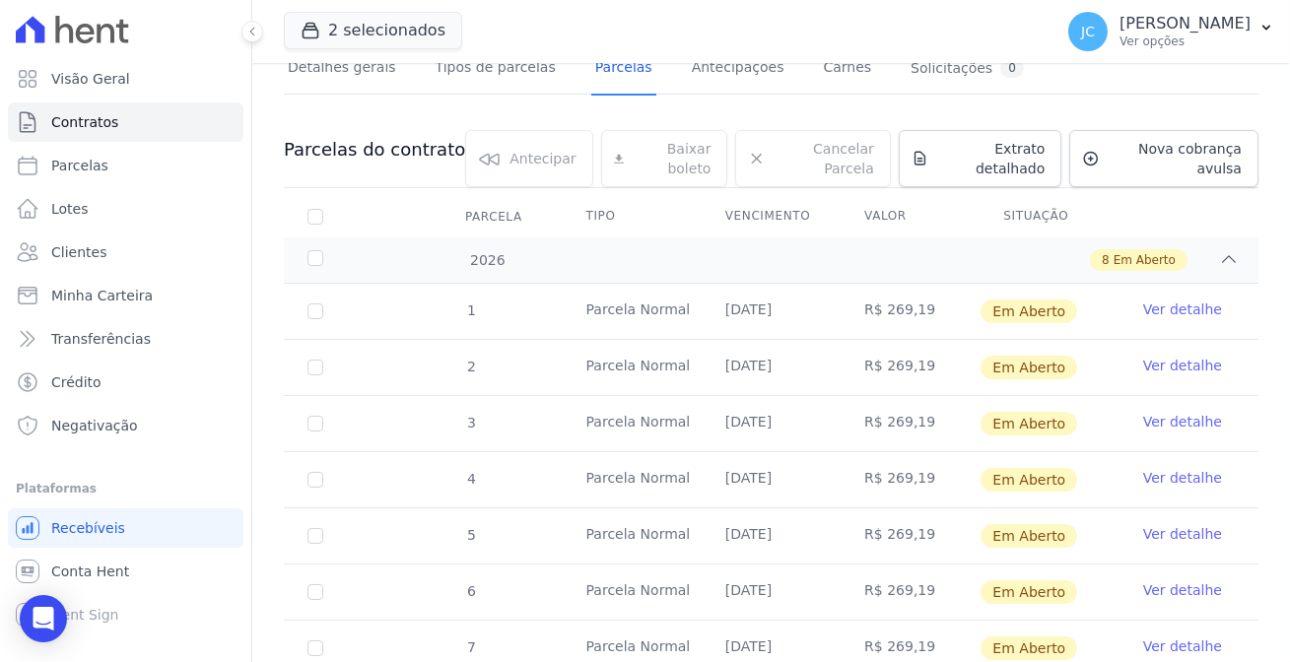
scroll to position [115, 0]
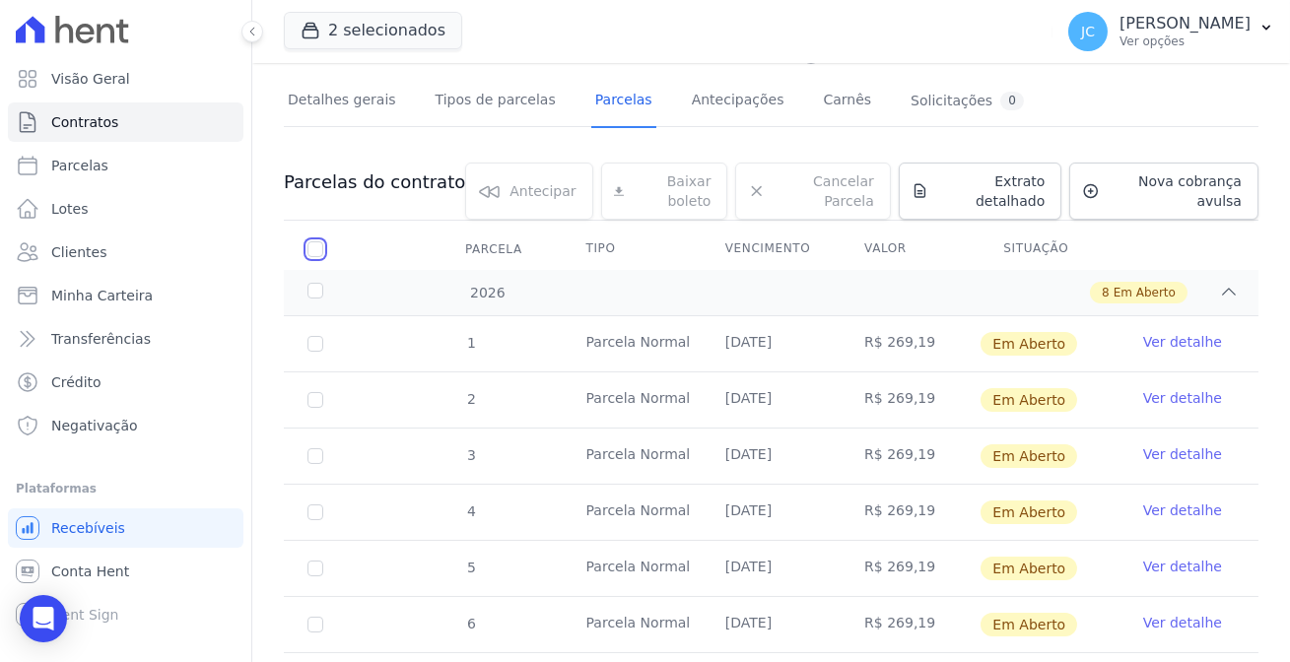
click at [308, 242] on input "checkbox" at bounding box center [316, 250] width 16 height 16
checkbox input "true"
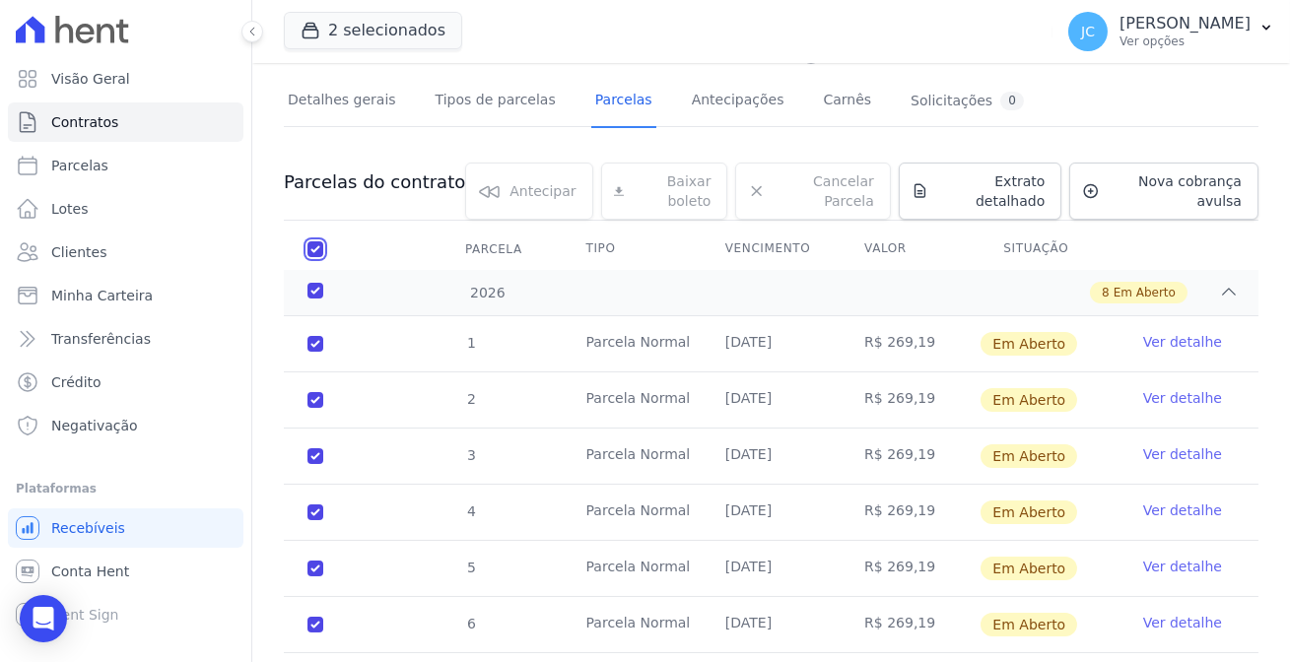
checkbox input "true"
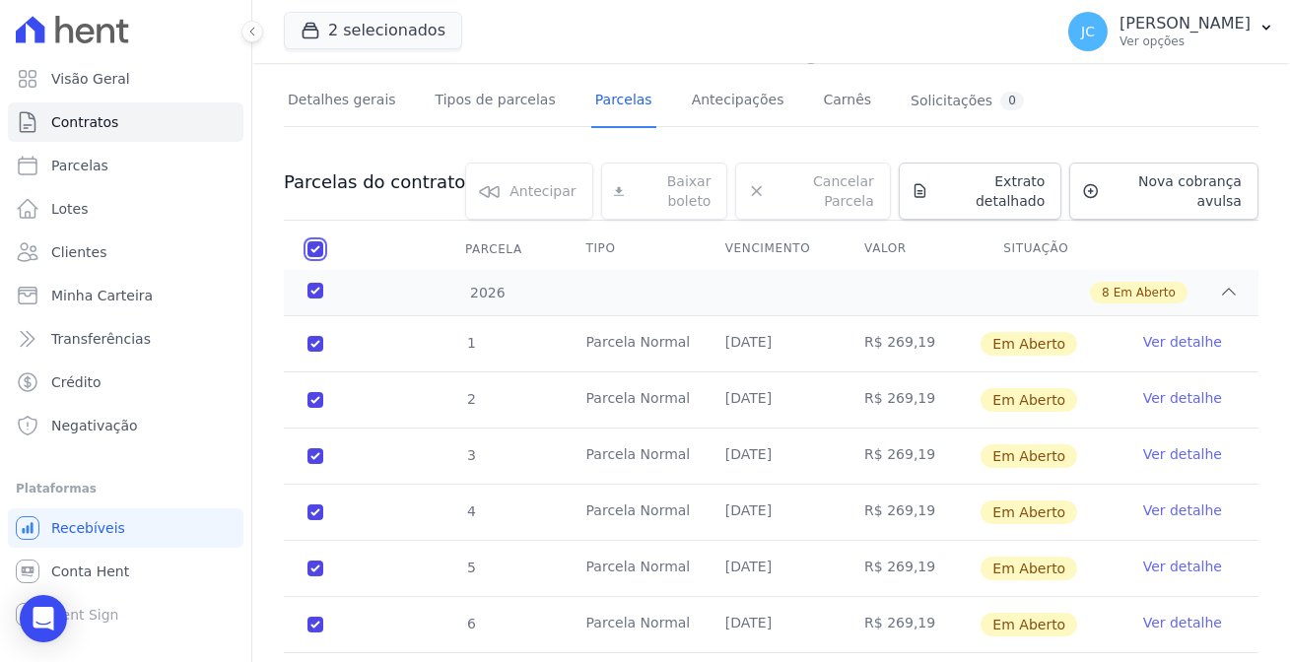
checkbox input "true"
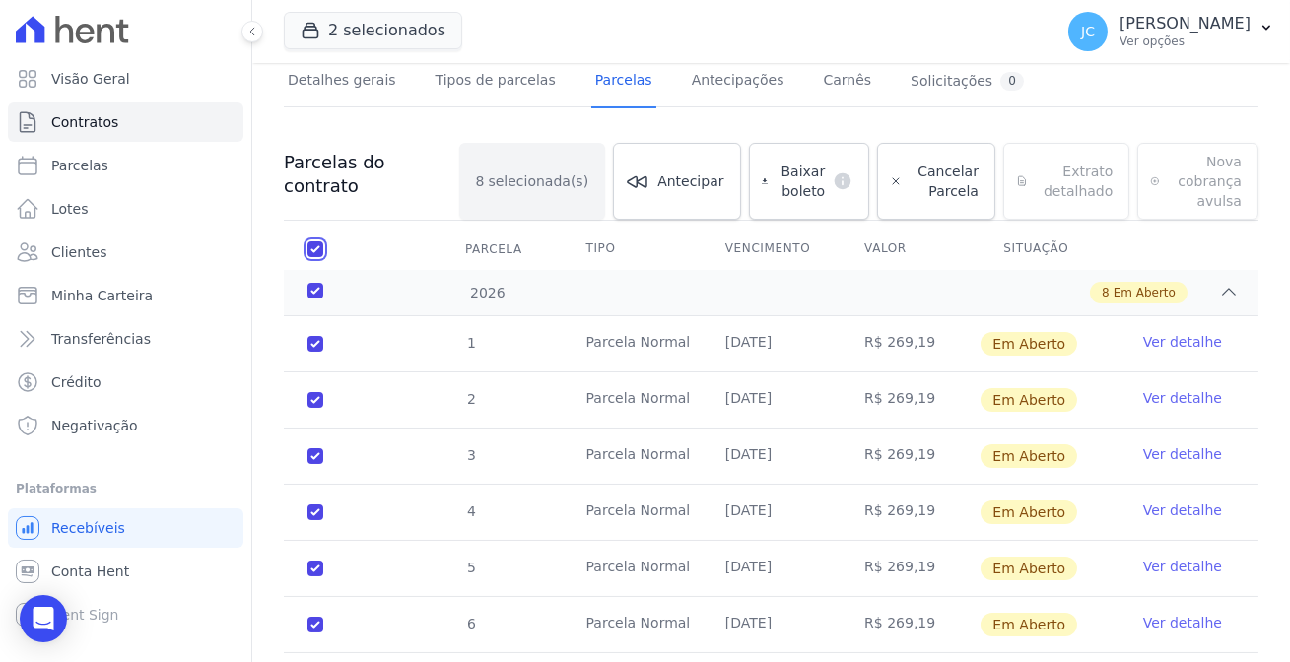
scroll to position [0, 0]
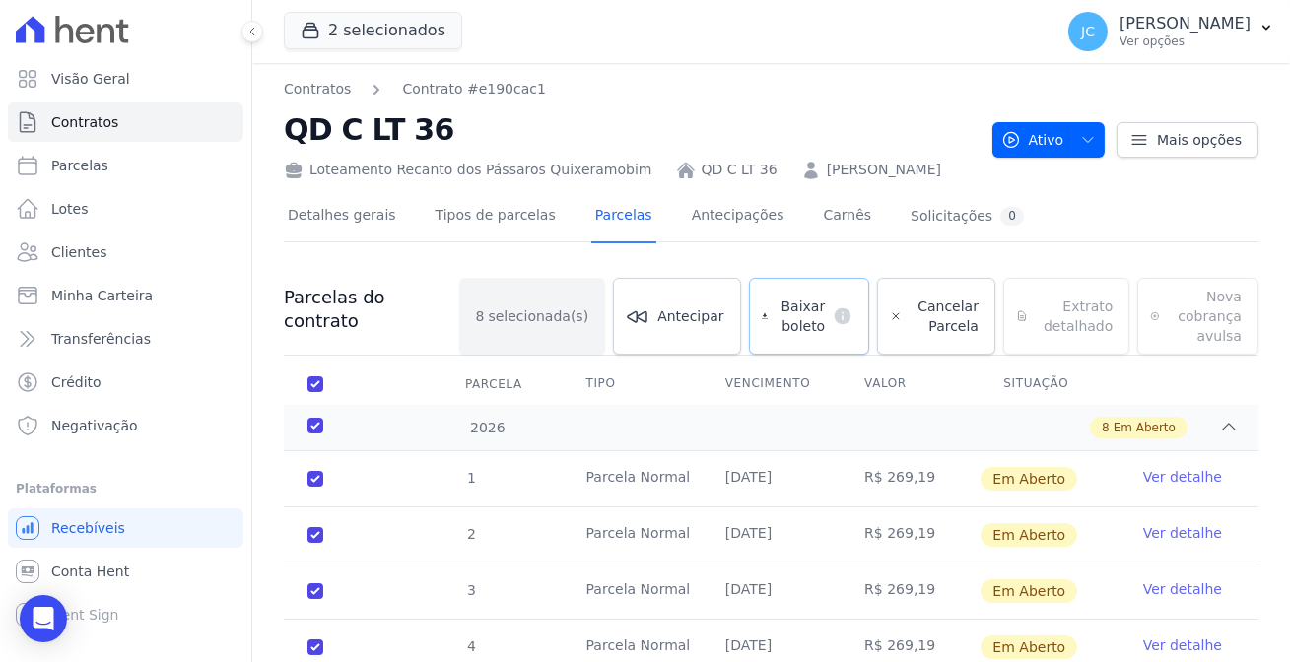
click at [776, 297] on span "Baixar boleto" at bounding box center [800, 316] width 49 height 39
